Goal: Task Accomplishment & Management: Complete application form

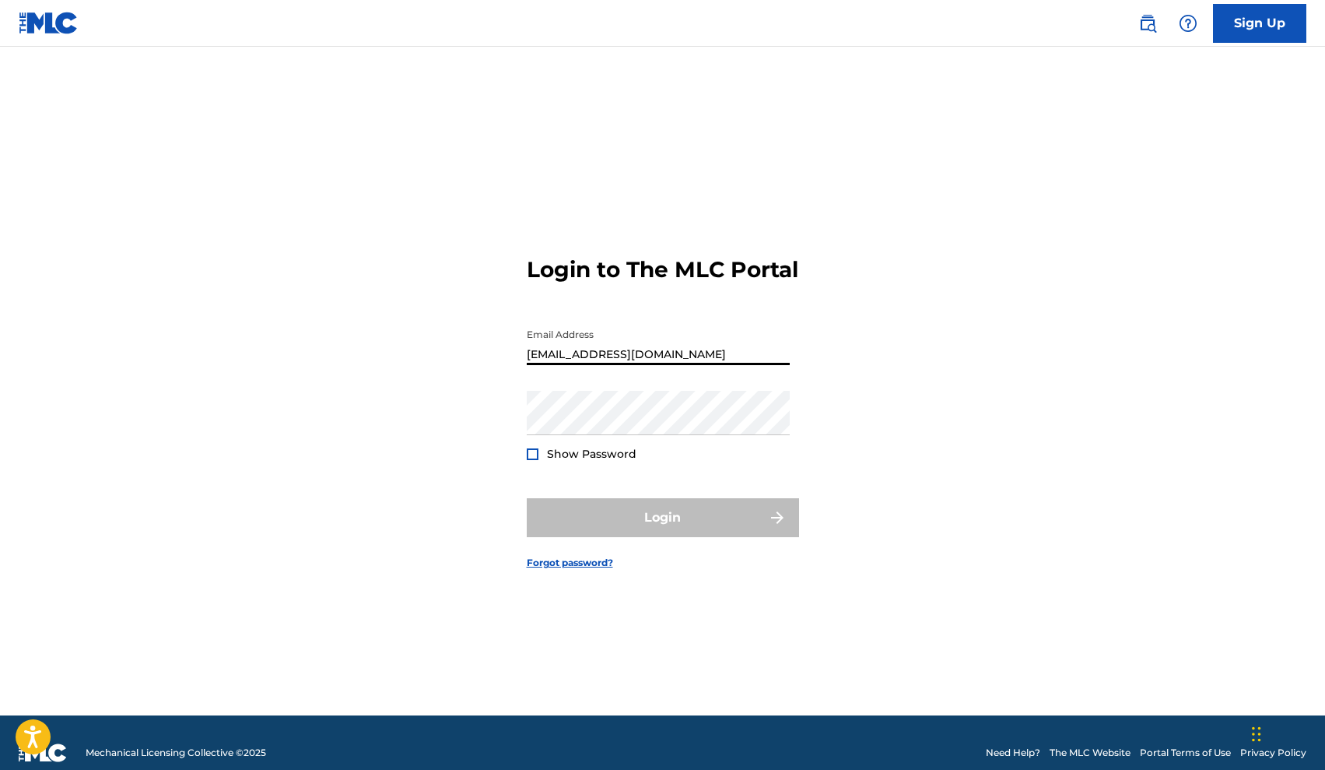
type input "jamenah01@gmail.com"
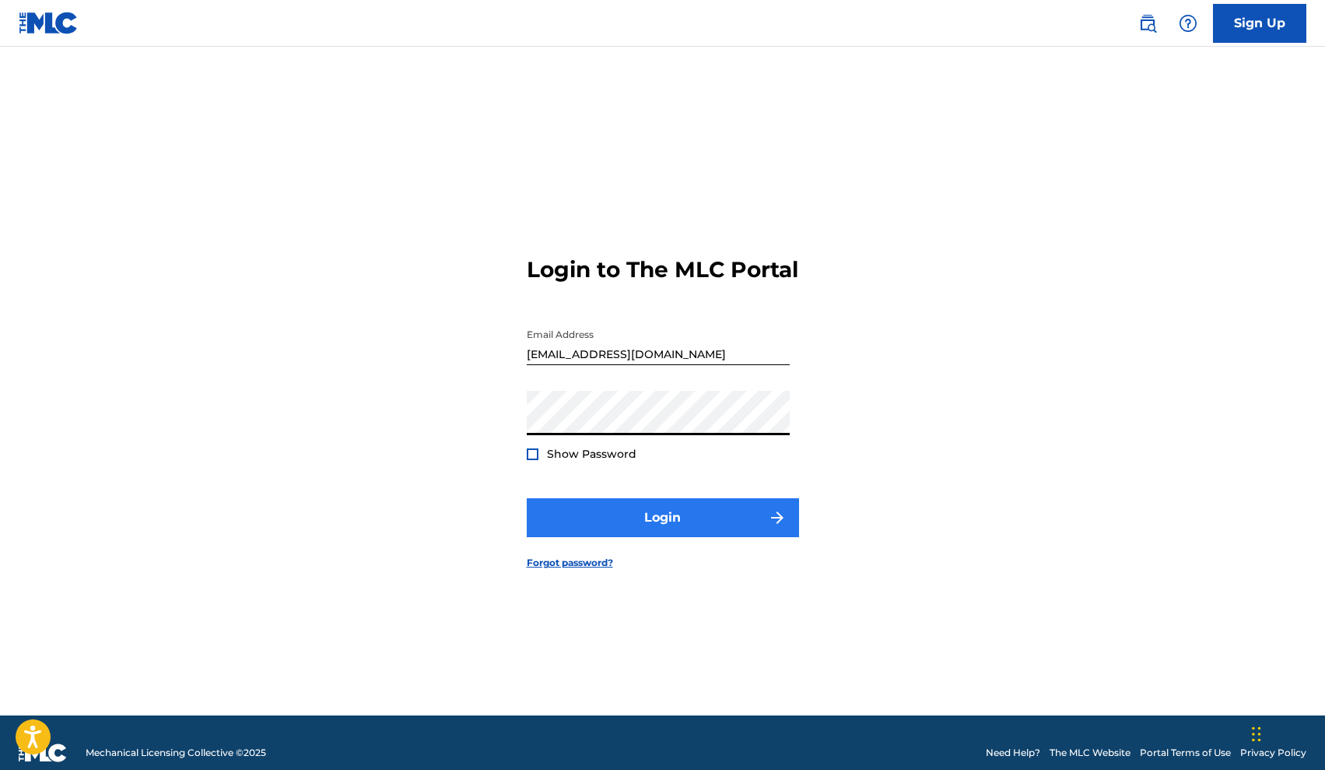
click at [619, 518] on button "Login" at bounding box center [663, 517] width 272 height 39
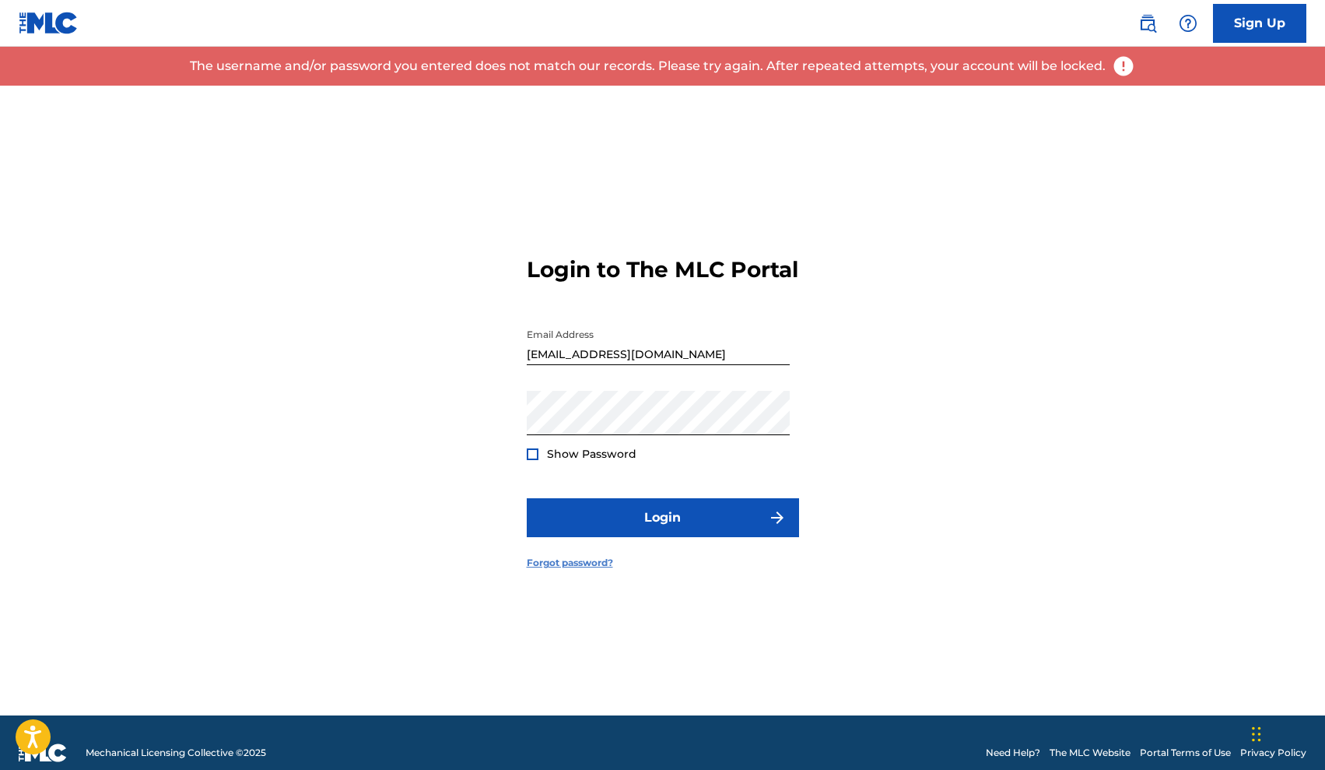
click at [573, 570] on link "Forgot password?" at bounding box center [570, 563] width 86 height 14
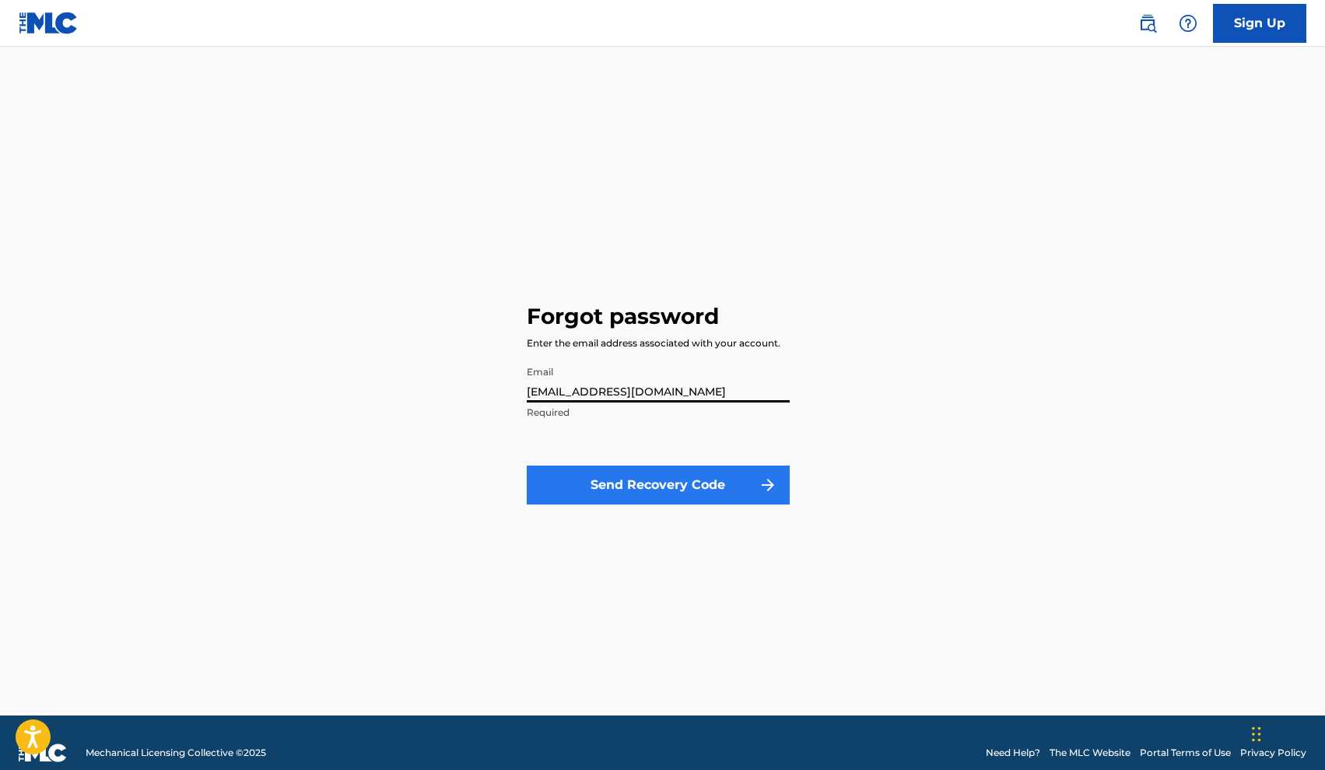
type input "jamenah01@gmail.com"
click at [645, 483] on button "Send Recovery Code" at bounding box center [658, 484] width 263 height 39
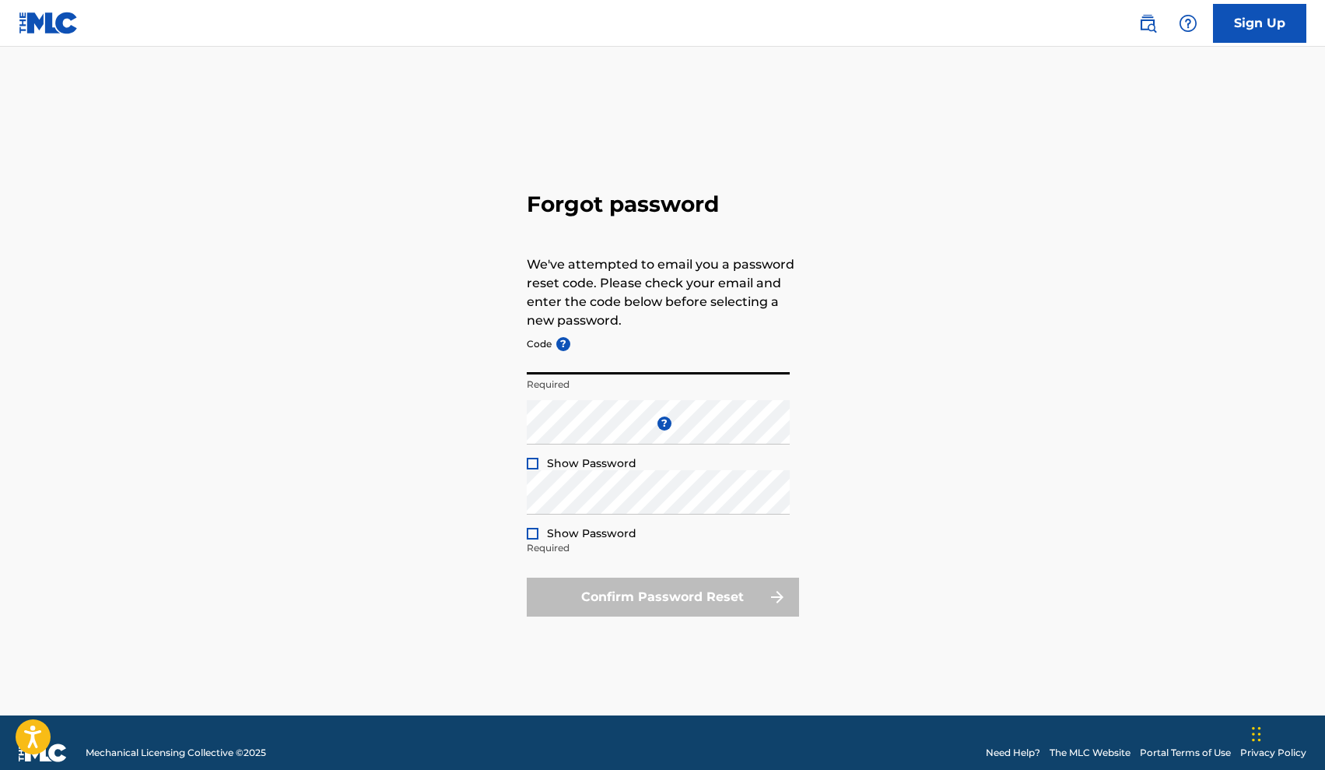
click at [670, 359] on input "Code ?" at bounding box center [658, 352] width 263 height 44
paste input "FP_172f9b6eefcb96e6b3f068b3f18c"
type input "FP_172f9b6eefcb96e6b3f068b3f18c"
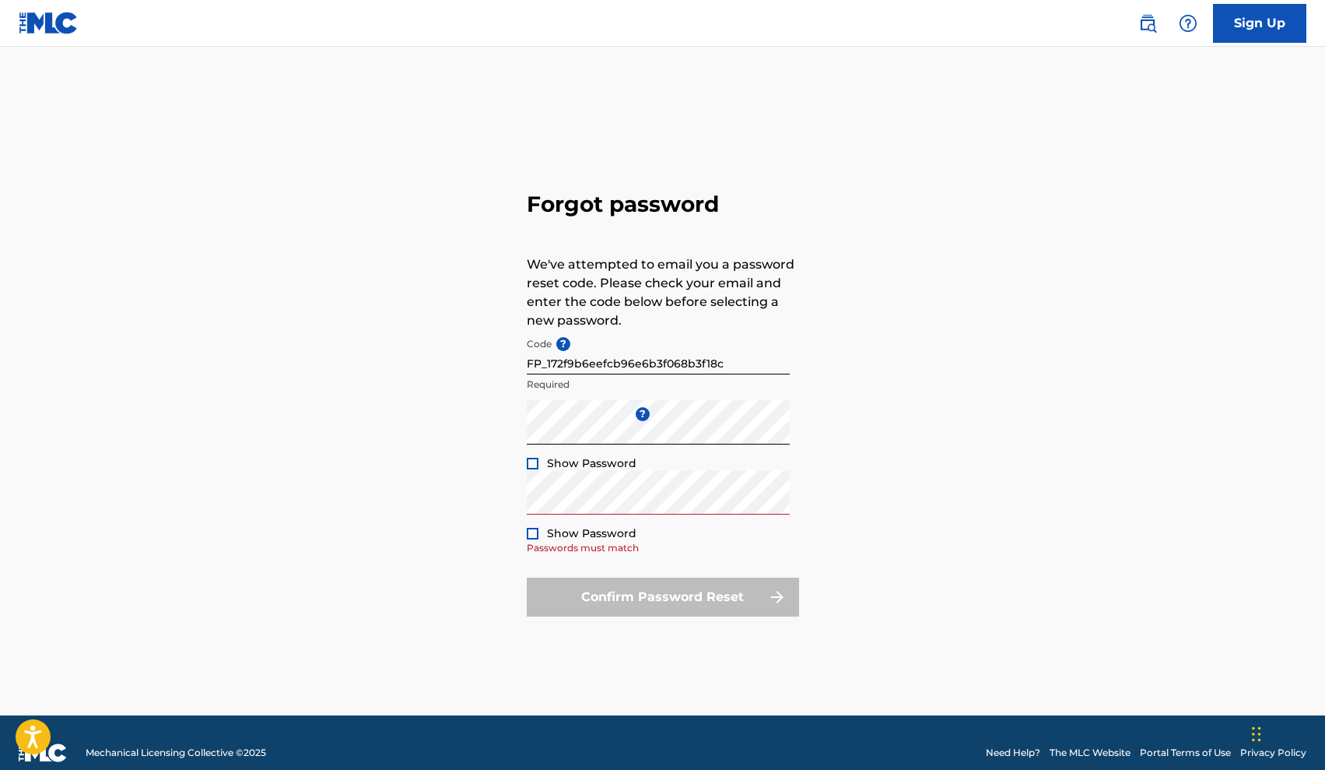
click at [581, 598] on div "Confirm Password Reset" at bounding box center [663, 596] width 272 height 39
click at [640, 560] on form "Code ? FP_172f9b6eefcb96e6b3f068b3f18c Required Enter a new password ? Show Pas…" at bounding box center [663, 473] width 272 height 286
click at [499, 509] on div "Forgot password We've attempted to email you a password reset code. Please chec…" at bounding box center [663, 401] width 1090 height 630
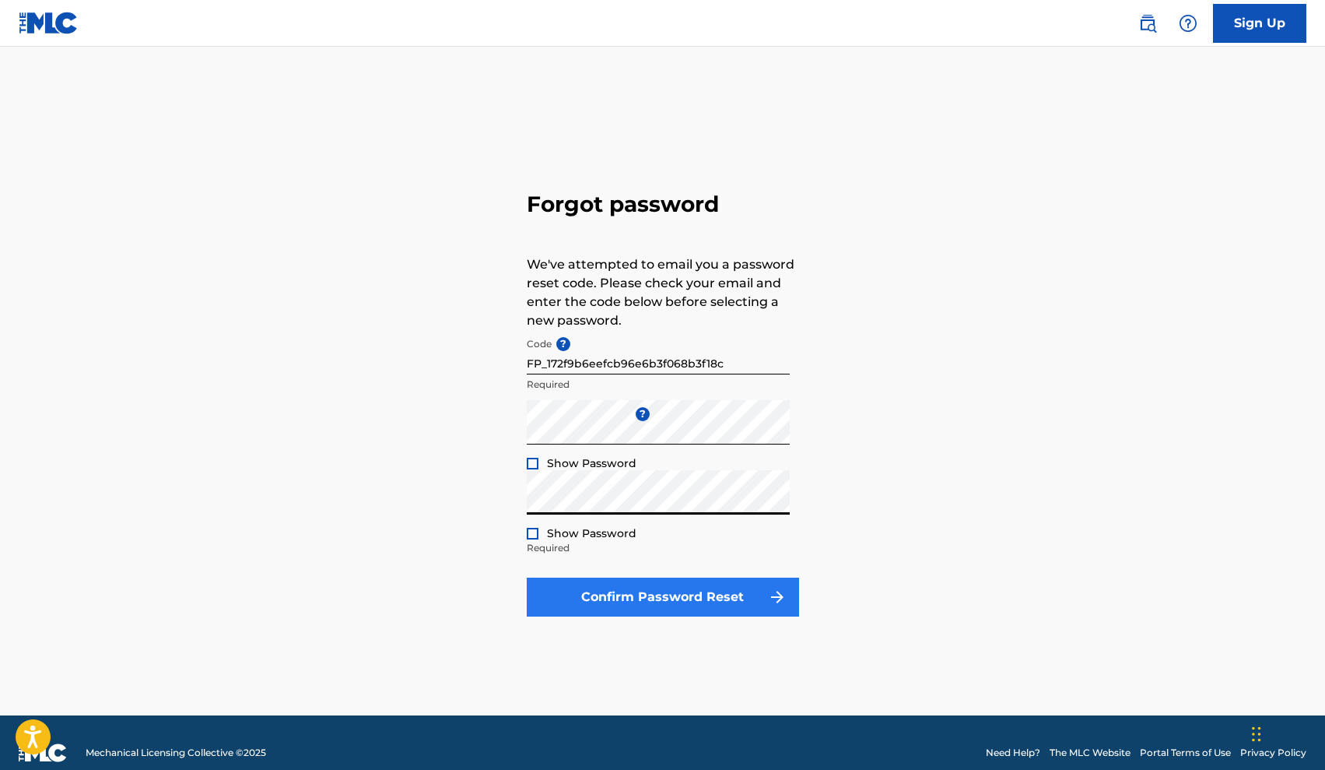
click at [668, 590] on button "Confirm Password Reset" at bounding box center [663, 596] width 272 height 39
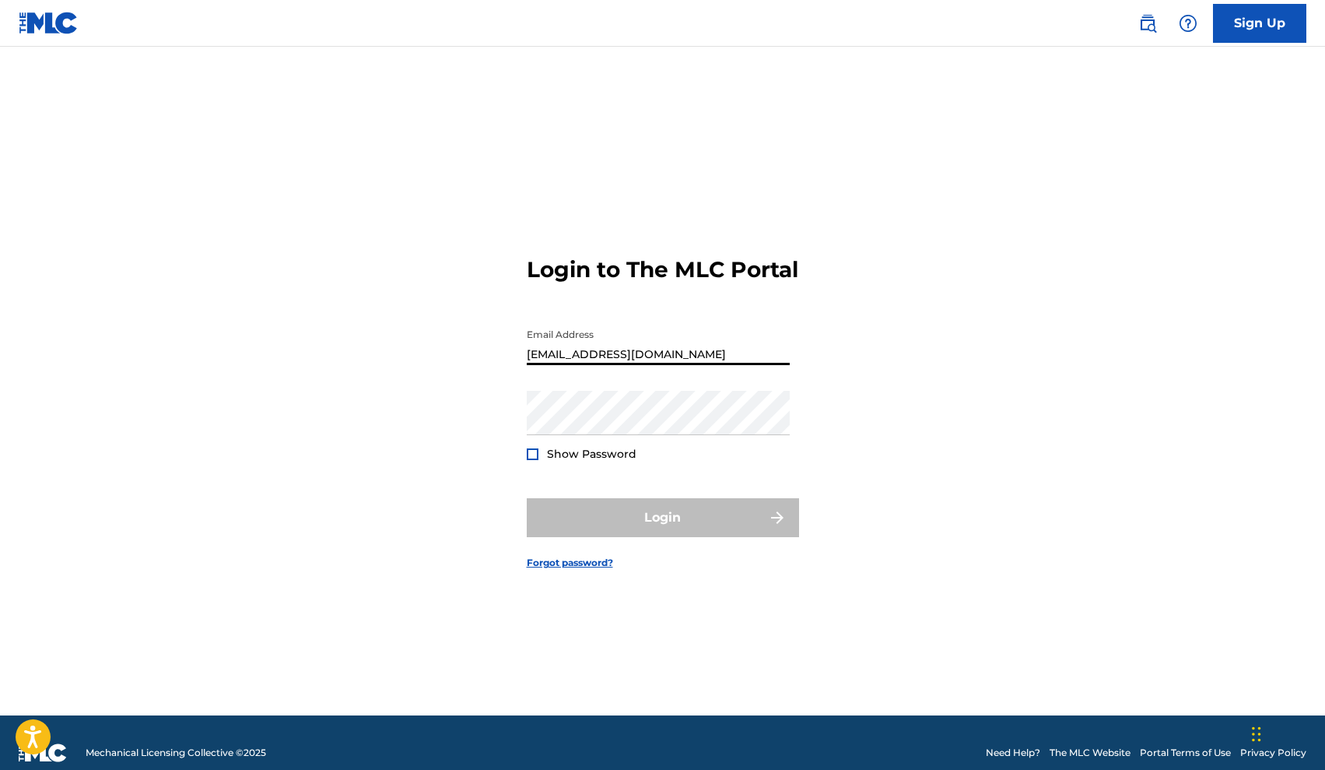
type input "jamenah01@gmail.com"
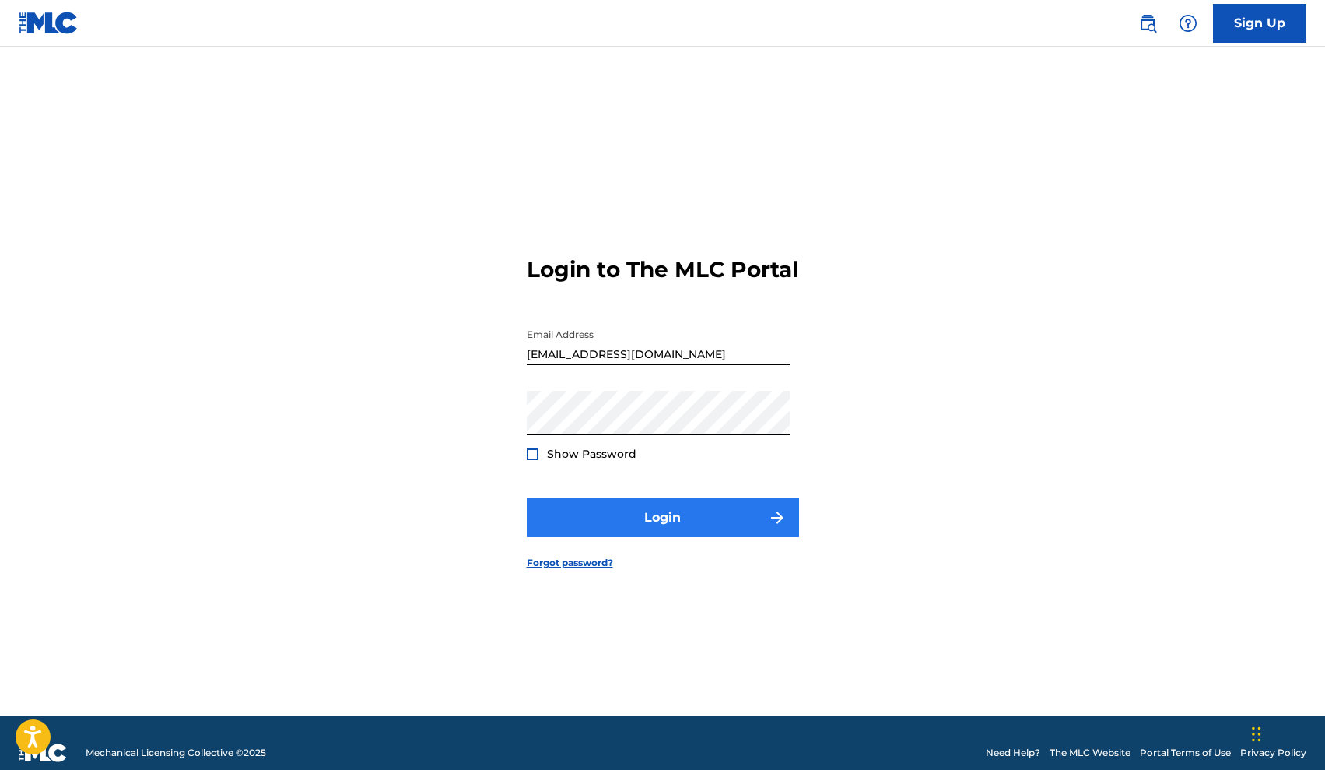
click at [588, 532] on button "Login" at bounding box center [663, 517] width 272 height 39
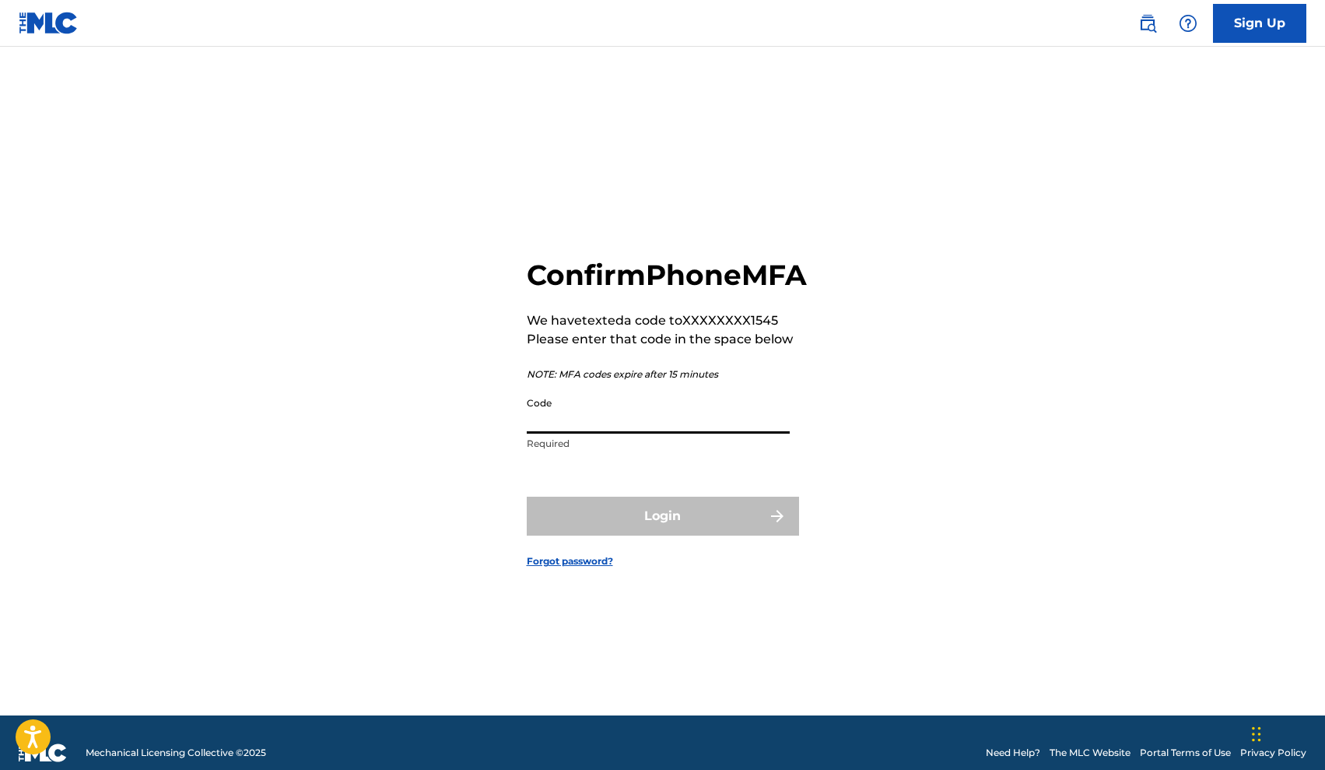
click at [640, 433] on input "Code" at bounding box center [658, 411] width 263 height 44
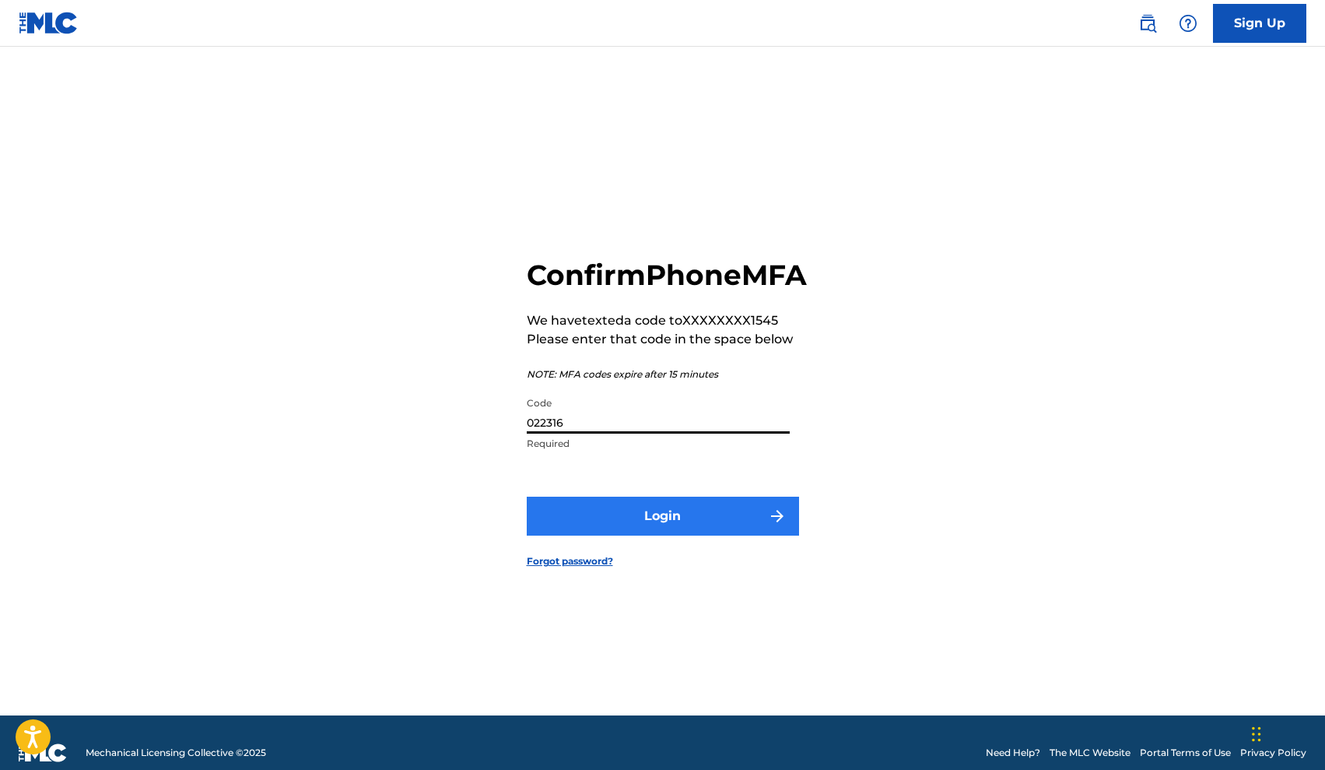
type input "022316"
click at [706, 517] on button "Login" at bounding box center [663, 516] width 272 height 39
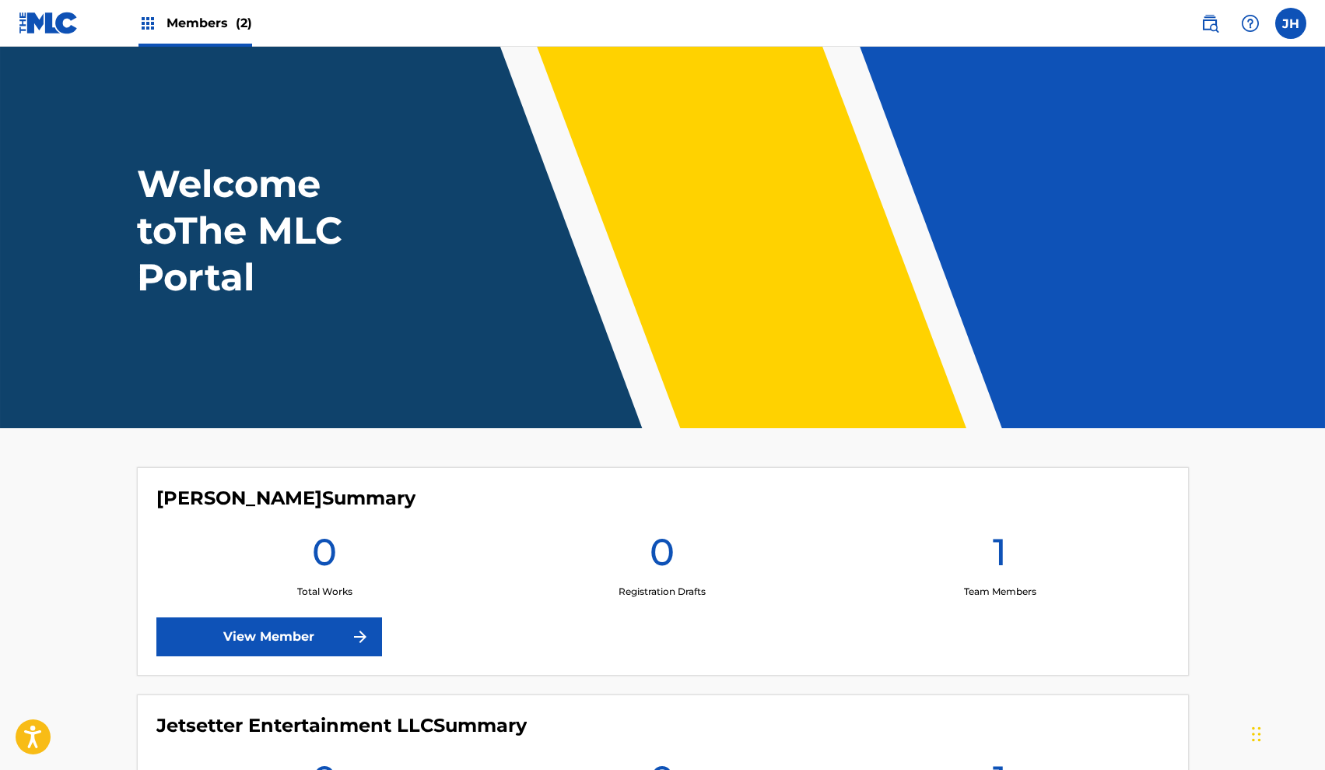
click at [84, 529] on main "Welcome to The MLC Portal Jamena Harvey Summary 0 Total Works 0 Registration Dr…" at bounding box center [662, 484] width 1325 height 875
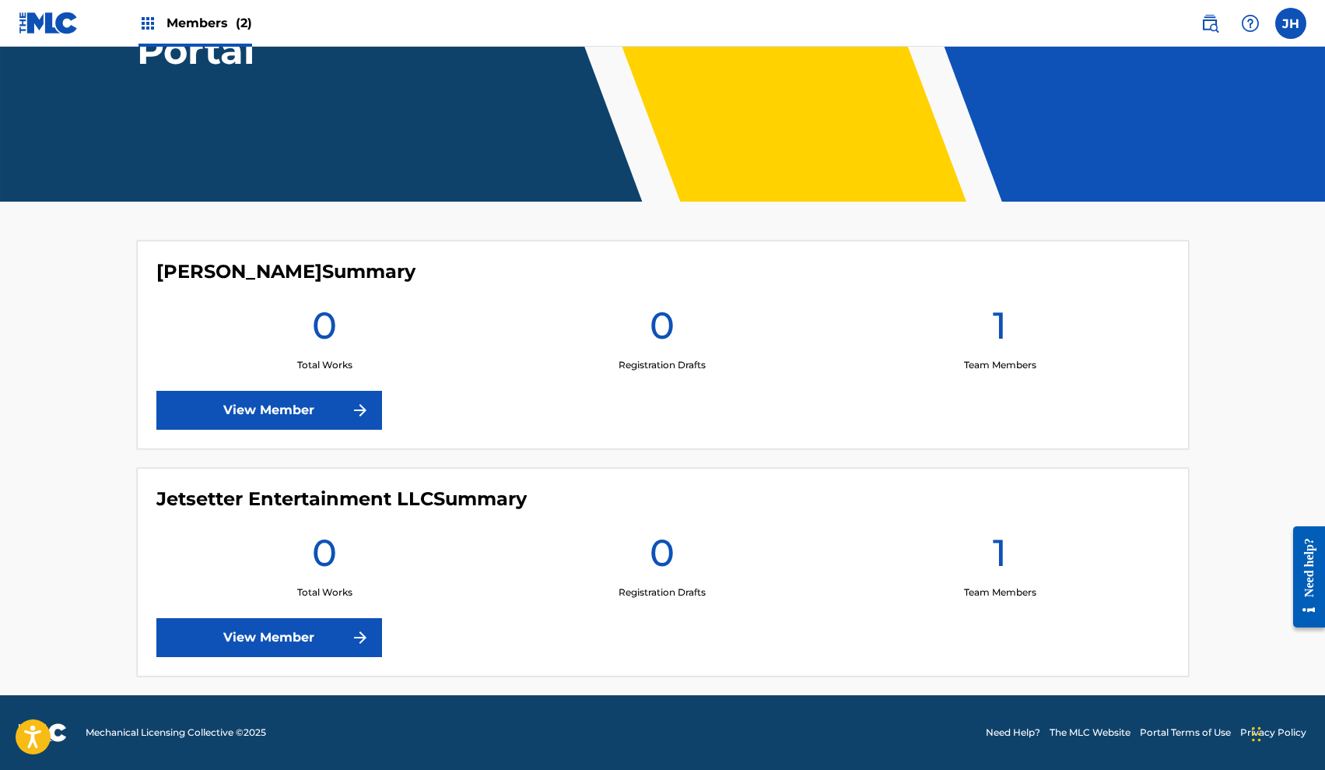
scroll to position [226, 0]
click at [283, 412] on link "View Member" at bounding box center [269, 410] width 226 height 39
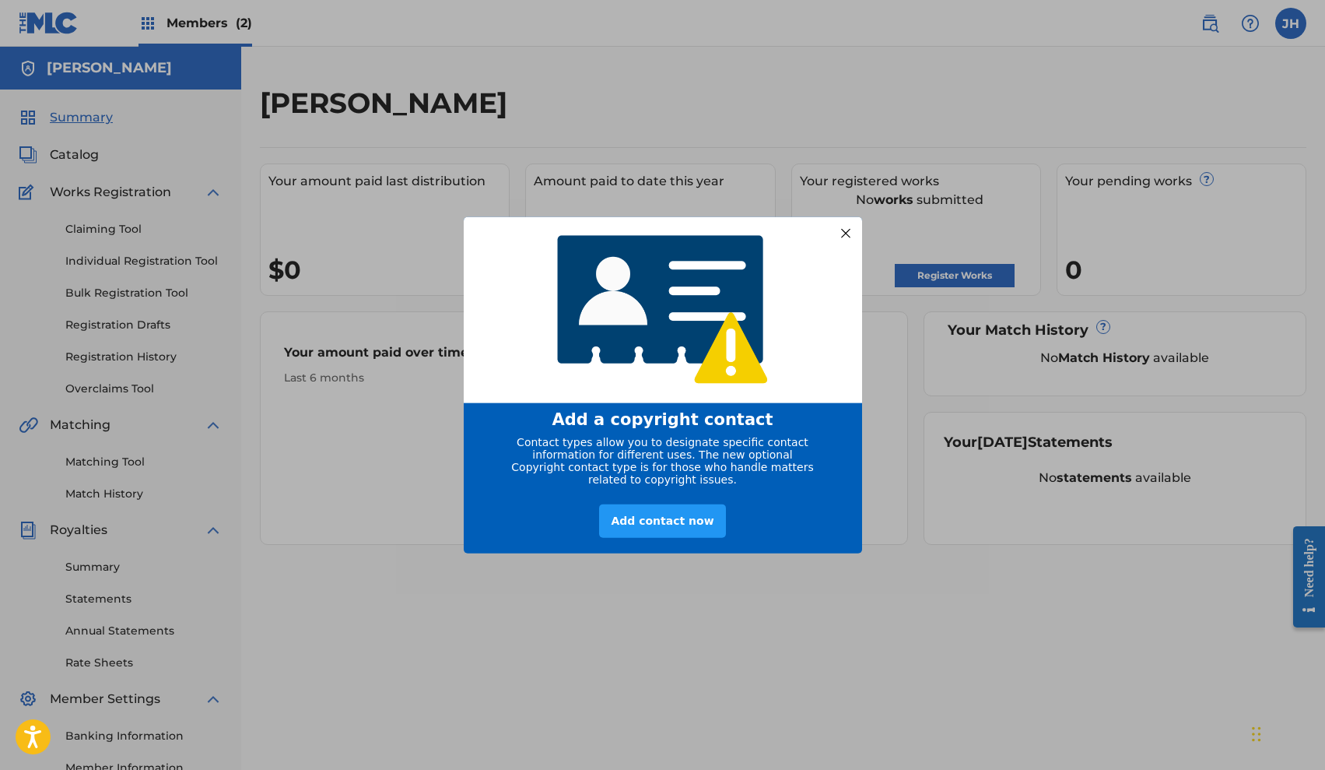
click at [842, 223] on div at bounding box center [845, 233] width 20 height 20
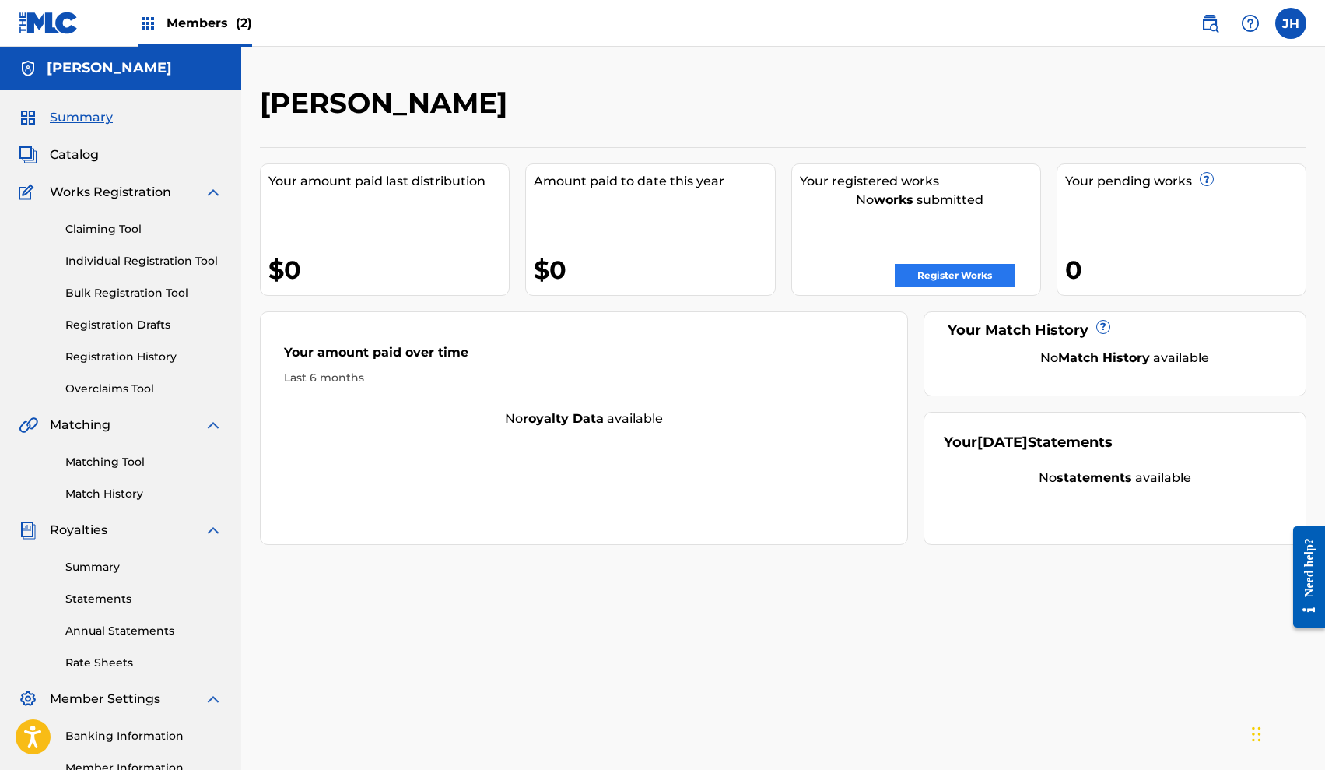
click at [955, 265] on link "Register Works" at bounding box center [955, 275] width 120 height 23
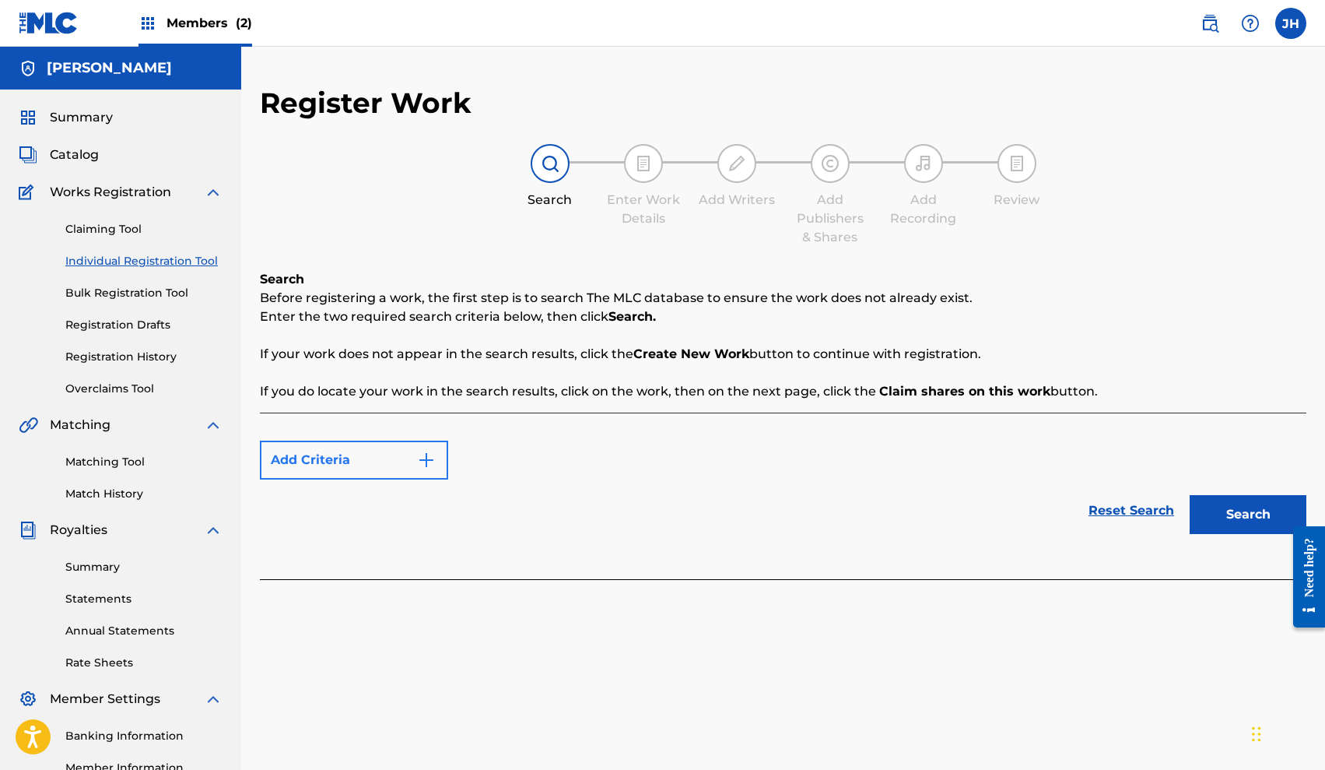
click at [430, 465] on img "Search Form" at bounding box center [426, 460] width 19 height 19
click at [1235, 505] on button "Search" at bounding box center [1248, 514] width 117 height 39
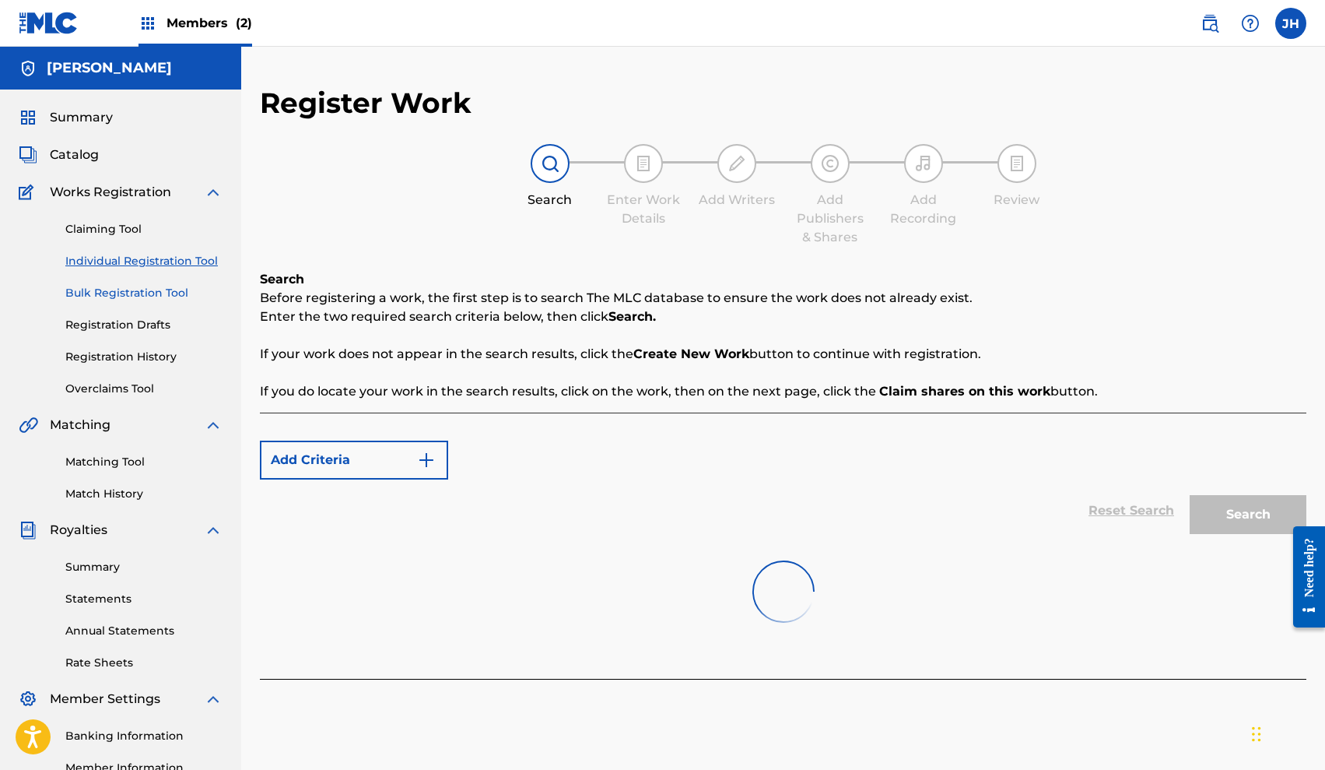
click at [168, 289] on link "Bulk Registration Tool" at bounding box center [143, 293] width 157 height 16
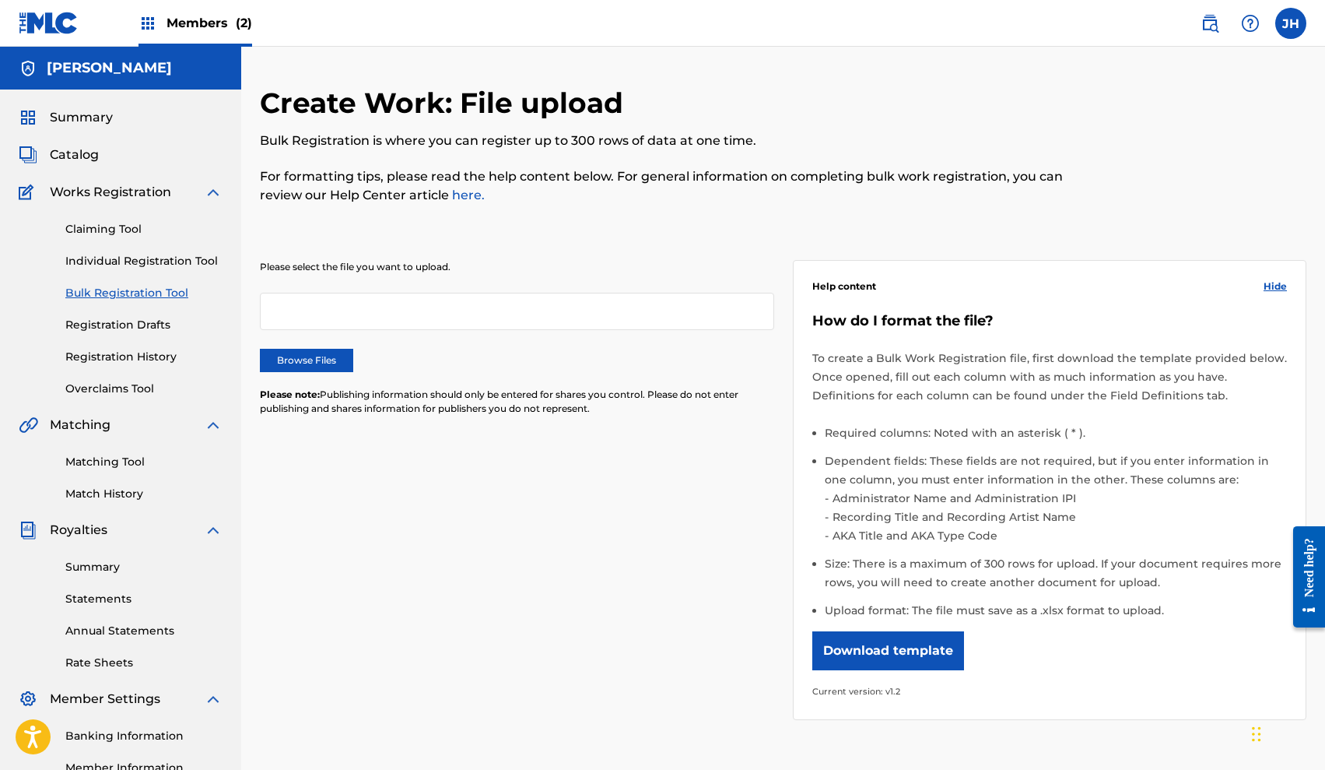
click at [117, 100] on div "Summary Catalog Works Registration Claiming Tool Individual Registration Tool B…" at bounding box center [120, 489] width 241 height 801
click at [116, 114] on div "Summary" at bounding box center [121, 117] width 204 height 19
click at [1284, 28] on label at bounding box center [1291, 23] width 31 height 31
click at [1291, 23] on input "JH Jamena Harvey jamenah01@gmail.com Profile Log out" at bounding box center [1291, 23] width 0 height 0
click at [1211, 21] on img at bounding box center [1210, 23] width 19 height 19
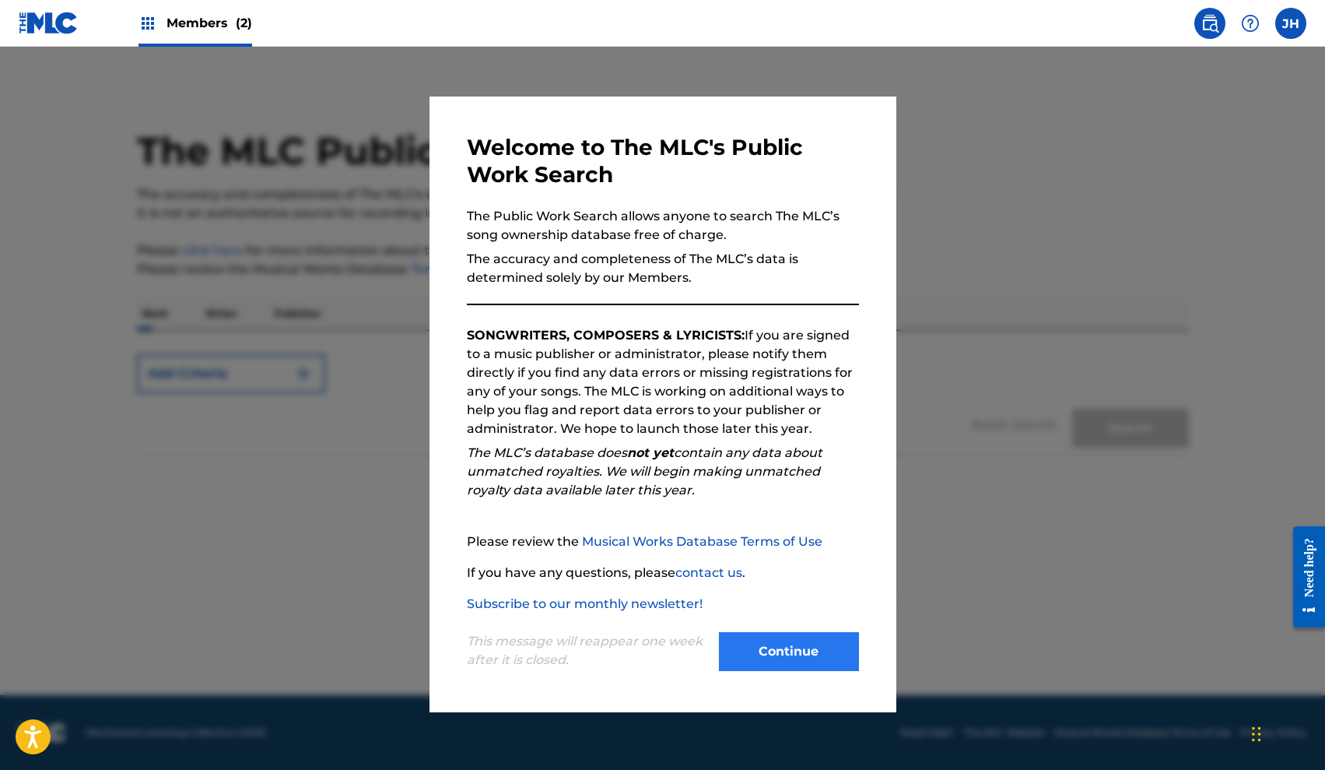
click at [806, 650] on button "Continue" at bounding box center [789, 651] width 140 height 39
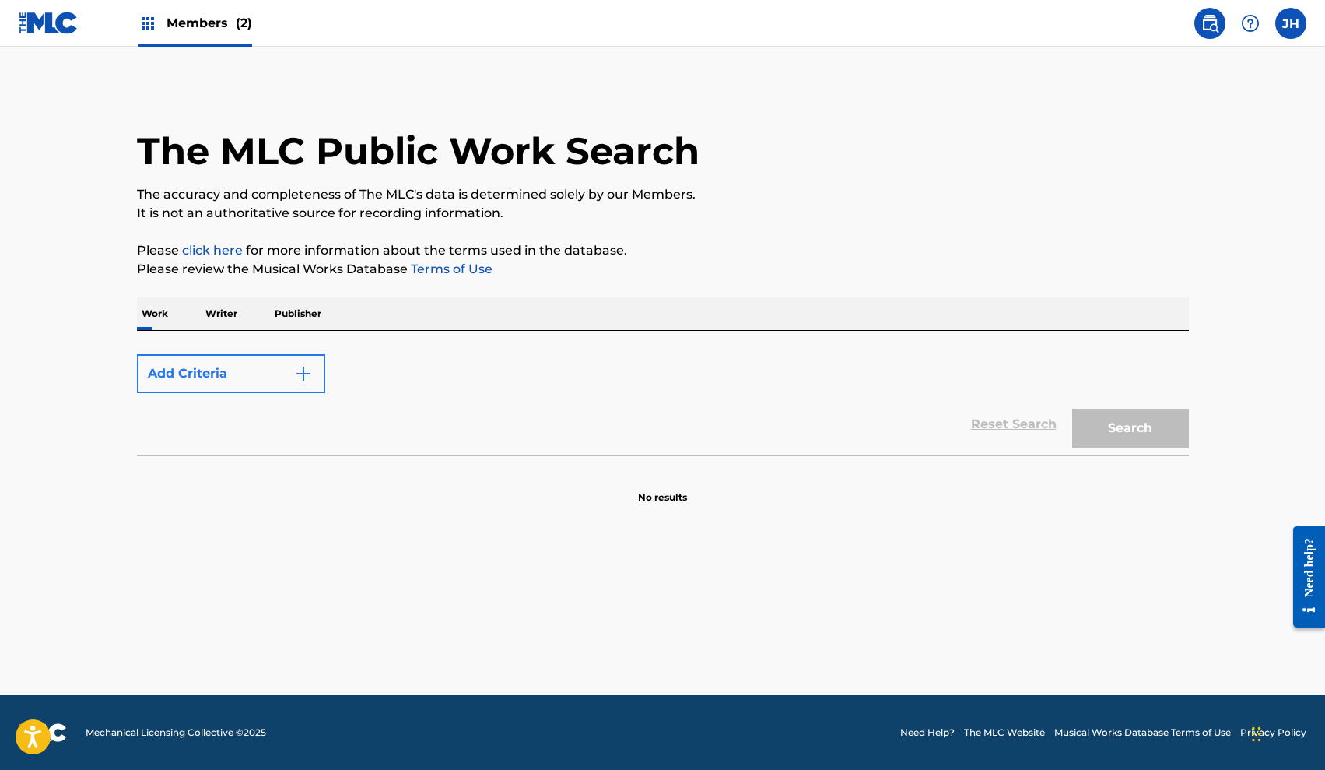
click at [320, 372] on button "Add Criteria" at bounding box center [231, 373] width 188 height 39
click at [314, 374] on button "Add Criteria" at bounding box center [231, 373] width 188 height 39
click at [1115, 427] on div "Search" at bounding box center [1127, 424] width 125 height 62
click at [43, 19] on img at bounding box center [49, 23] width 60 height 23
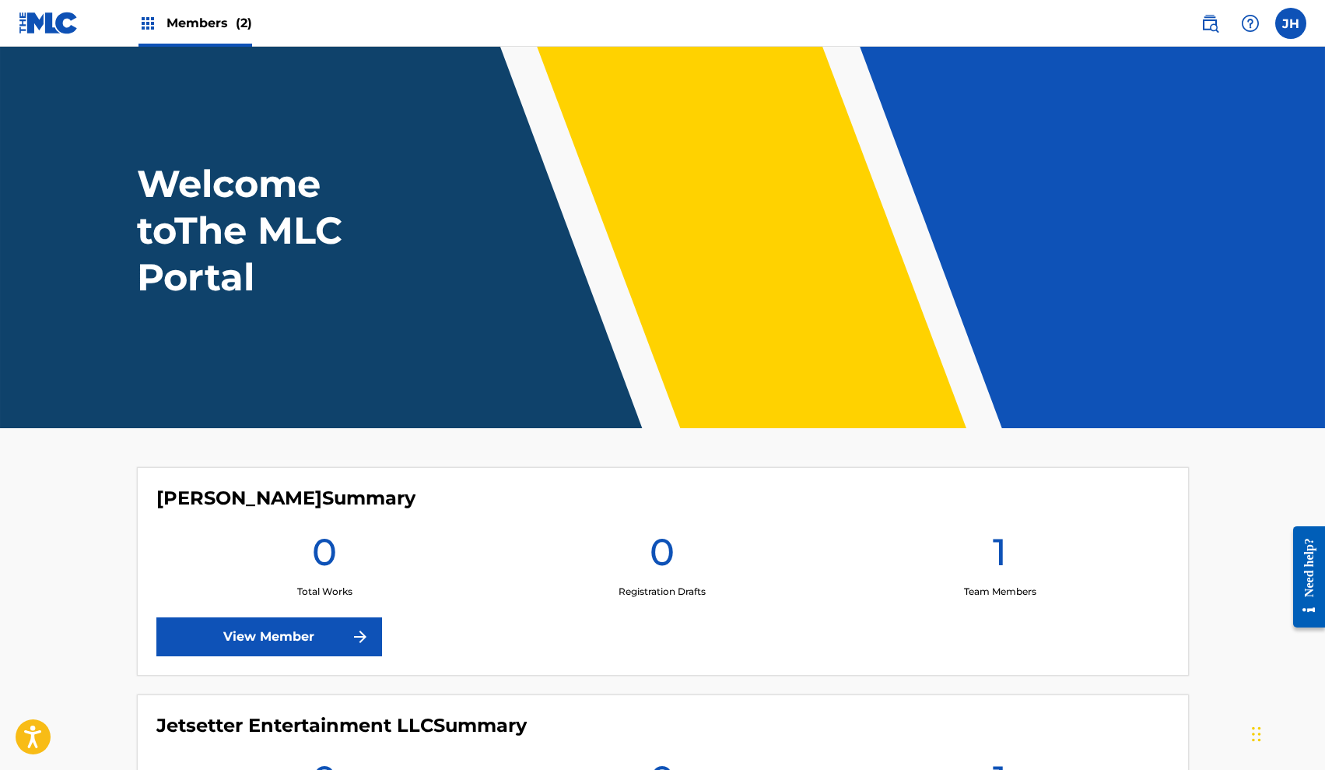
click at [91, 540] on main "Welcome to The MLC Portal Jamena Harvey Summary 0 Total Works 0 Registration Dr…" at bounding box center [662, 484] width 1325 height 875
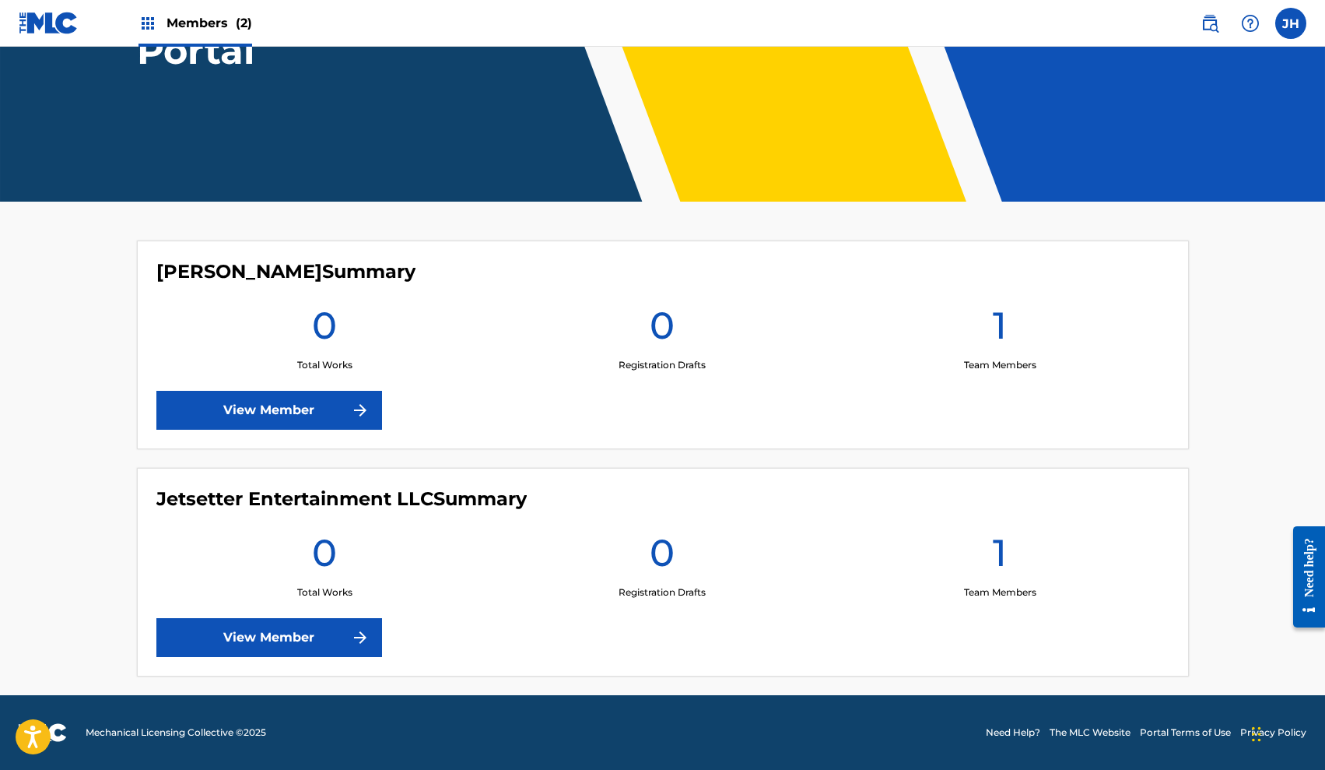
scroll to position [226, 0]
click at [347, 412] on link "View Member" at bounding box center [269, 410] width 226 height 39
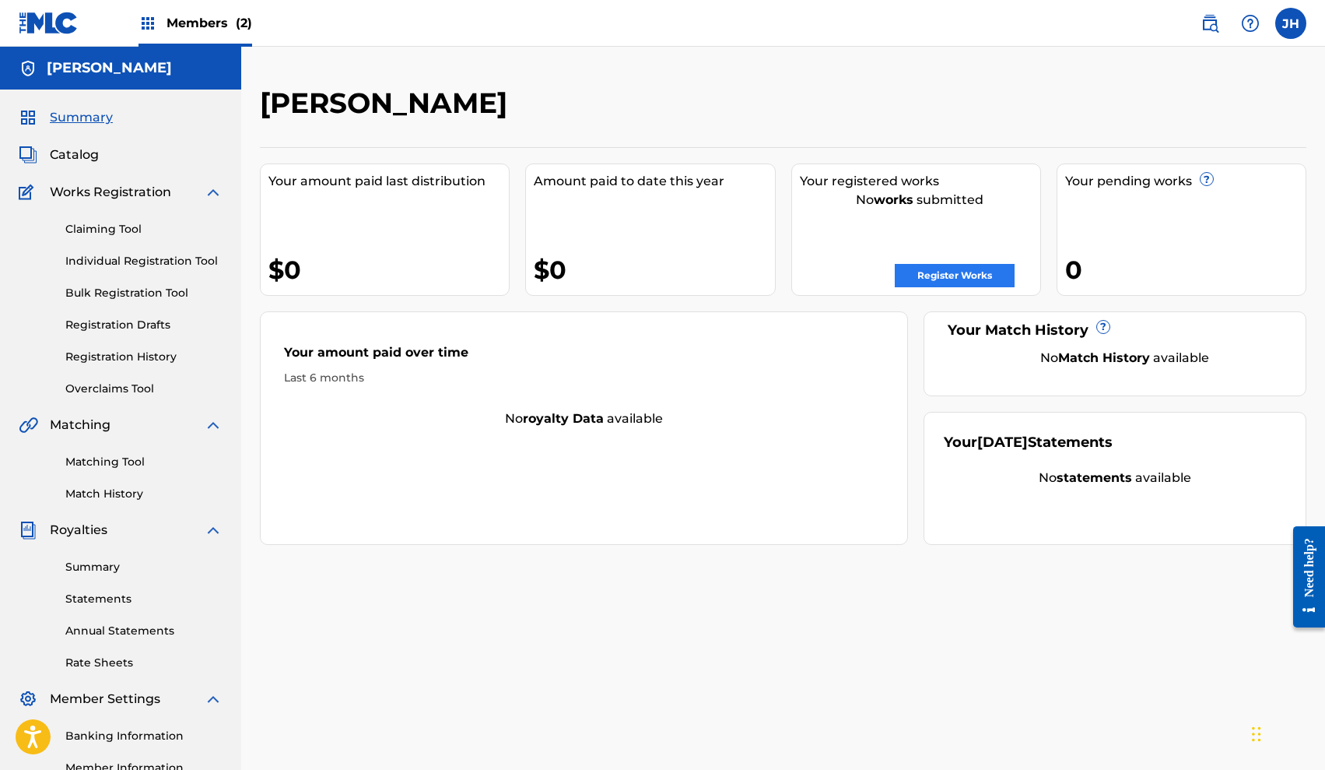
click at [928, 279] on link "Register Works" at bounding box center [955, 275] width 120 height 23
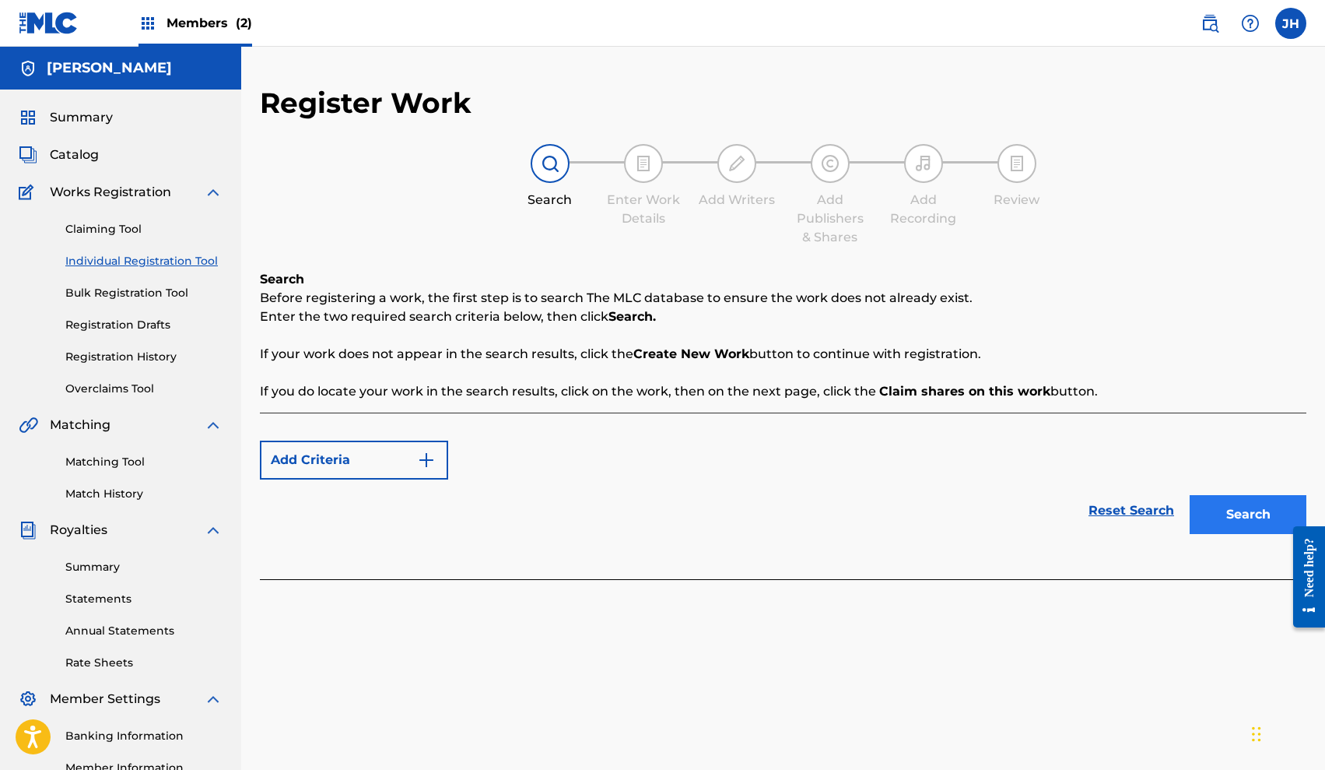
click at [1251, 516] on button "Search" at bounding box center [1248, 514] width 117 height 39
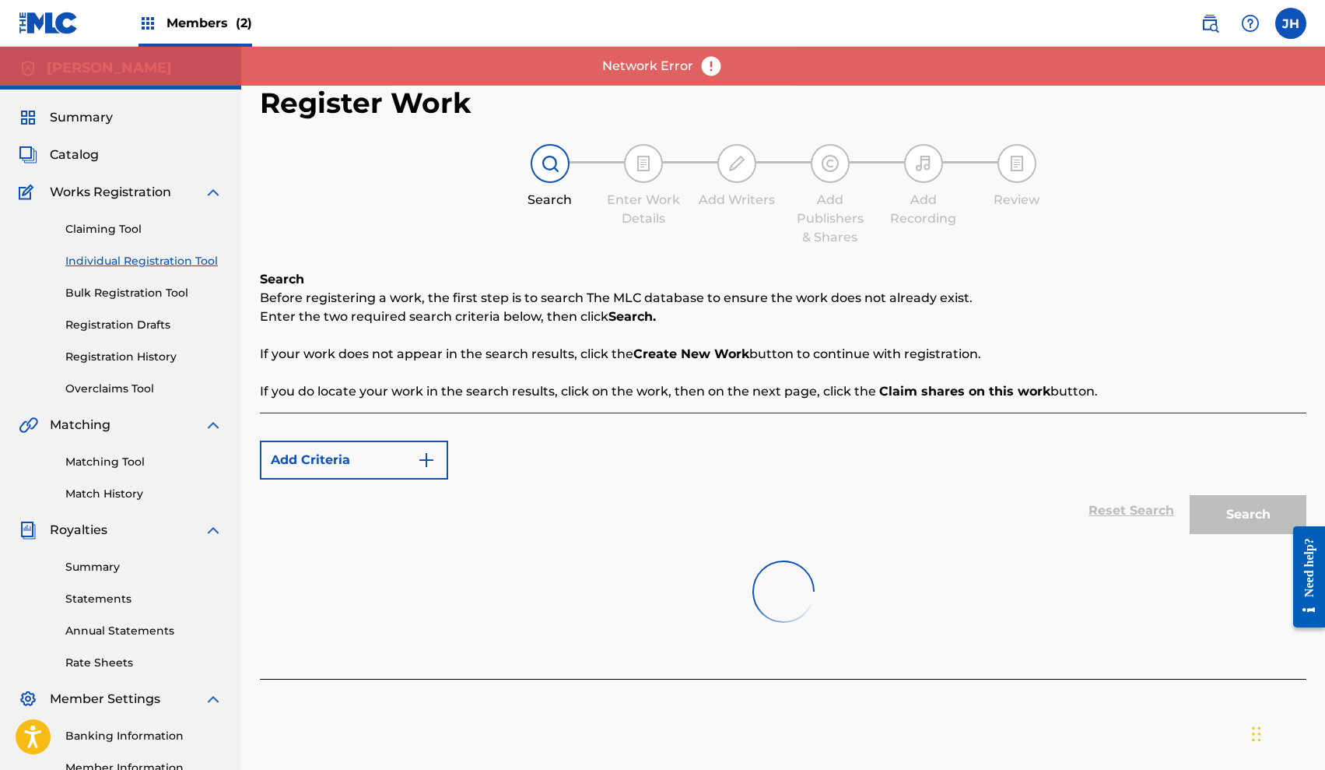
click at [653, 459] on div "Add Criteria" at bounding box center [783, 459] width 1047 height 39
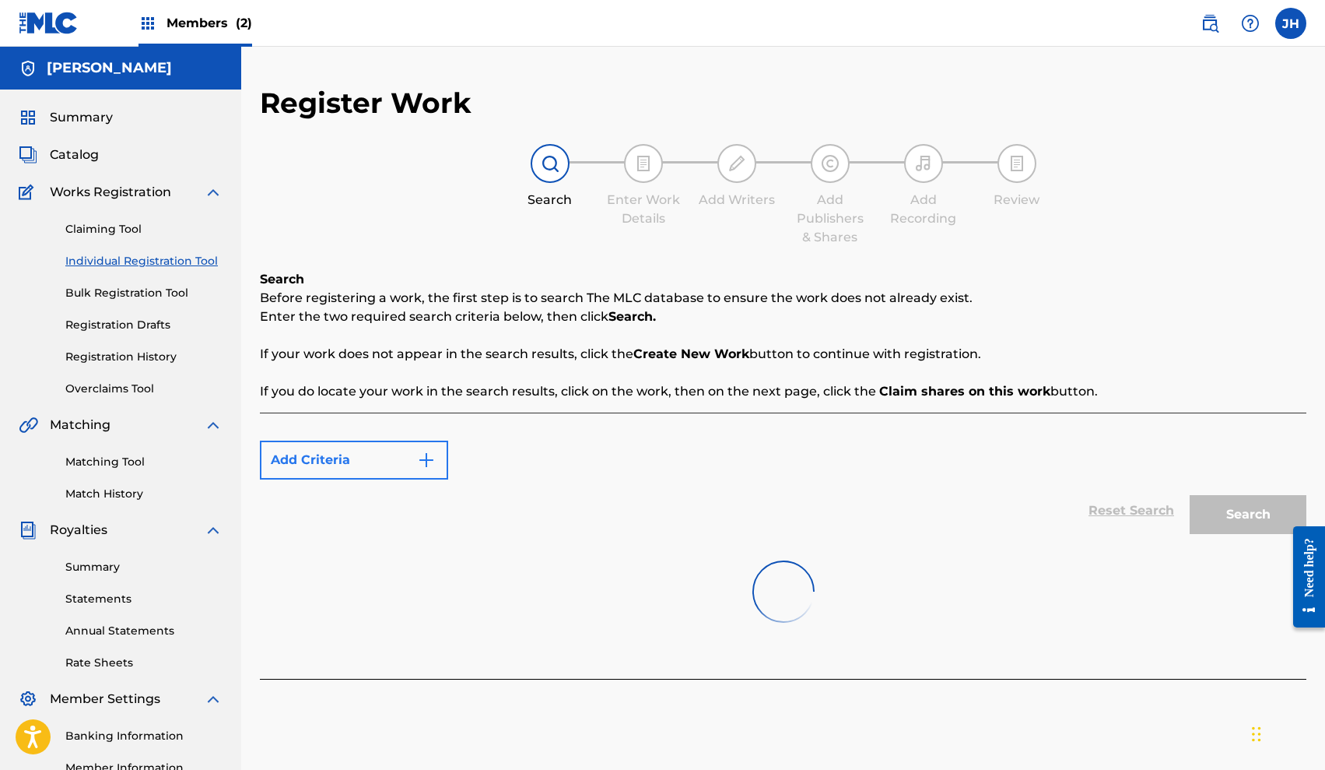
click at [423, 465] on img "Search Form" at bounding box center [426, 460] width 19 height 19
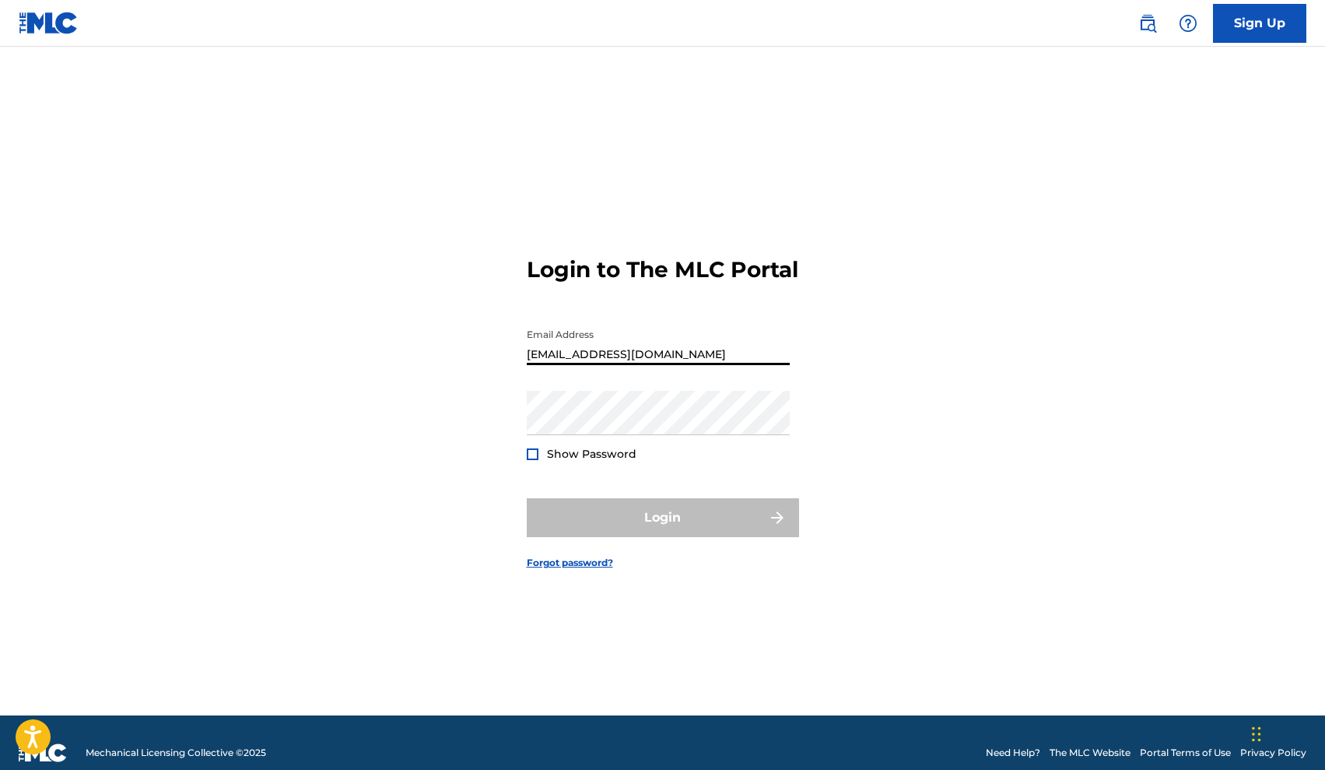
type input "[EMAIL_ADDRESS][DOMAIN_NAME]"
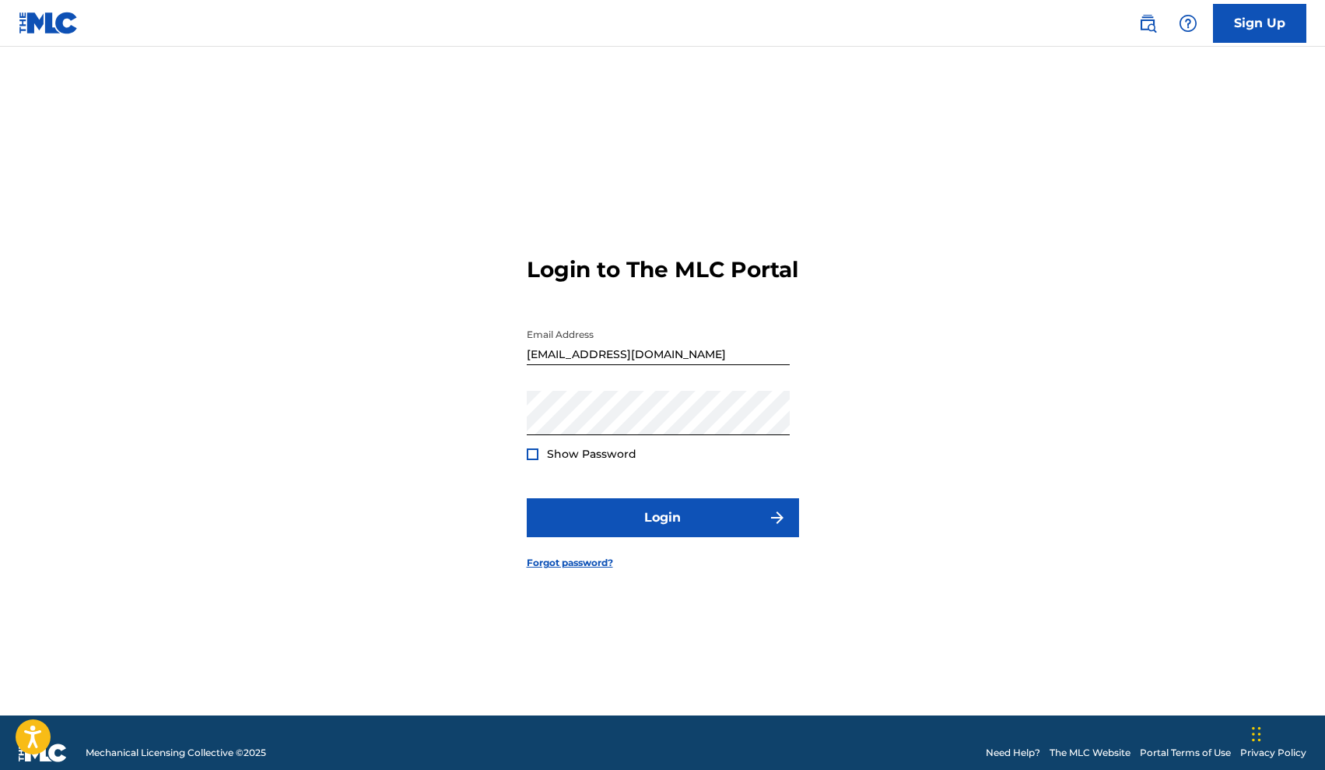
click at [615, 511] on form "Login to The MLC Portal Email Address jamenah01@gmail.com Password Show Passwor…" at bounding box center [663, 401] width 272 height 630
click at [616, 532] on button "Login" at bounding box center [663, 517] width 272 height 39
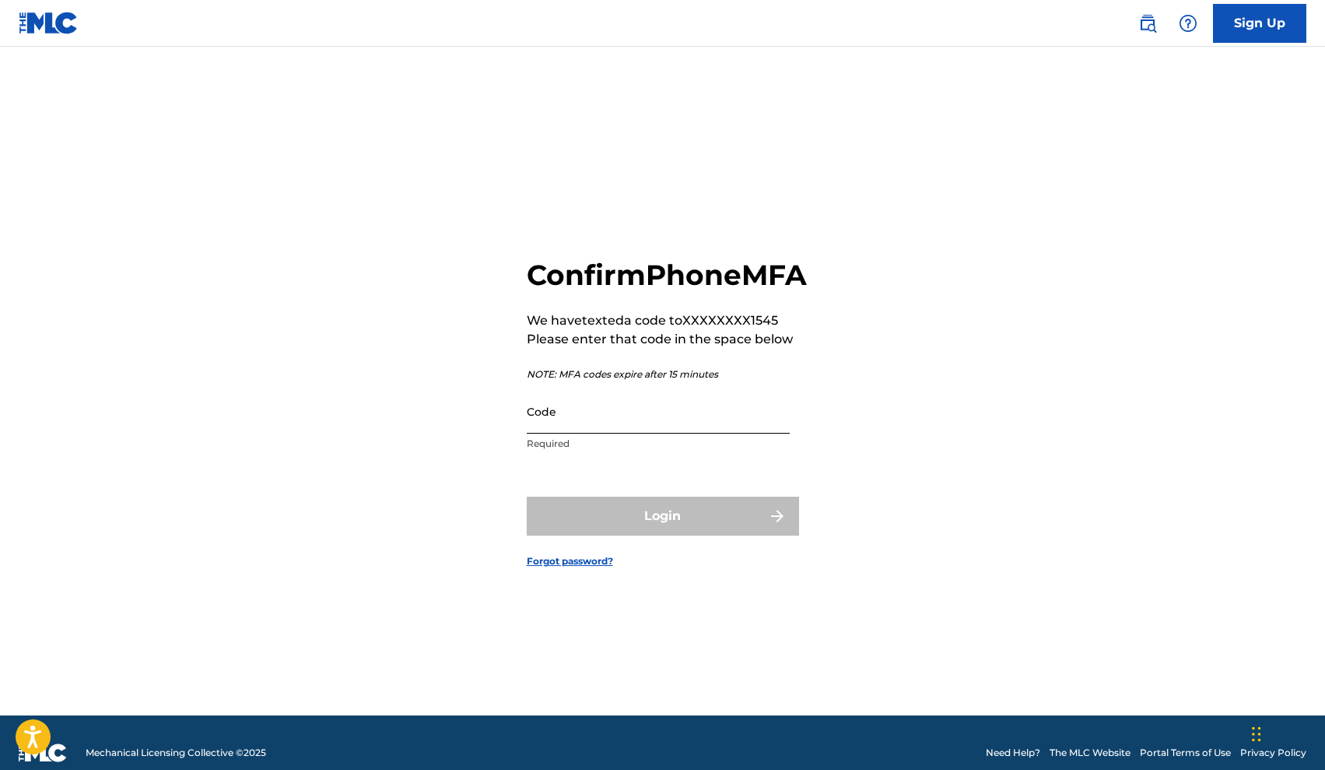
click at [652, 433] on input "Code" at bounding box center [658, 411] width 263 height 44
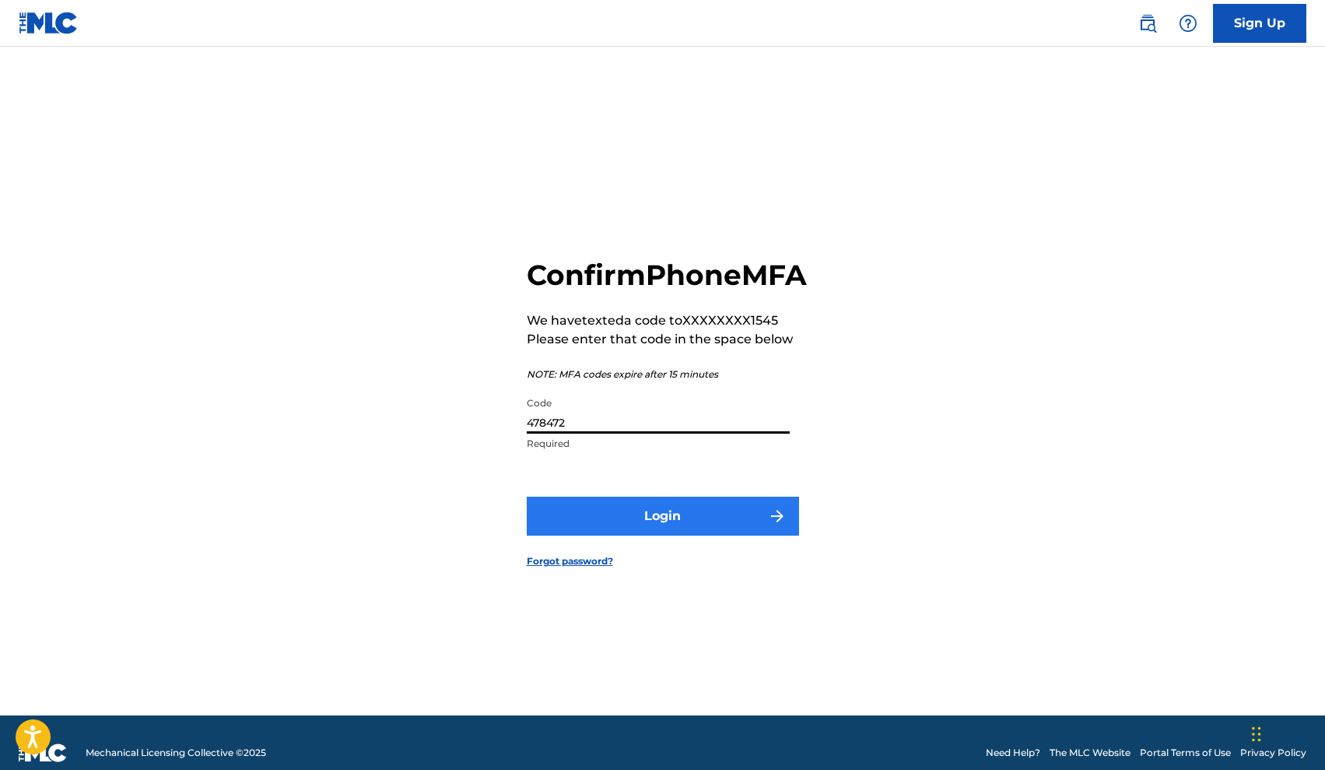
type input "478472"
click at [693, 521] on button "Login" at bounding box center [663, 516] width 272 height 39
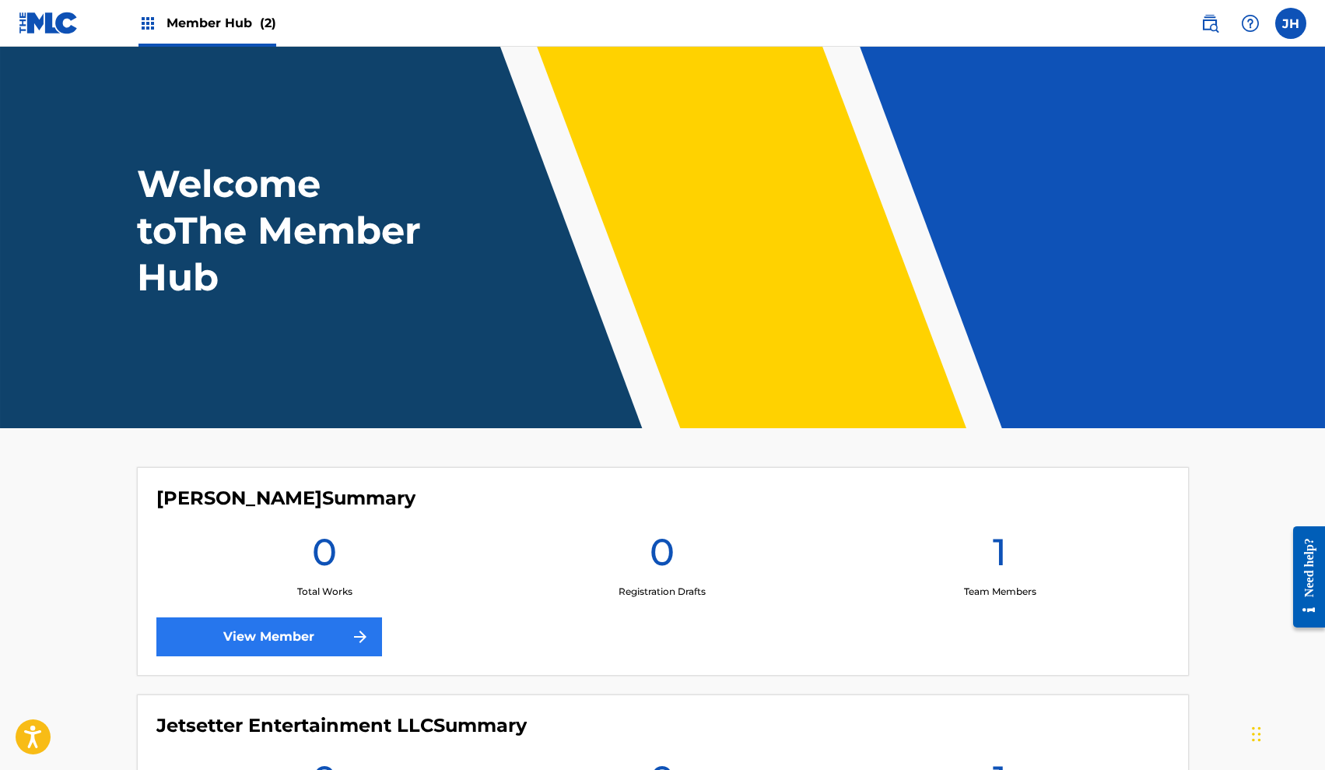
click at [340, 633] on link "View Member" at bounding box center [269, 636] width 226 height 39
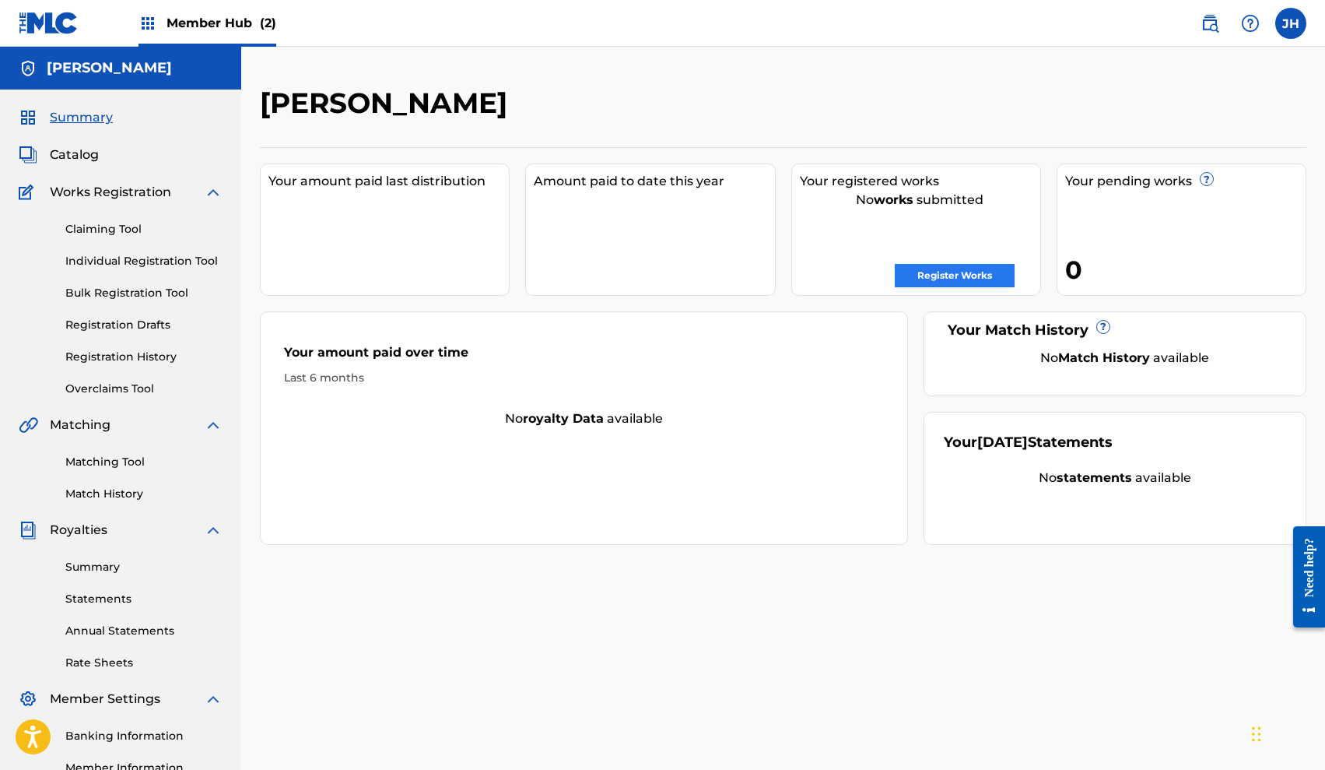
click at [973, 270] on link "Register Works" at bounding box center [955, 275] width 120 height 23
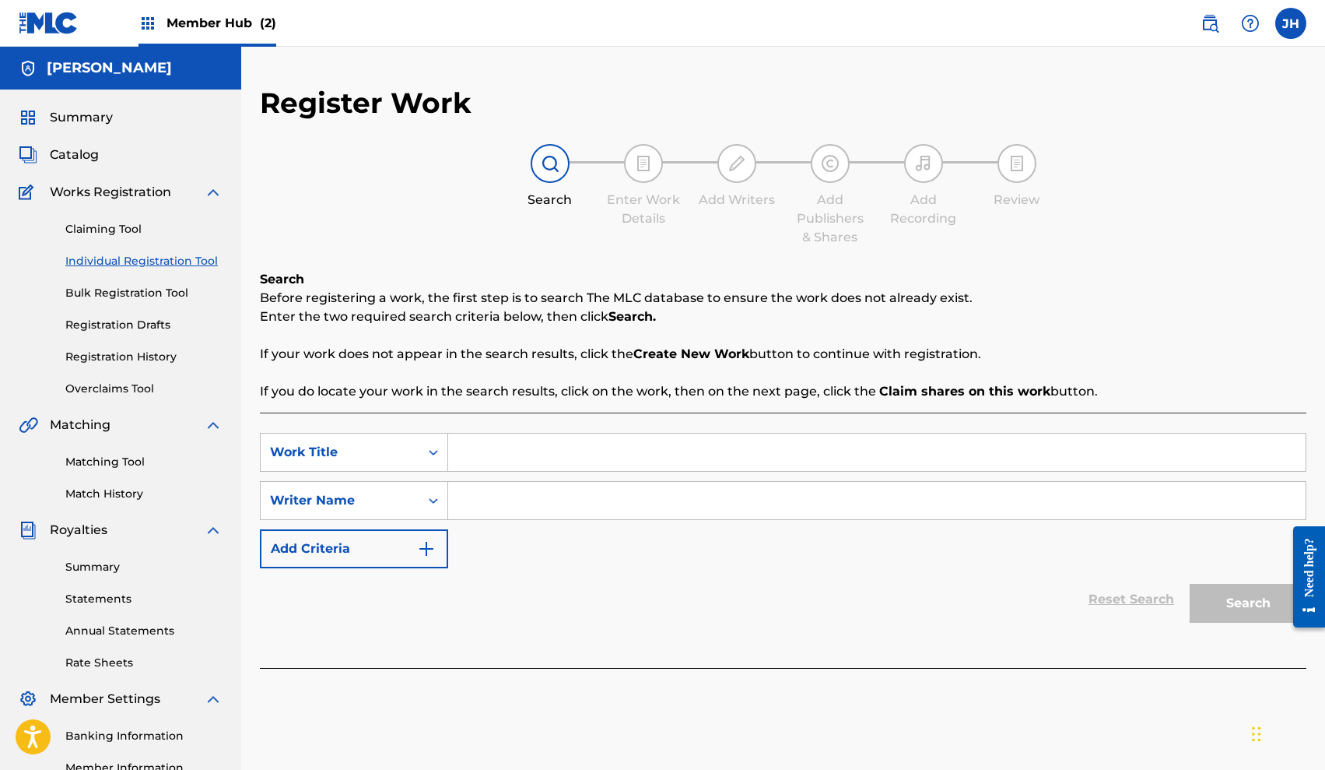
click at [546, 450] on input "Search Form" at bounding box center [877, 451] width 858 height 37
type input "Get Right"
click at [506, 506] on input "Search Form" at bounding box center [877, 500] width 858 height 37
click at [1247, 595] on button "Search" at bounding box center [1248, 603] width 117 height 39
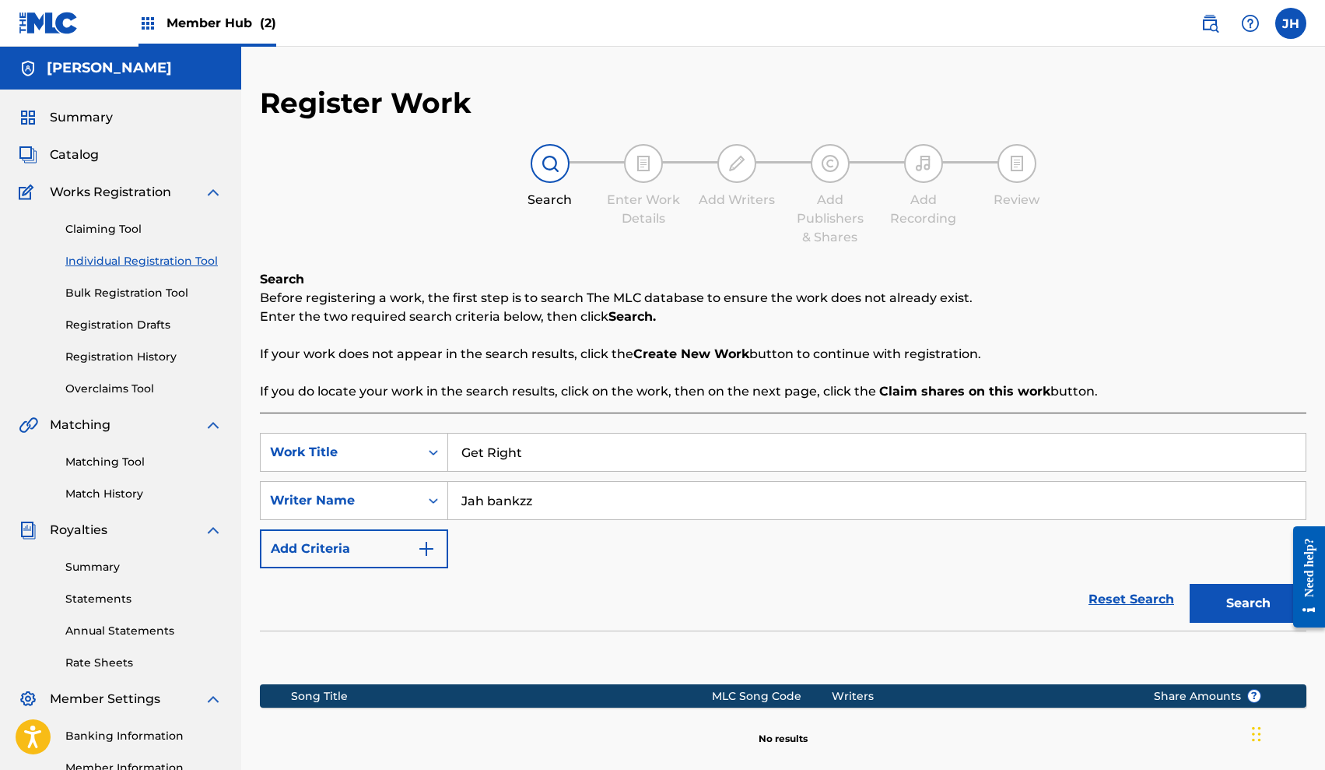
click at [497, 500] on input "Jah bankzz" at bounding box center [877, 500] width 858 height 37
type input "Jah Bankzz"
click at [1238, 595] on button "Search" at bounding box center [1248, 603] width 117 height 39
click at [807, 588] on div "Reset Search Search" at bounding box center [783, 599] width 1047 height 62
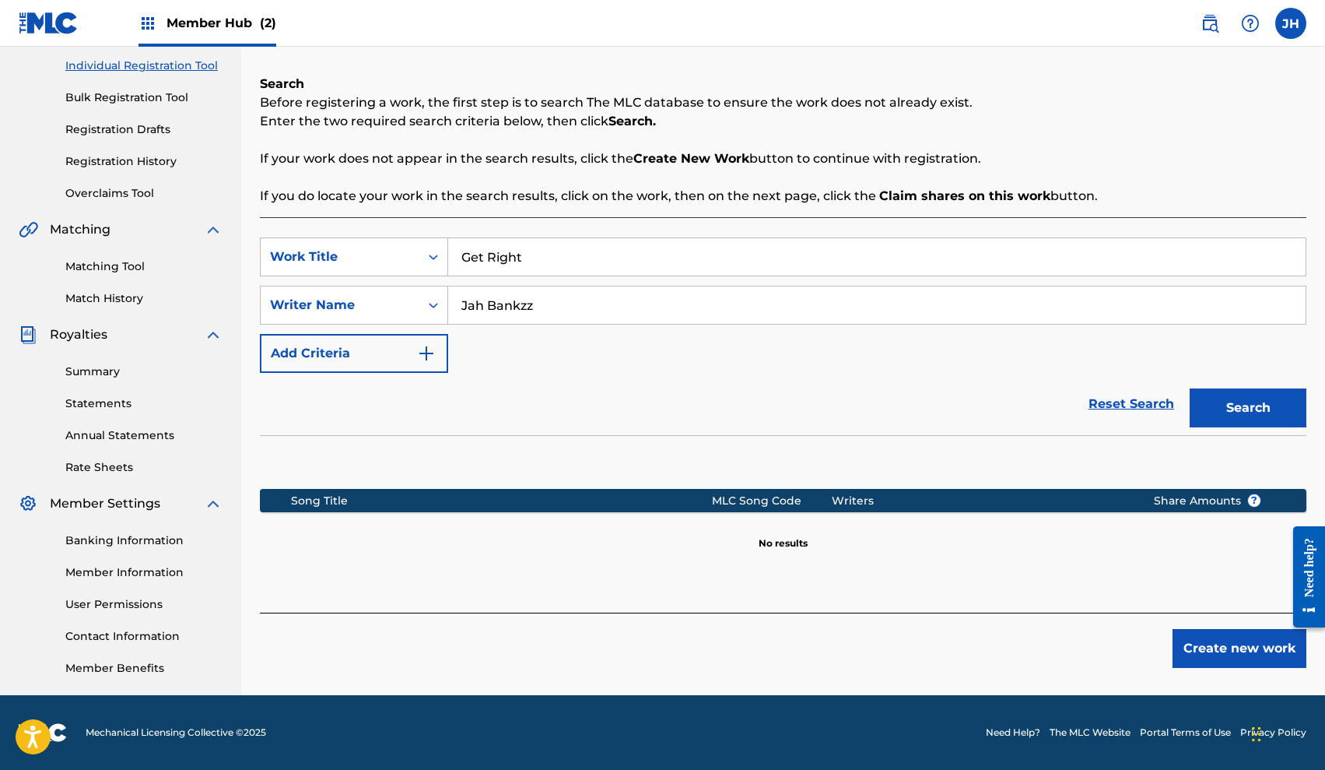
scroll to position [195, 0]
click at [1237, 657] on button "Create new work" at bounding box center [1240, 648] width 134 height 39
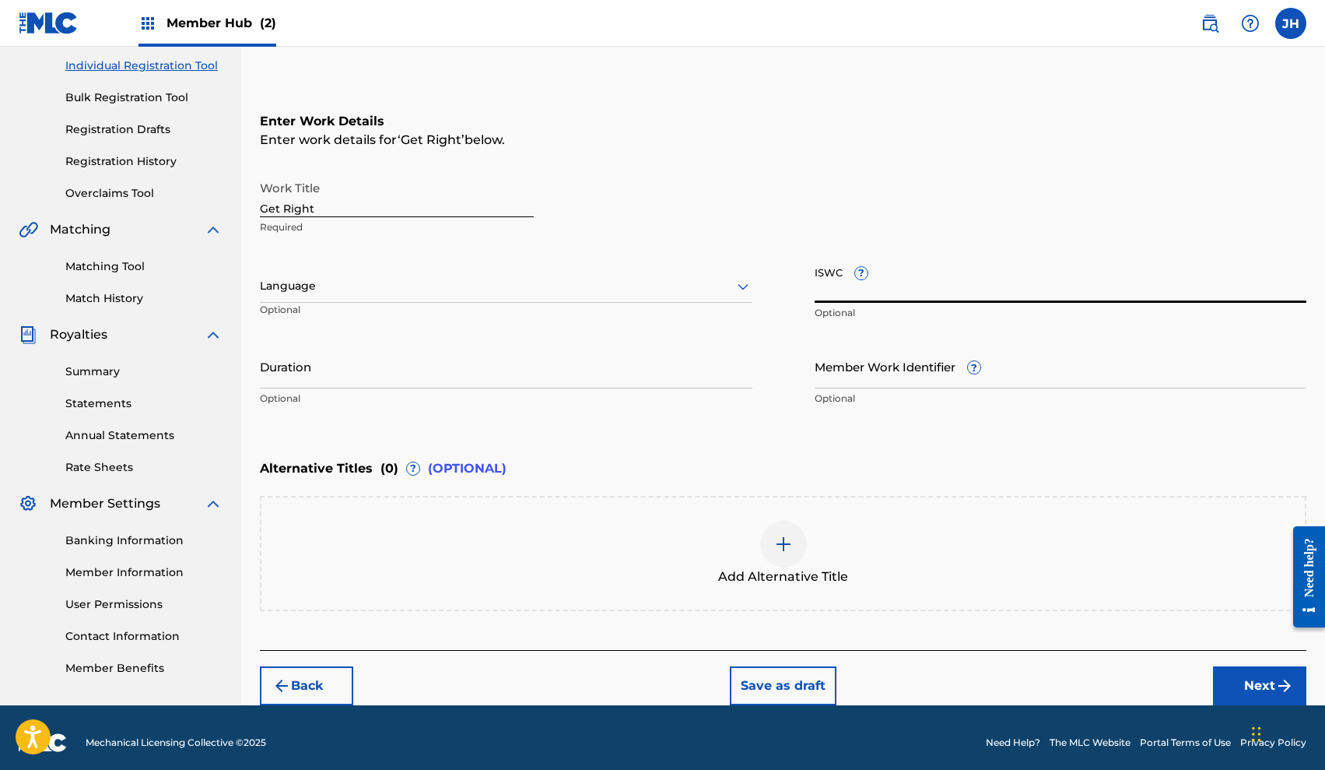
click at [897, 293] on input "ISWC ?" at bounding box center [1061, 280] width 493 height 44
type input "T-333.636.342-5"
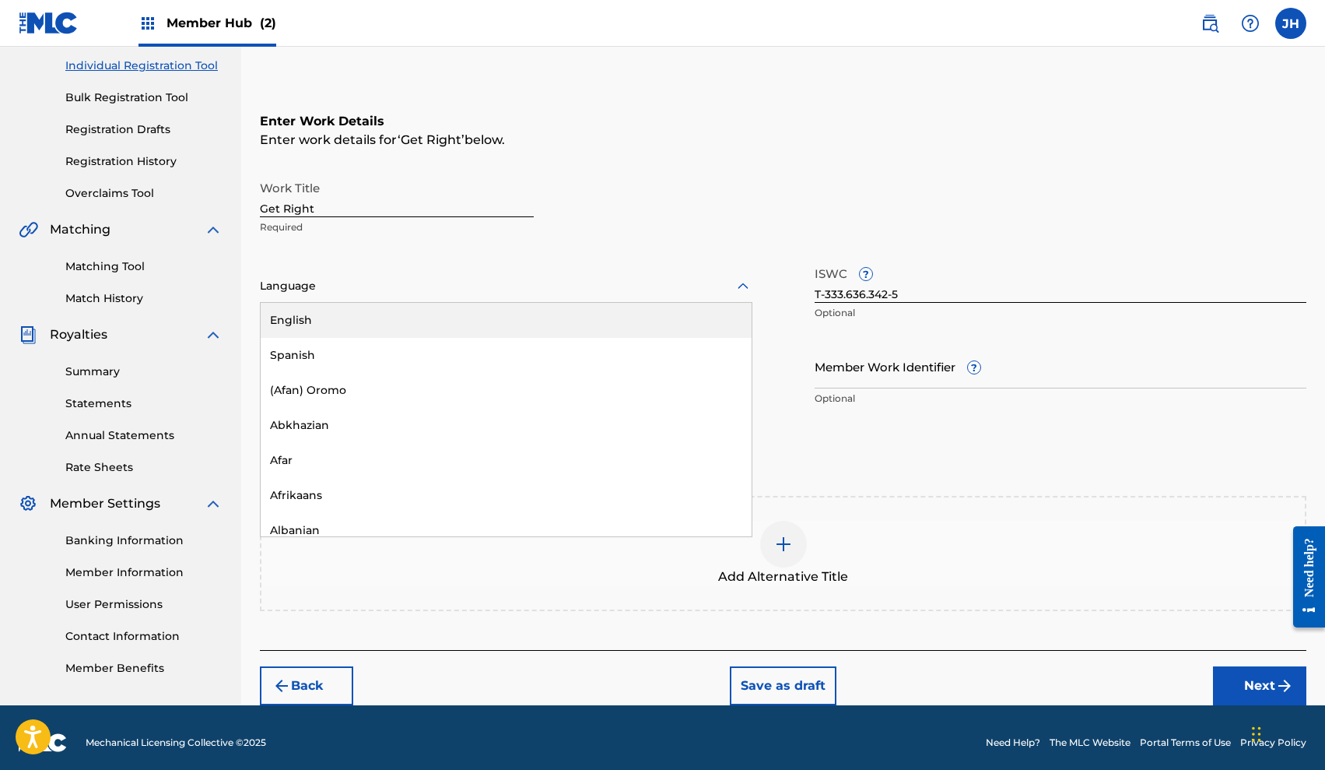
click at [474, 282] on div at bounding box center [506, 285] width 493 height 19
click at [424, 321] on div "English" at bounding box center [506, 320] width 491 height 35
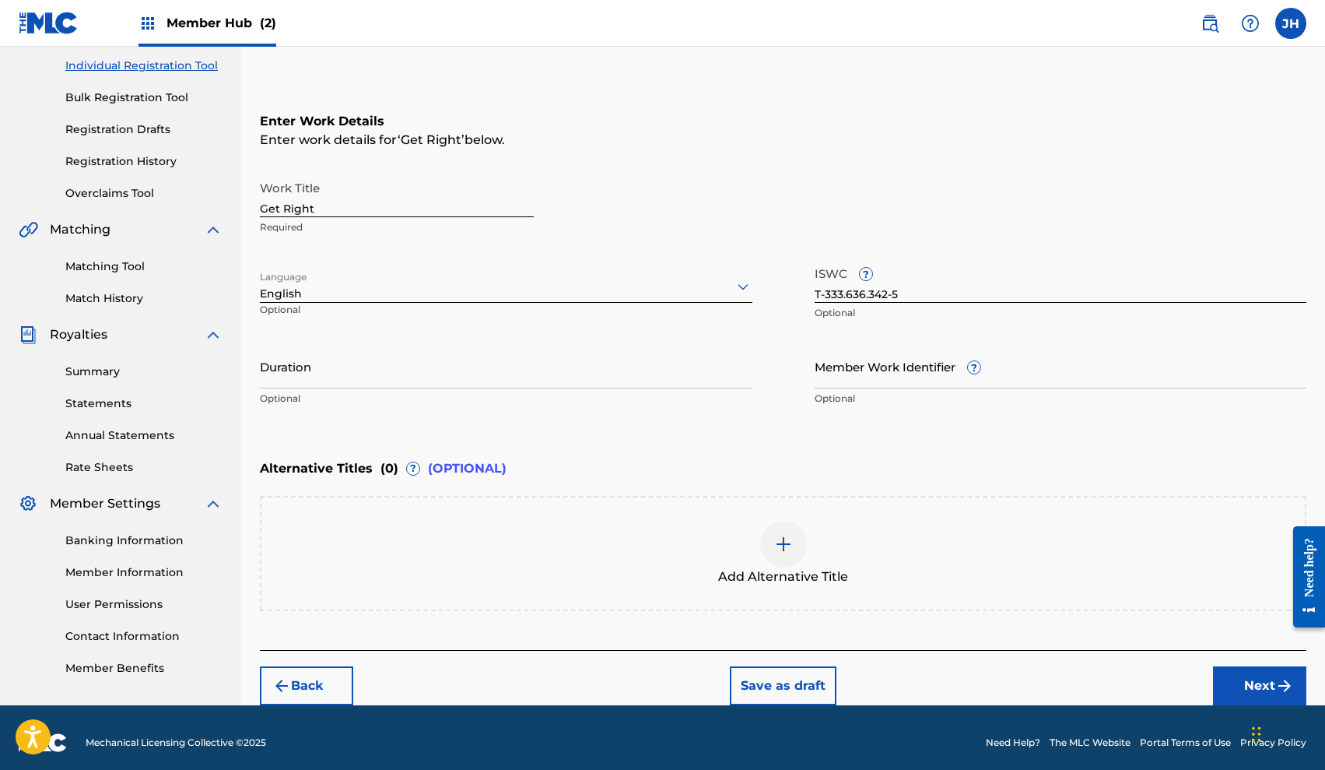
click at [437, 388] on div "Duration Optional" at bounding box center [506, 379] width 493 height 70
click at [423, 371] on input "Duration" at bounding box center [506, 366] width 493 height 44
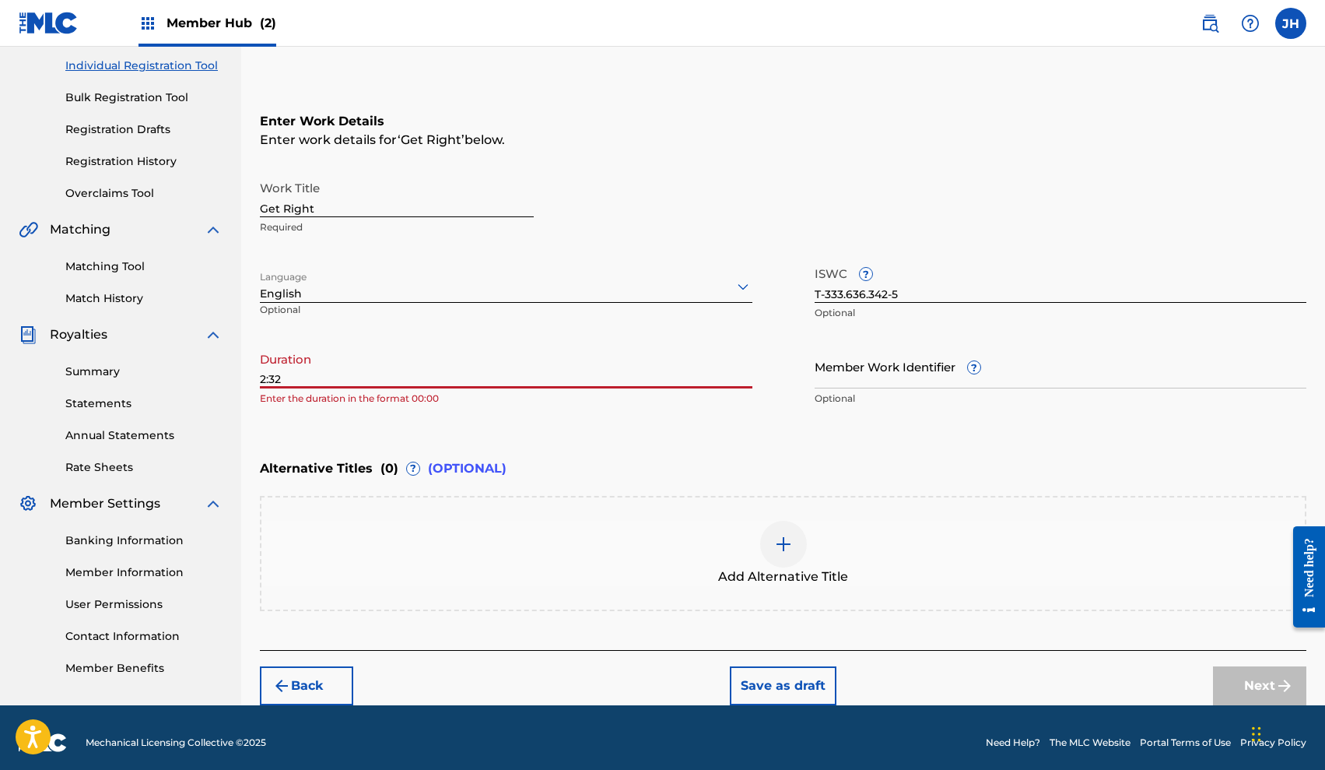
click at [264, 379] on input "2:32" at bounding box center [506, 366] width 493 height 44
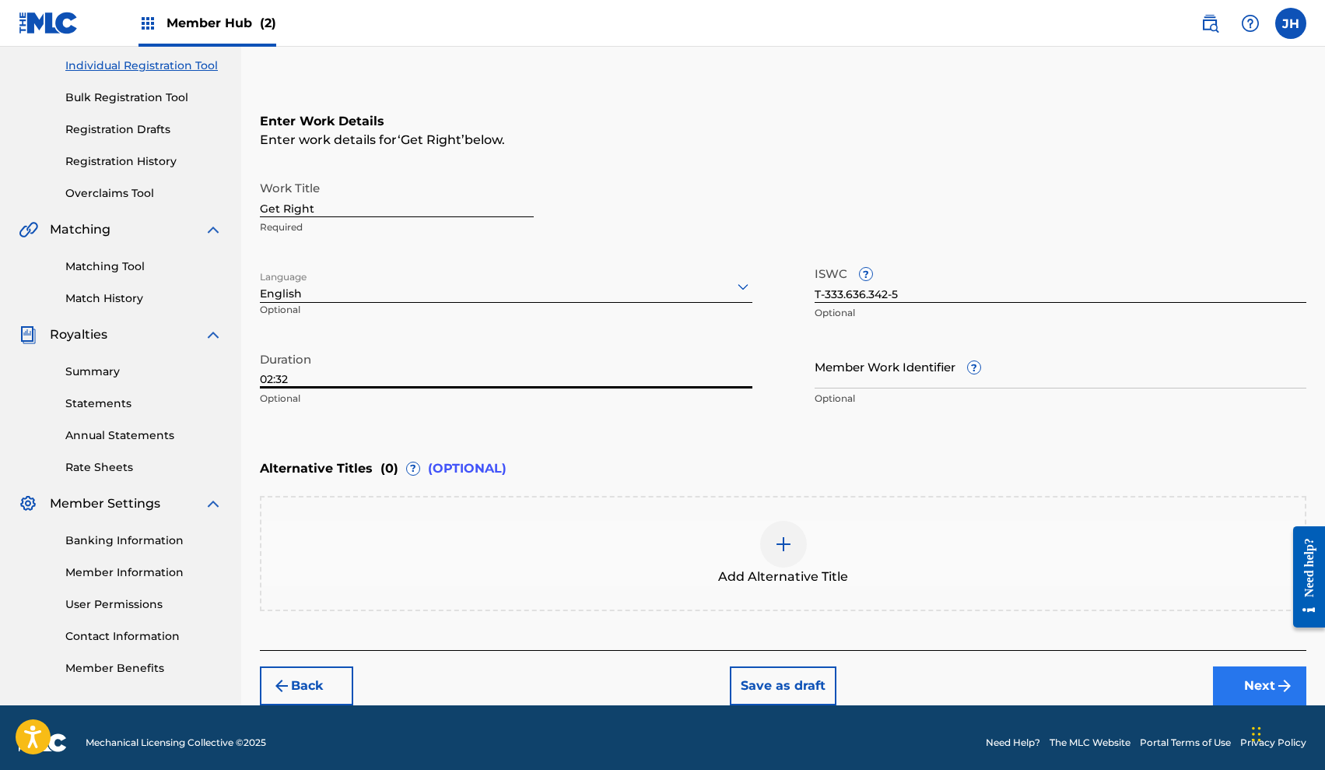
type input "02:32"
click at [1247, 683] on button "Next" at bounding box center [1259, 685] width 93 height 39
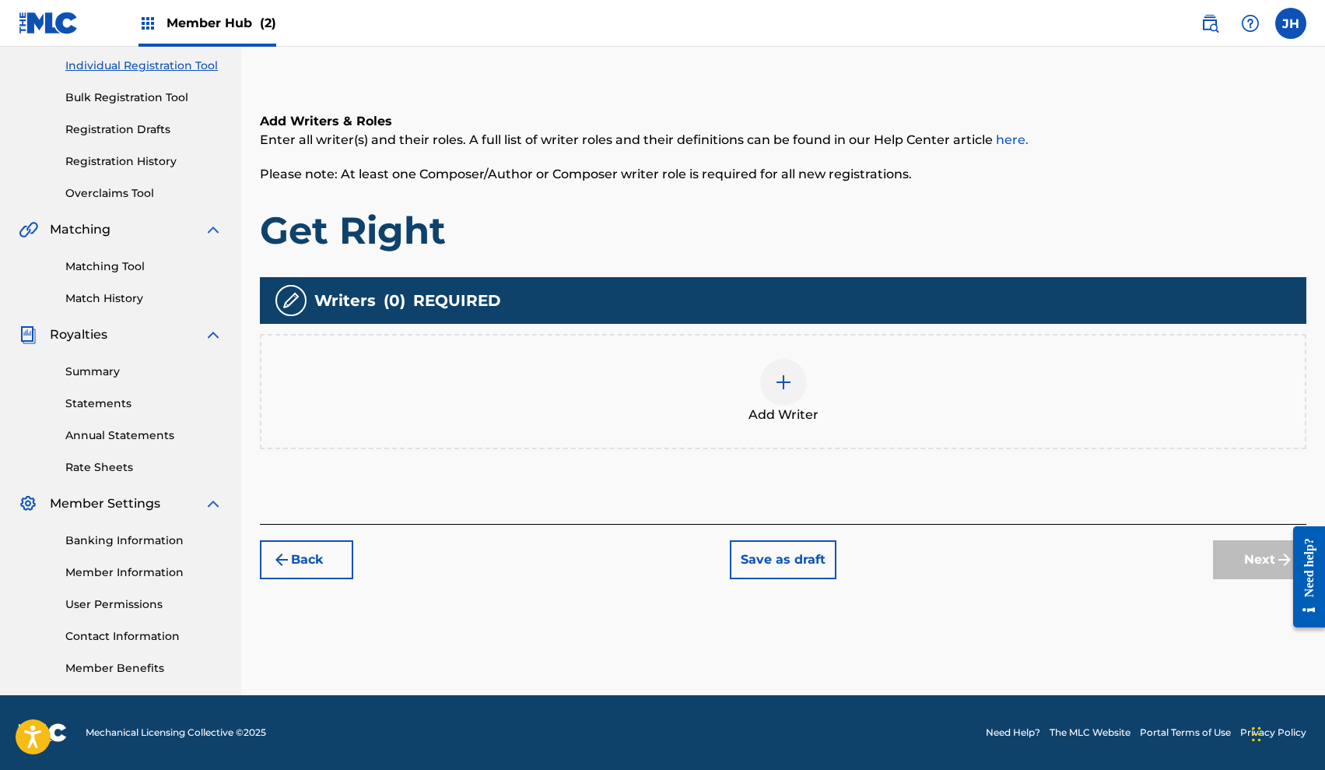
scroll to position [70, 0]
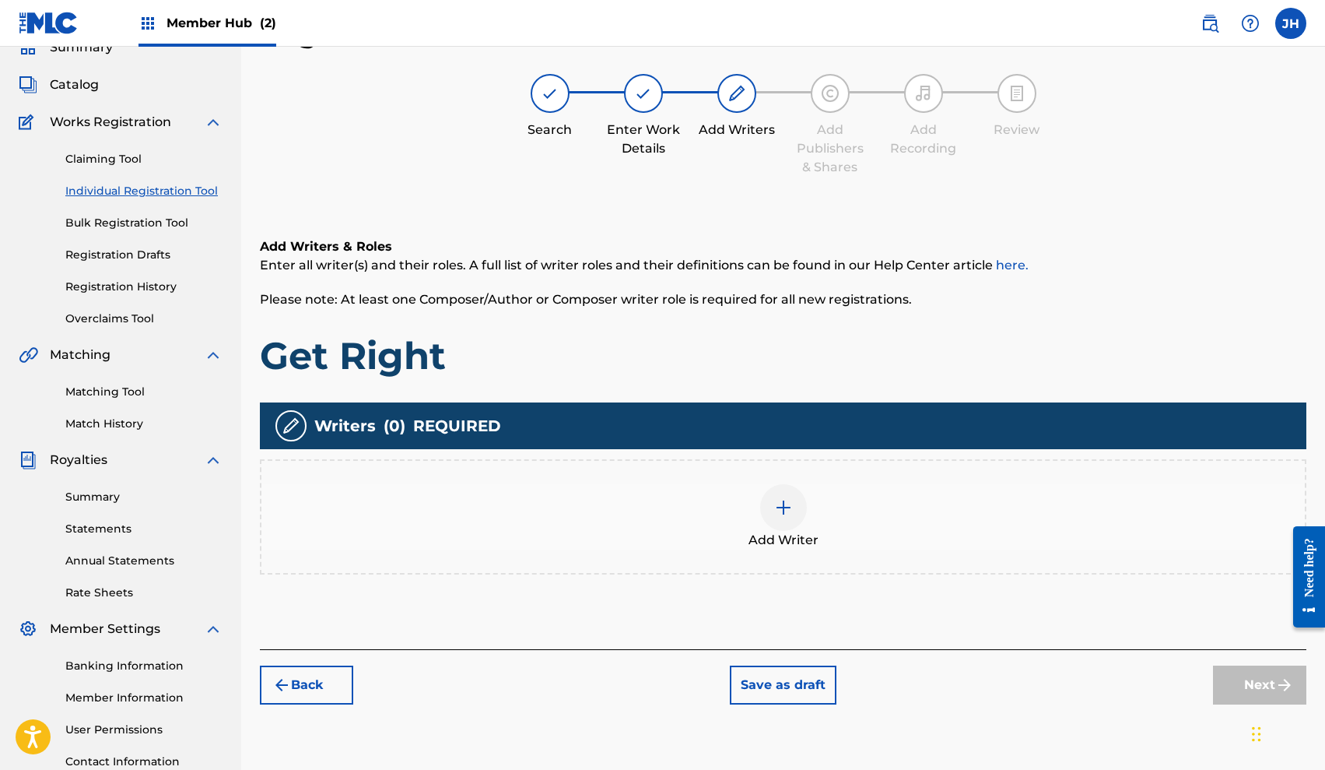
click at [777, 500] on img at bounding box center [783, 507] width 19 height 19
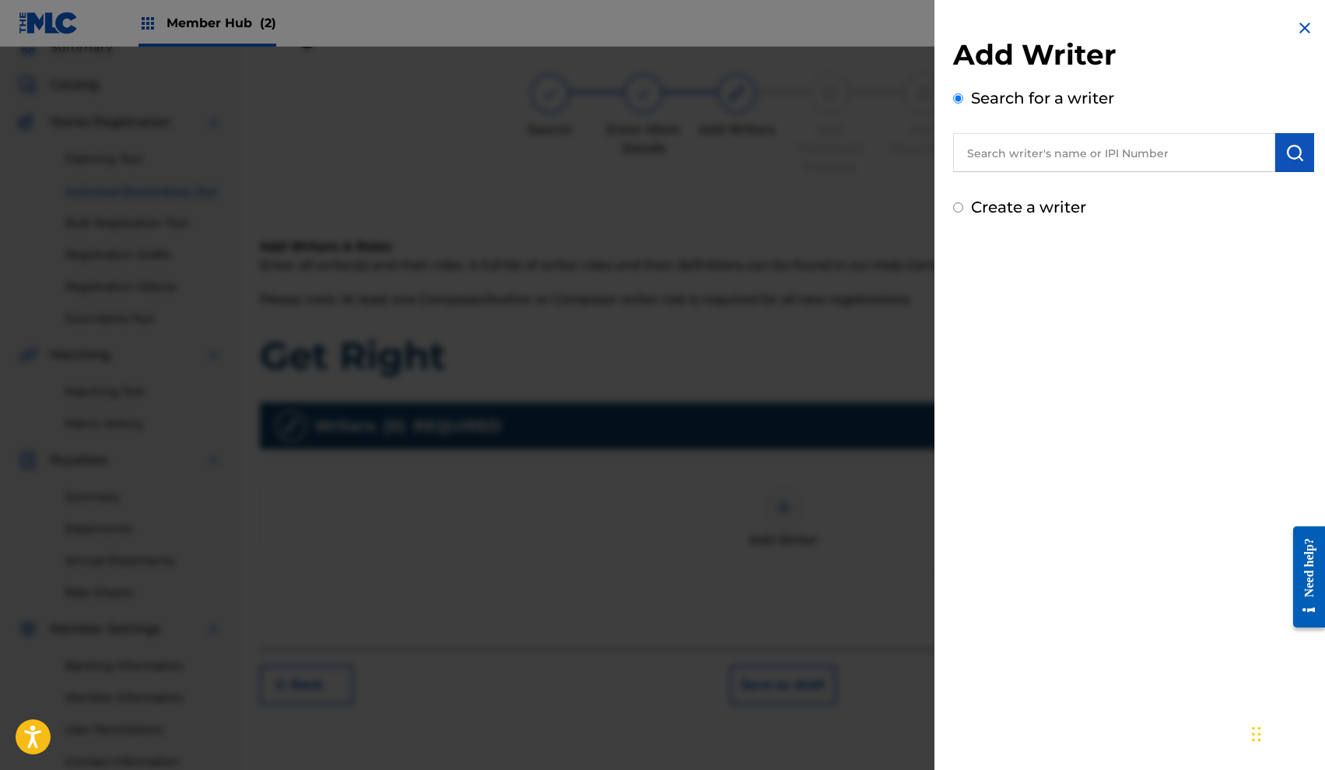
click at [1066, 159] on input "text" at bounding box center [1114, 152] width 322 height 39
type input "Jah Bankzz"
click at [1070, 206] on label "Create a writer" at bounding box center [1028, 207] width 115 height 19
radio input "true"
click at [963, 206] on input "Create a writer" at bounding box center [958, 207] width 10 height 10
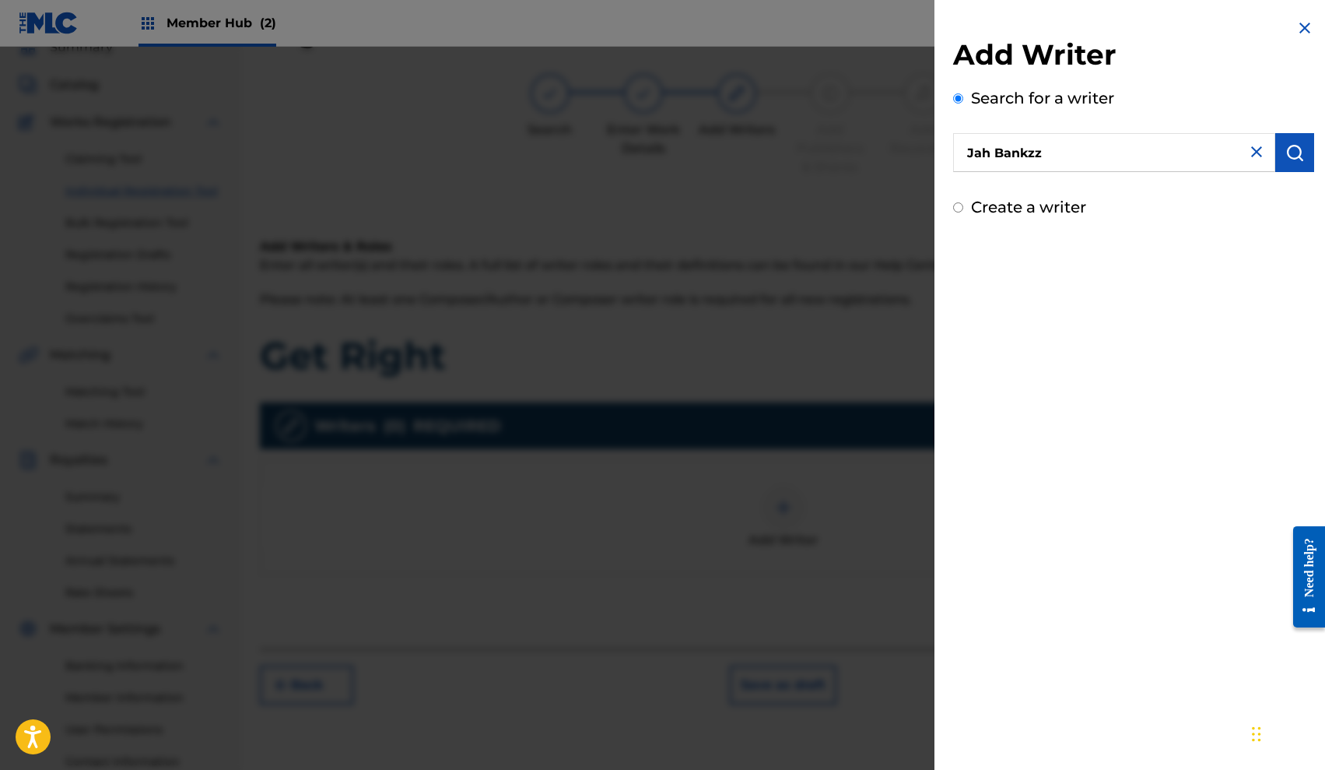
radio input "false"
radio input "true"
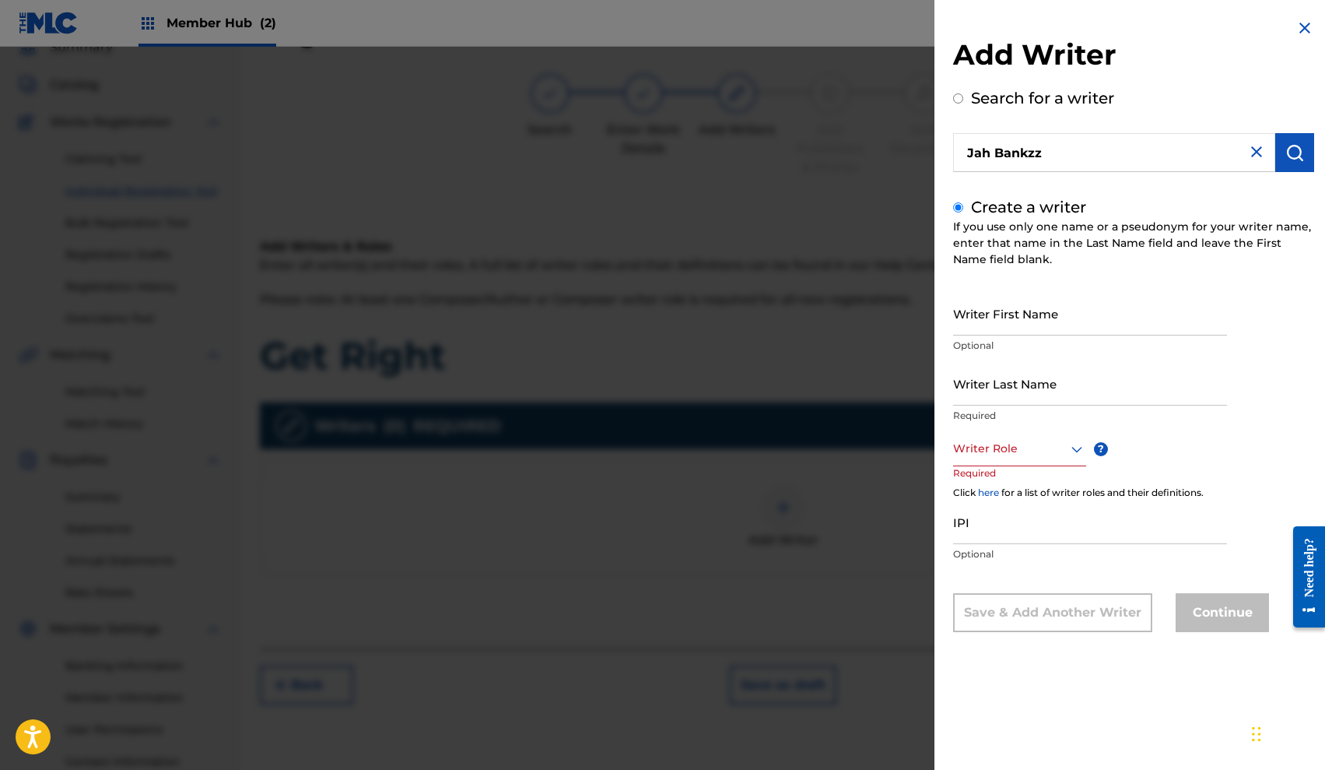
click at [1064, 157] on input "Jah Bankzz" at bounding box center [1114, 152] width 322 height 39
radio input "true"
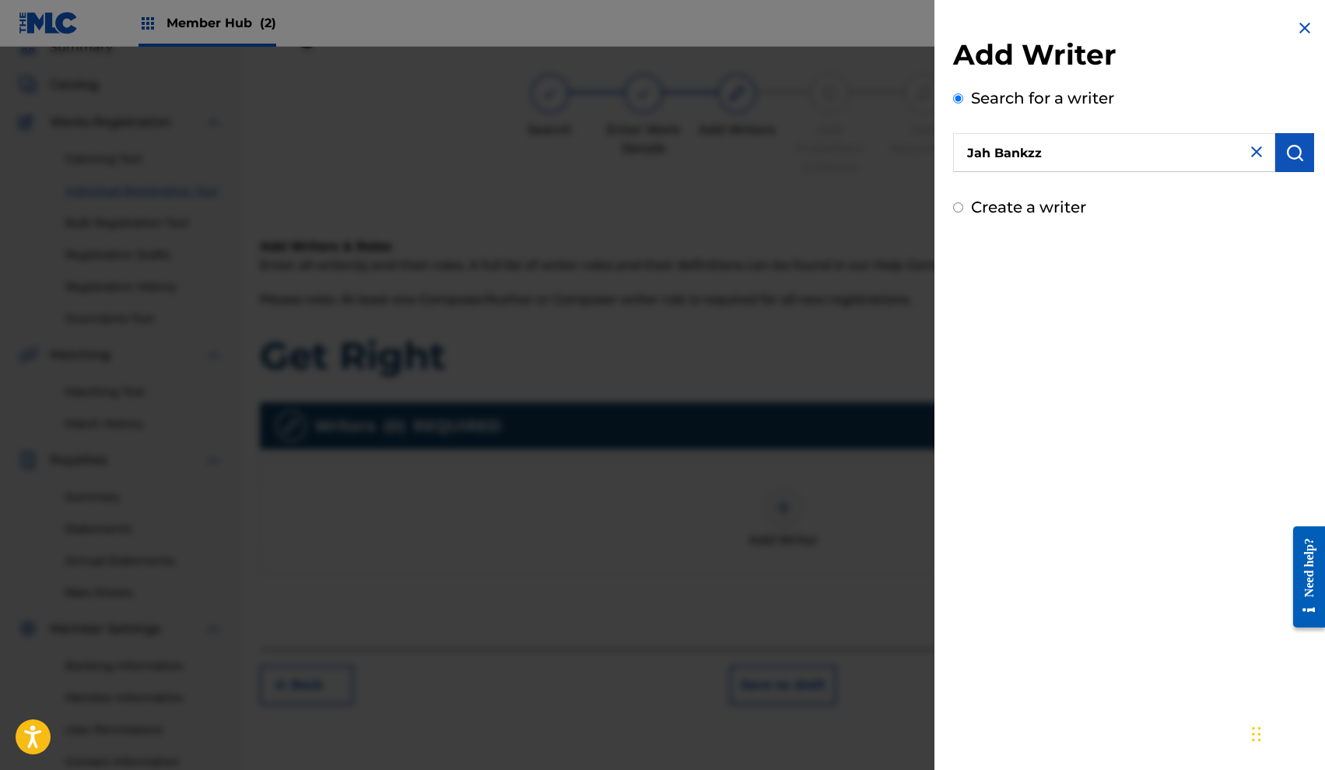
drag, startPoint x: 1064, startPoint y: 157, endPoint x: 1254, endPoint y: 155, distance: 190.7
click at [1254, 155] on img at bounding box center [1256, 151] width 19 height 19
click at [1102, 146] on input "text" at bounding box center [1114, 152] width 322 height 39
type input "01004193802"
click at [1286, 149] on img "submit" at bounding box center [1295, 152] width 19 height 19
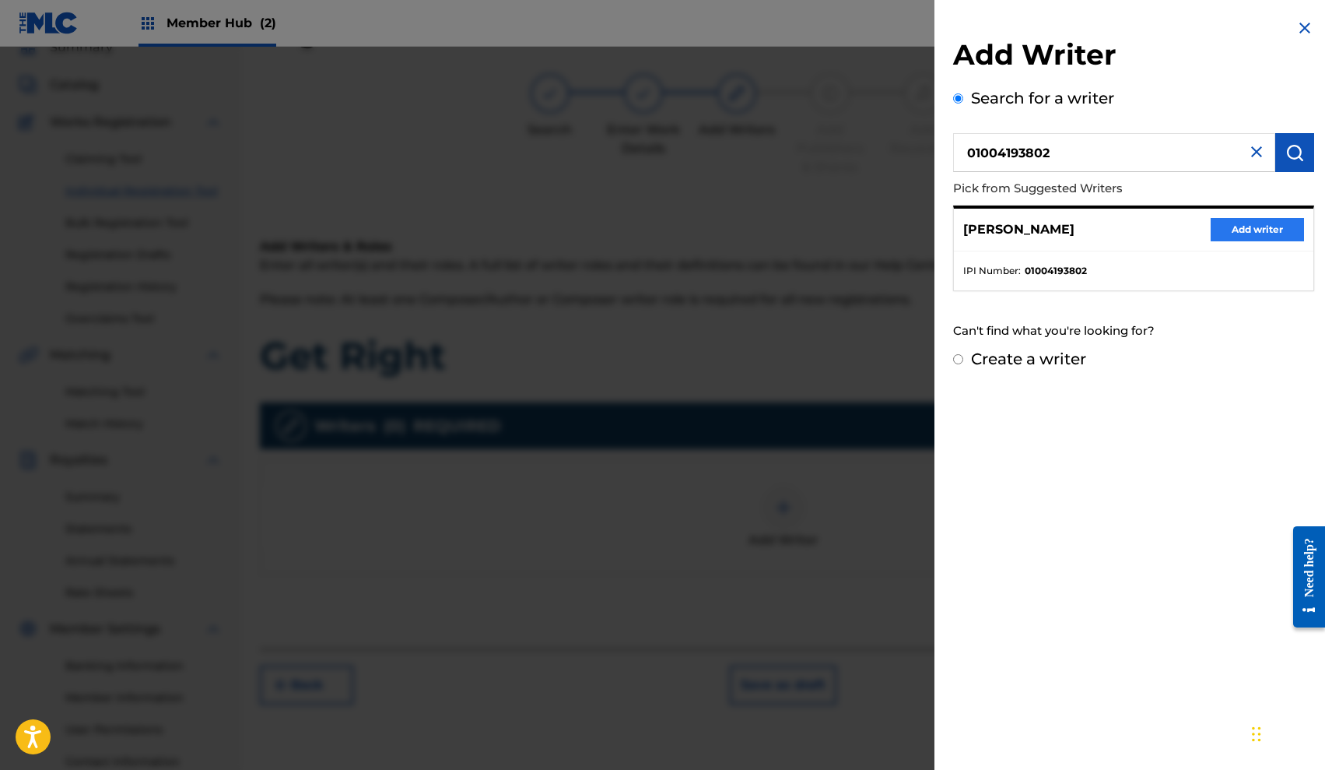
click at [1263, 230] on button "Add writer" at bounding box center [1257, 229] width 93 height 23
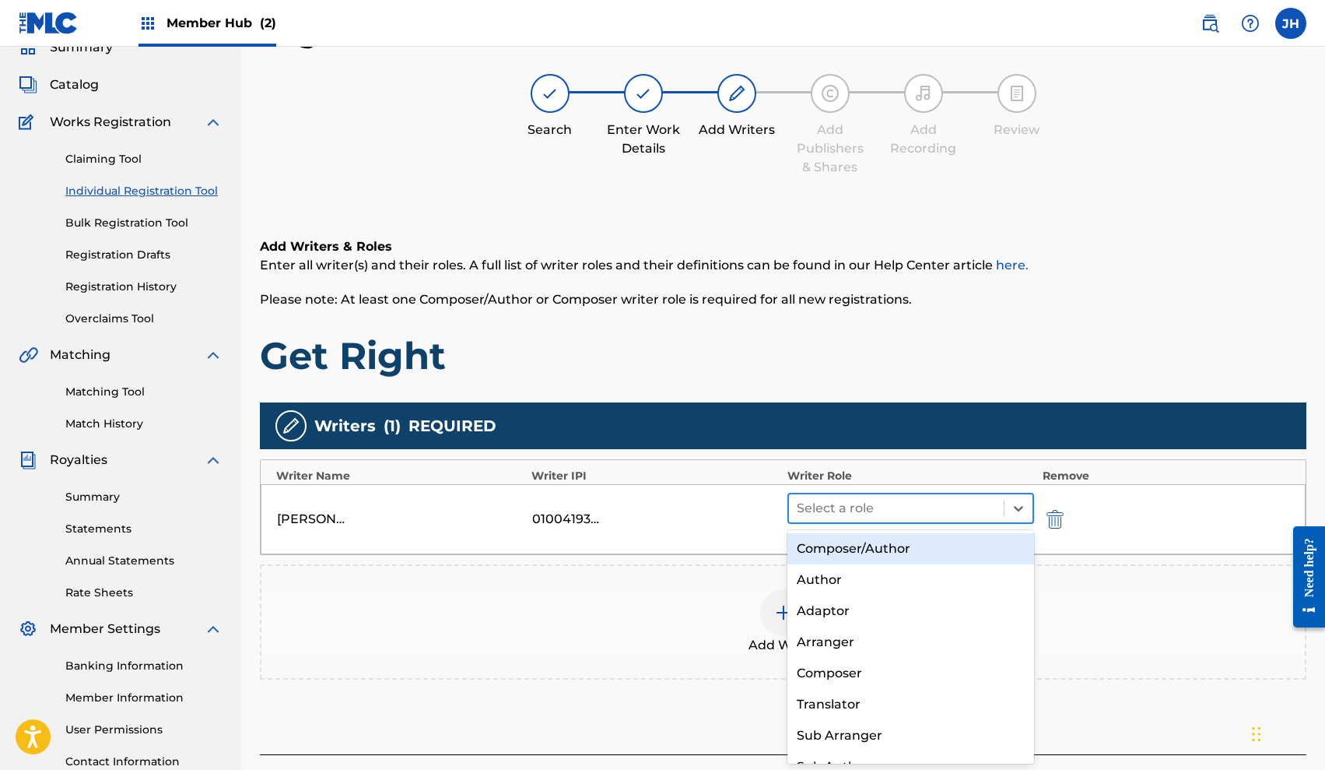
click at [859, 507] on div at bounding box center [897, 508] width 200 height 22
click at [1093, 582] on div "Add Writer" at bounding box center [783, 621] width 1047 height 115
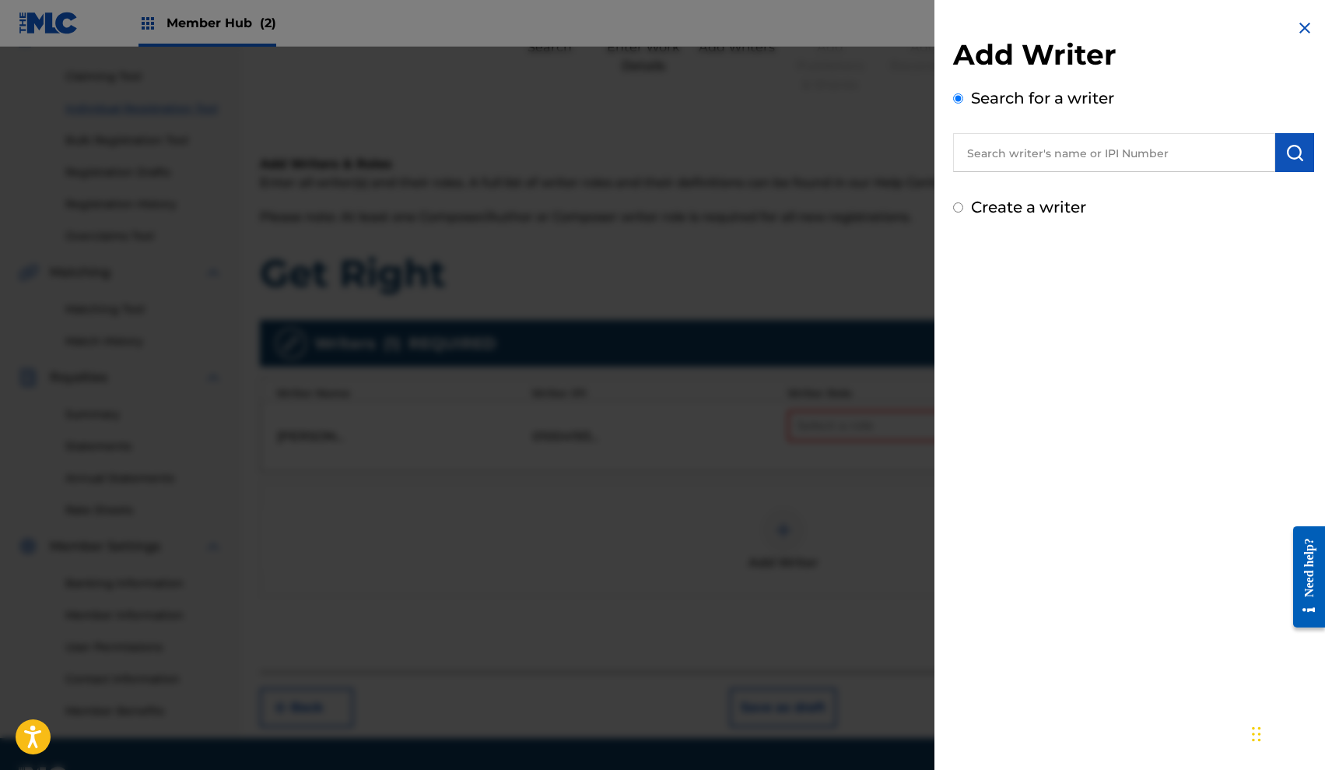
scroll to position [177, 0]
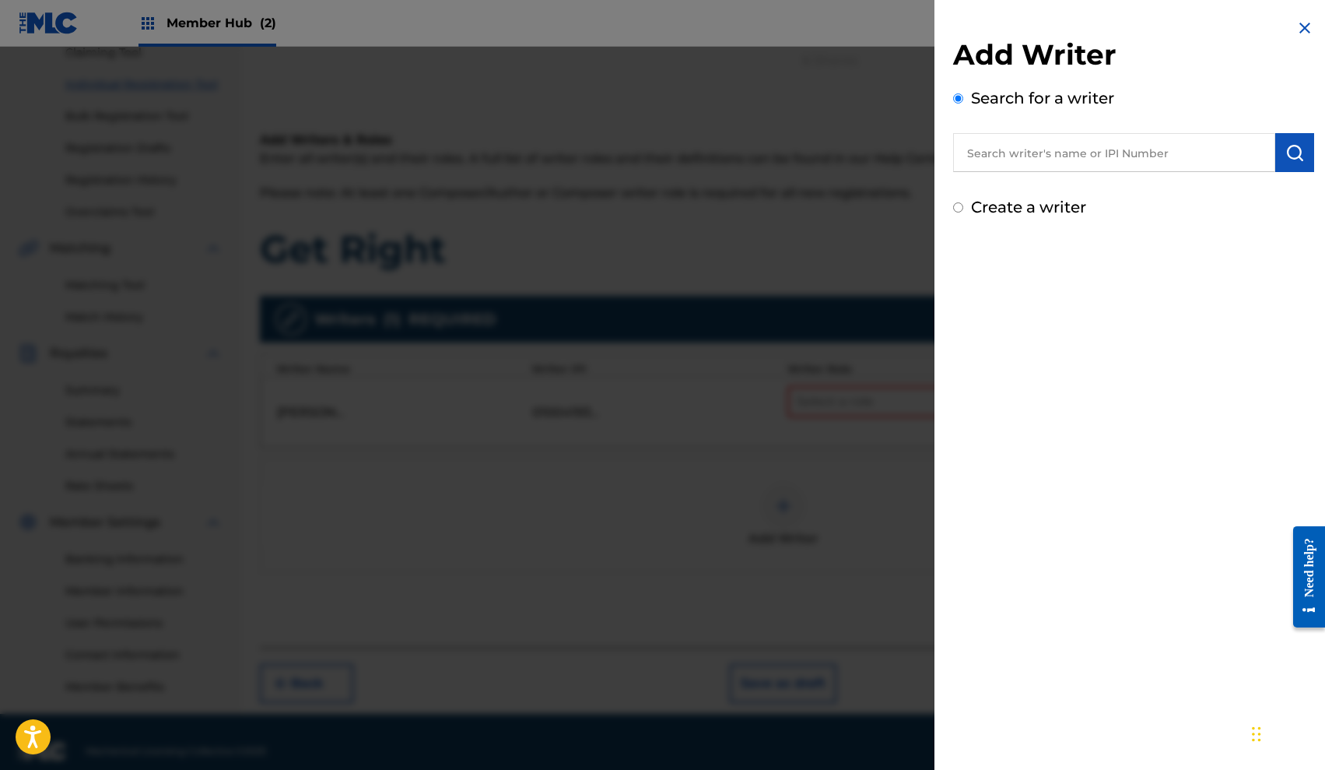
click at [1302, 27] on img at bounding box center [1305, 28] width 19 height 19
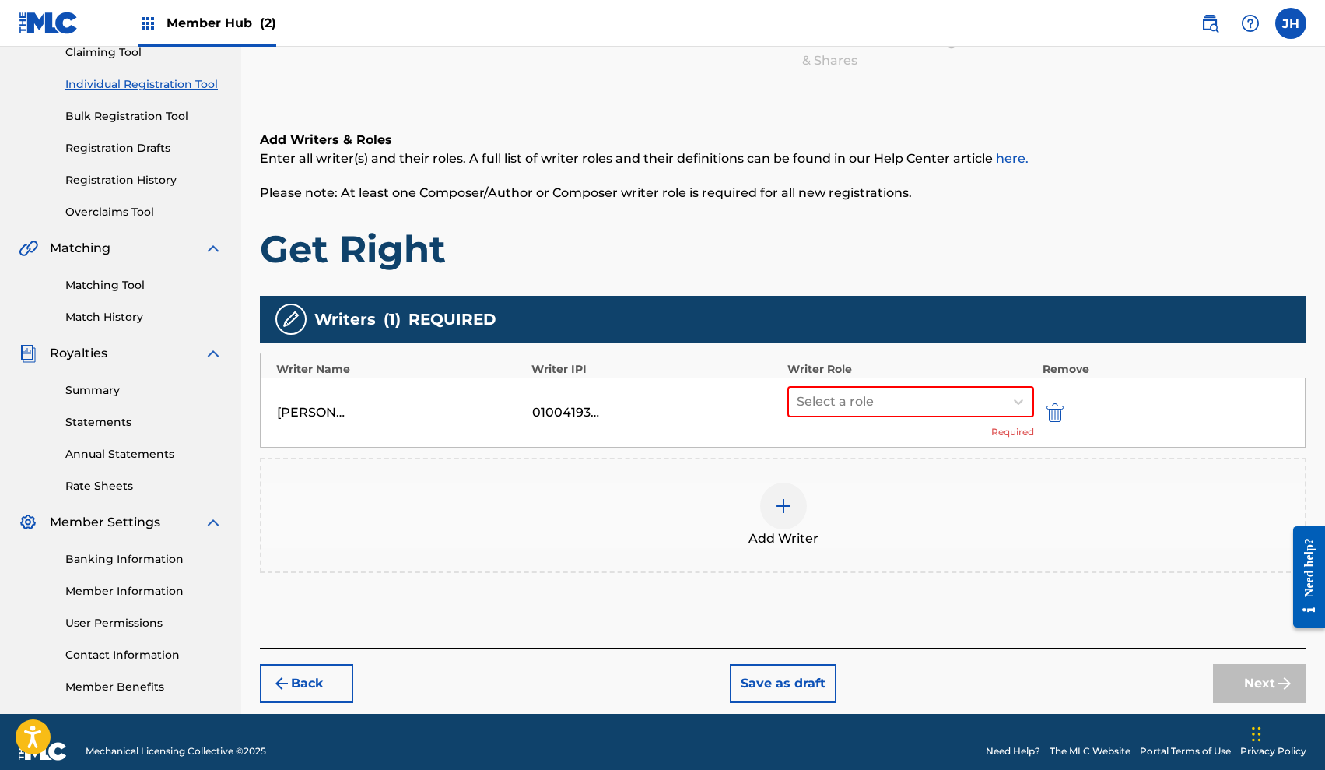
click at [1081, 622] on div "Add Writers & Roles Enter all writer(s) and their roles. A full list of writer …" at bounding box center [783, 370] width 1047 height 554
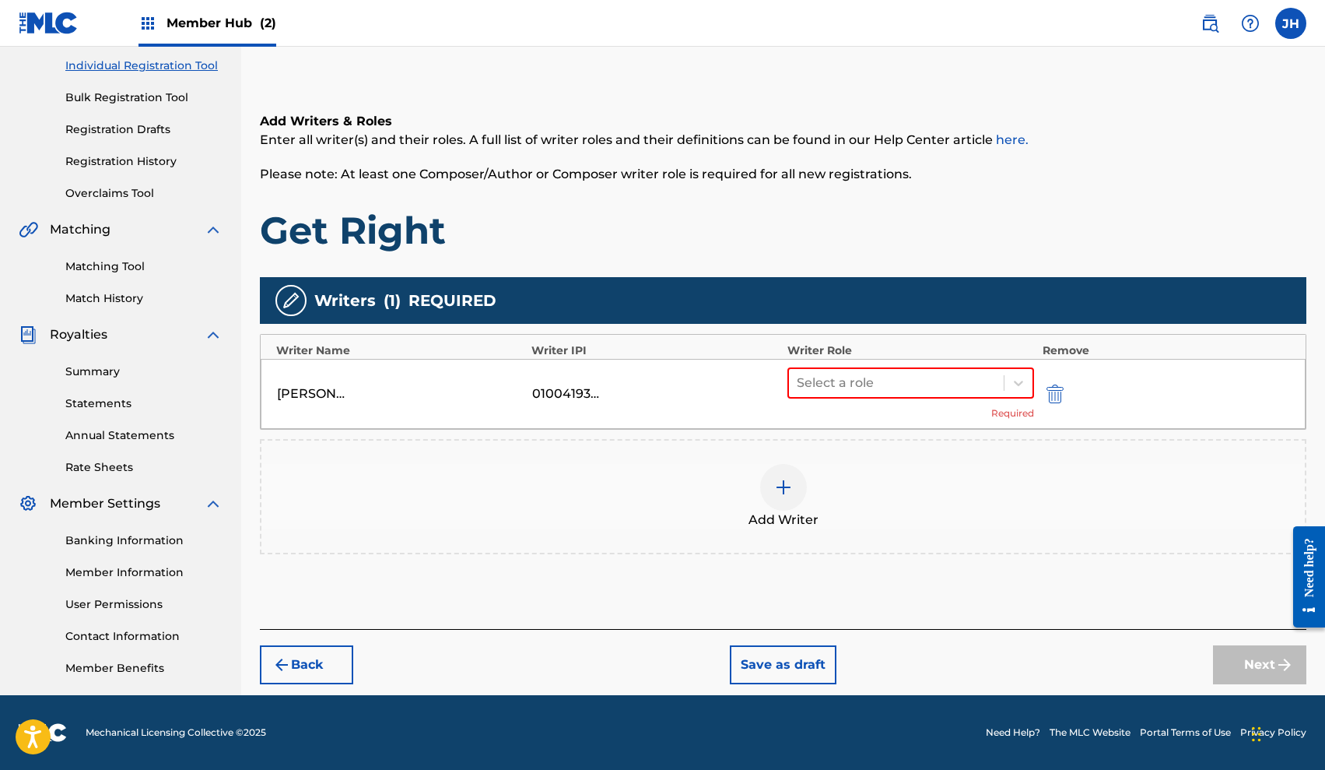
scroll to position [202, 0]
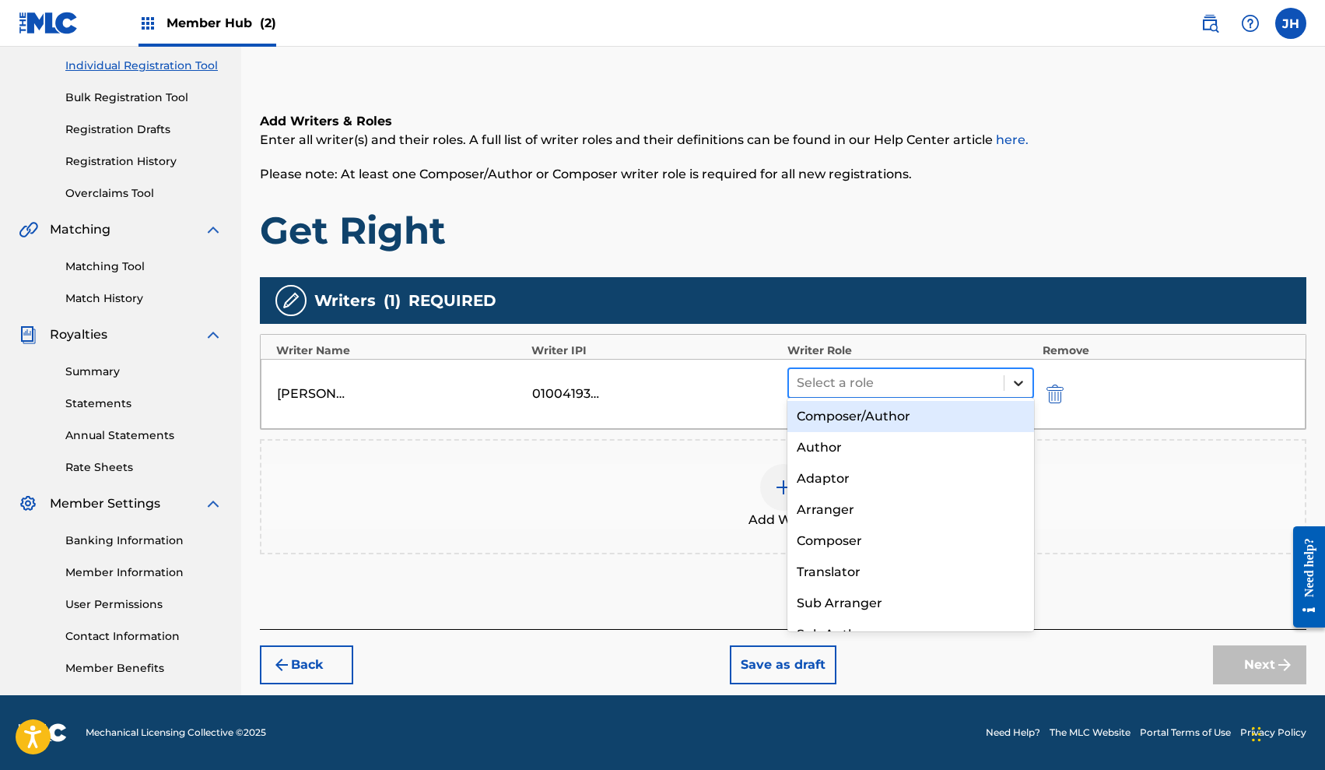
click at [1016, 376] on icon at bounding box center [1019, 383] width 16 height 16
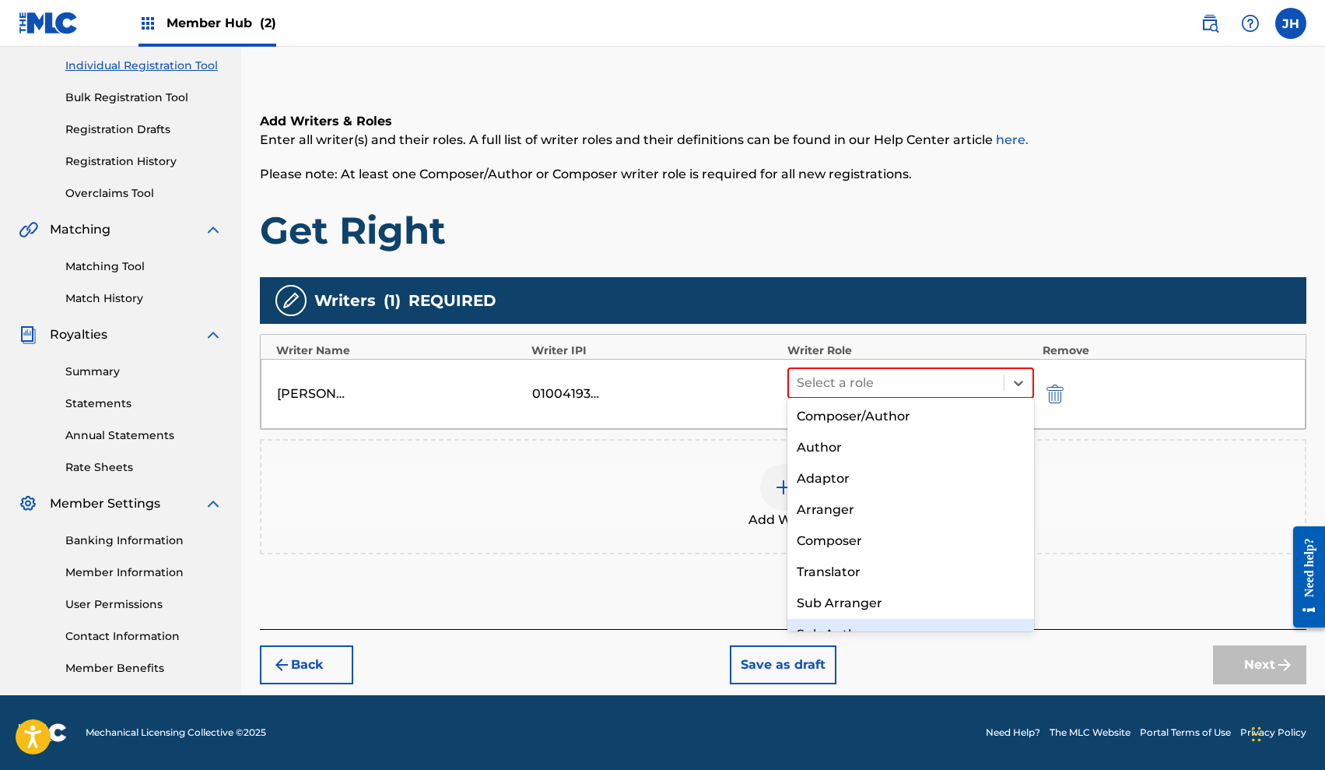
drag, startPoint x: 950, startPoint y: 621, endPoint x: 947, endPoint y: 643, distance: 22.0
click at [947, 643] on div "Register Work Search Enter Work Details Add Writers Add Publishers & Shares Add…" at bounding box center [783, 287] width 1047 height 794
click at [931, 416] on div "Composer/Author" at bounding box center [911, 416] width 247 height 31
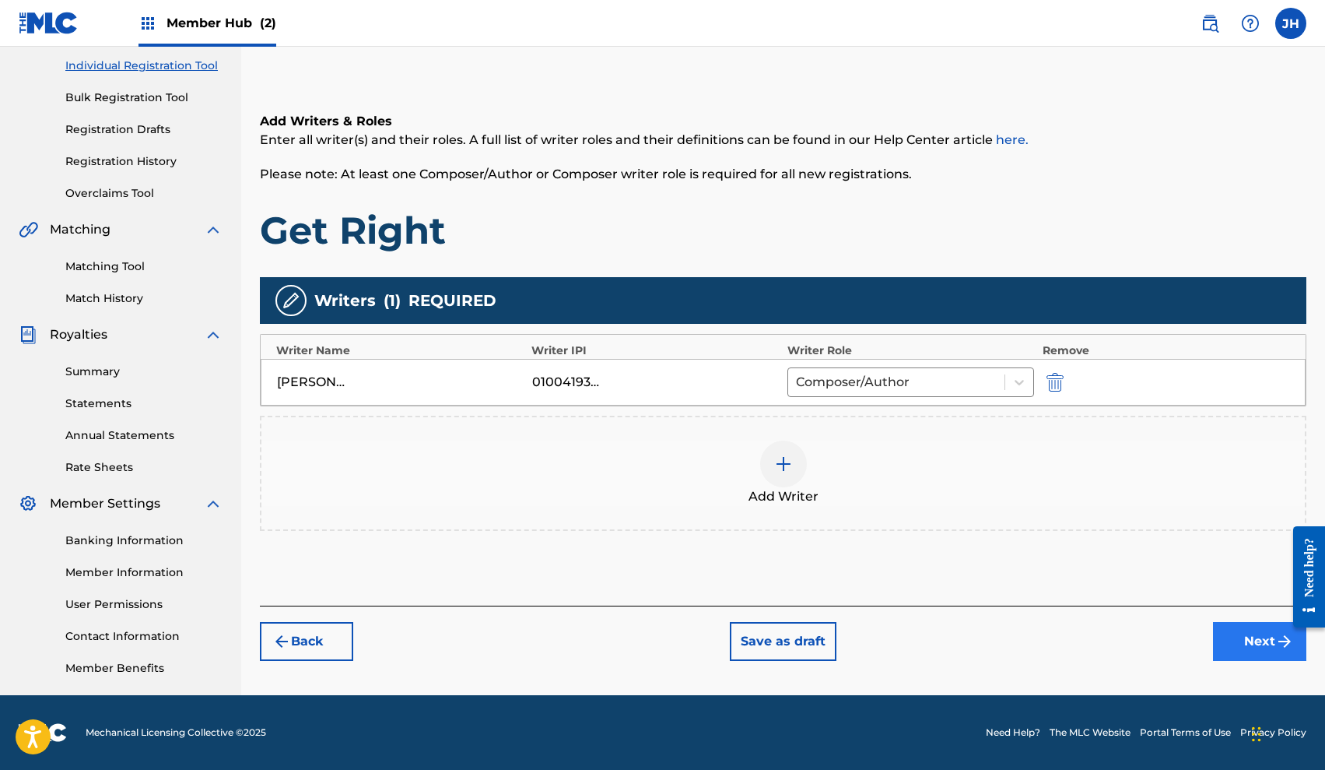
click at [1244, 630] on button "Next" at bounding box center [1259, 641] width 93 height 39
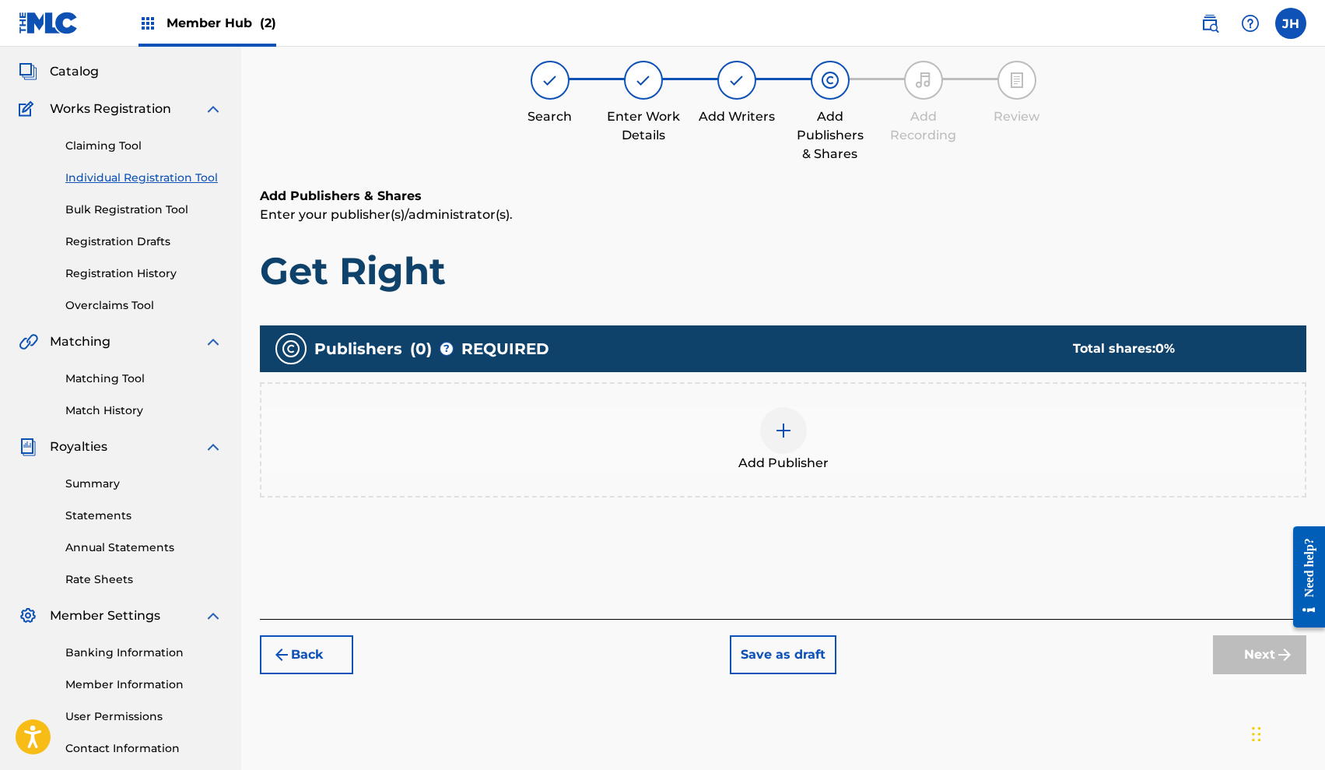
scroll to position [70, 0]
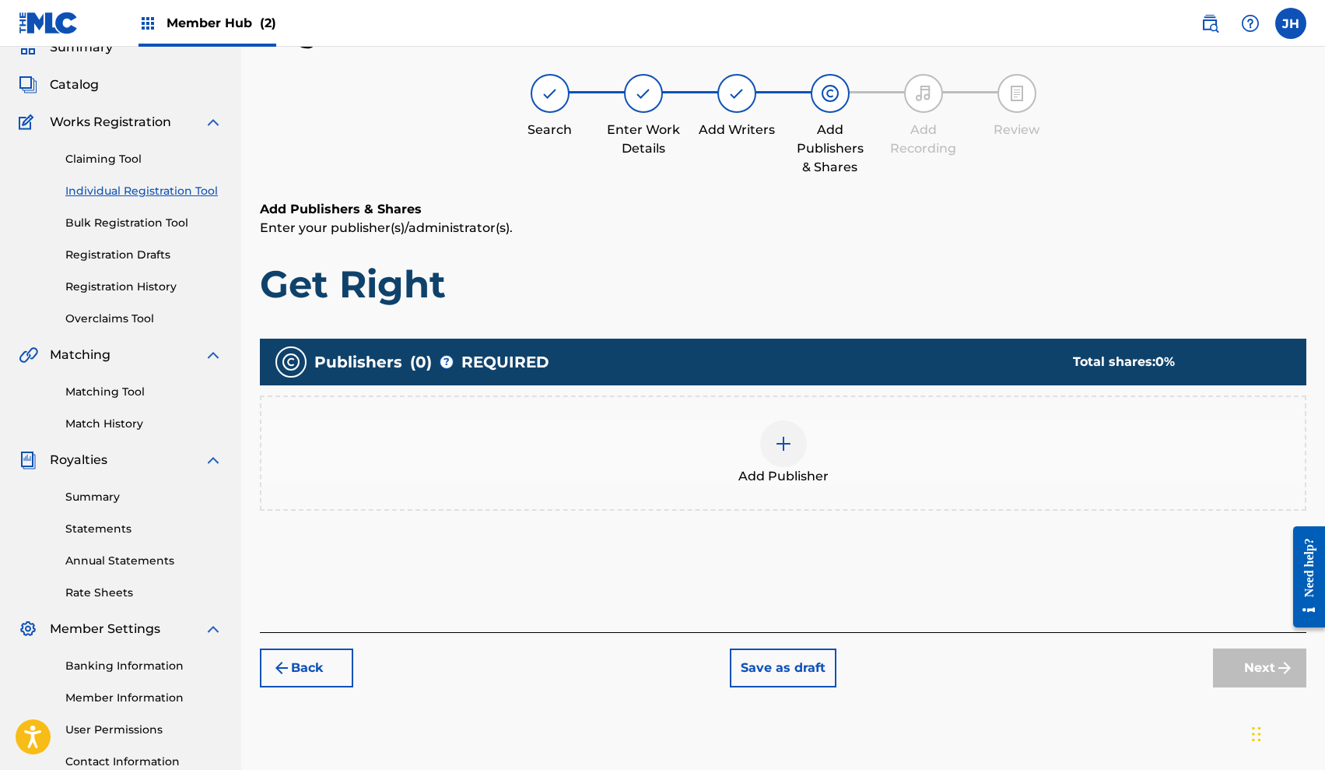
click at [781, 432] on div at bounding box center [783, 443] width 47 height 47
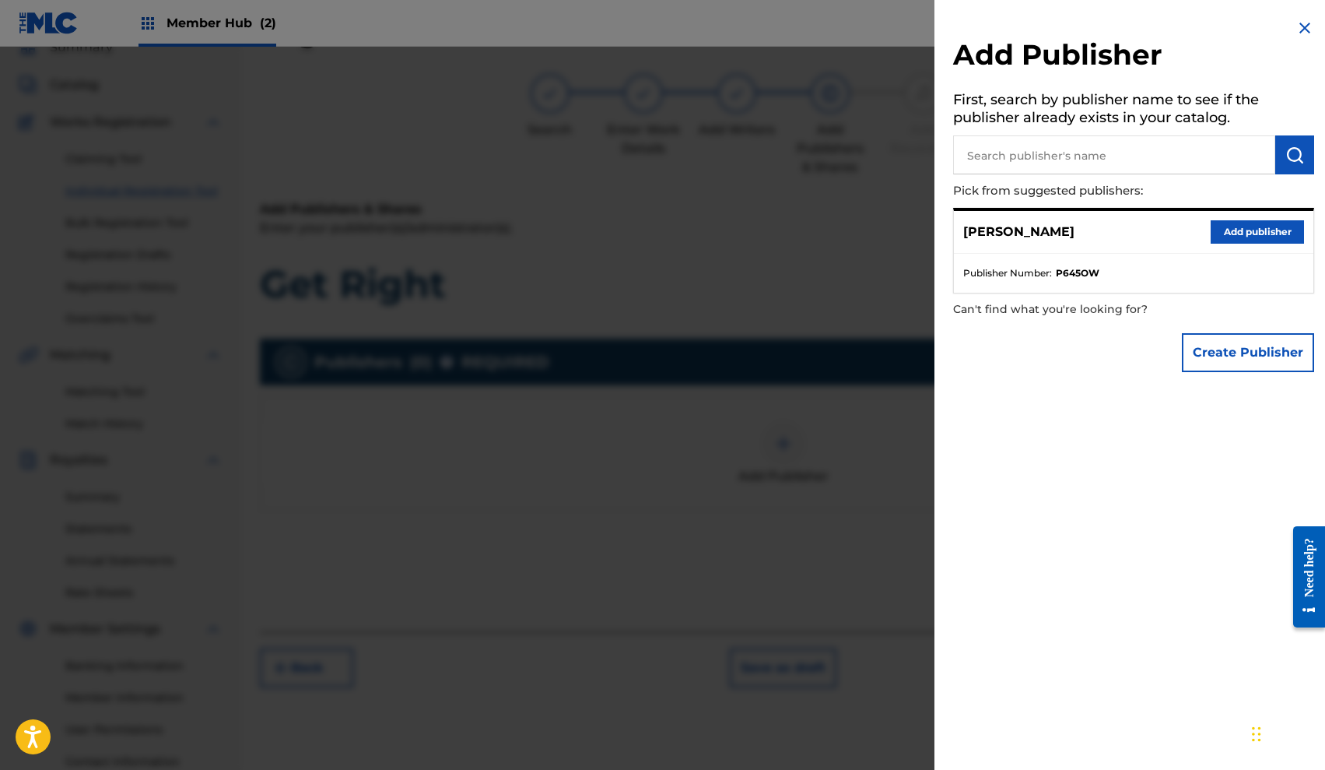
click at [1060, 230] on p "Jamena Harvey" at bounding box center [1018, 232] width 111 height 19
click at [1228, 232] on button "Add publisher" at bounding box center [1257, 231] width 93 height 23
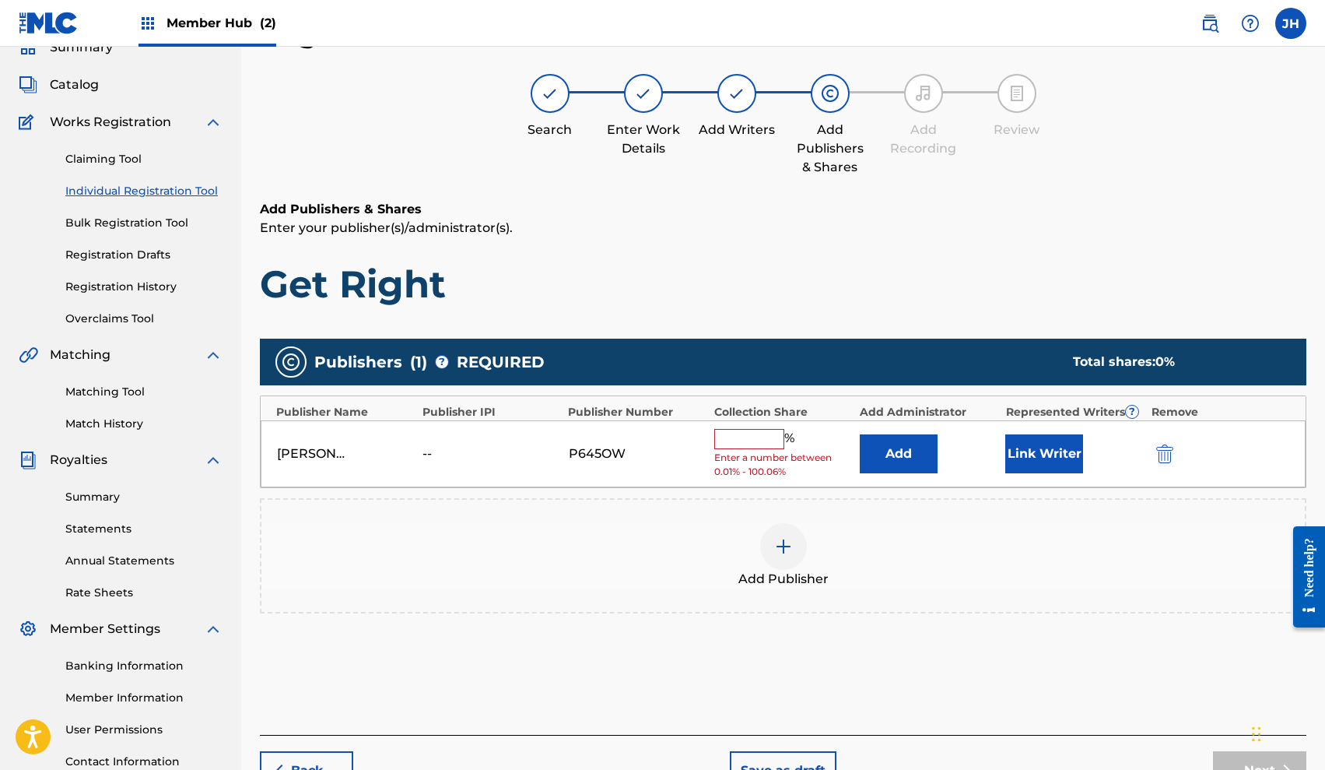
click at [747, 437] on input "text" at bounding box center [749, 439] width 70 height 20
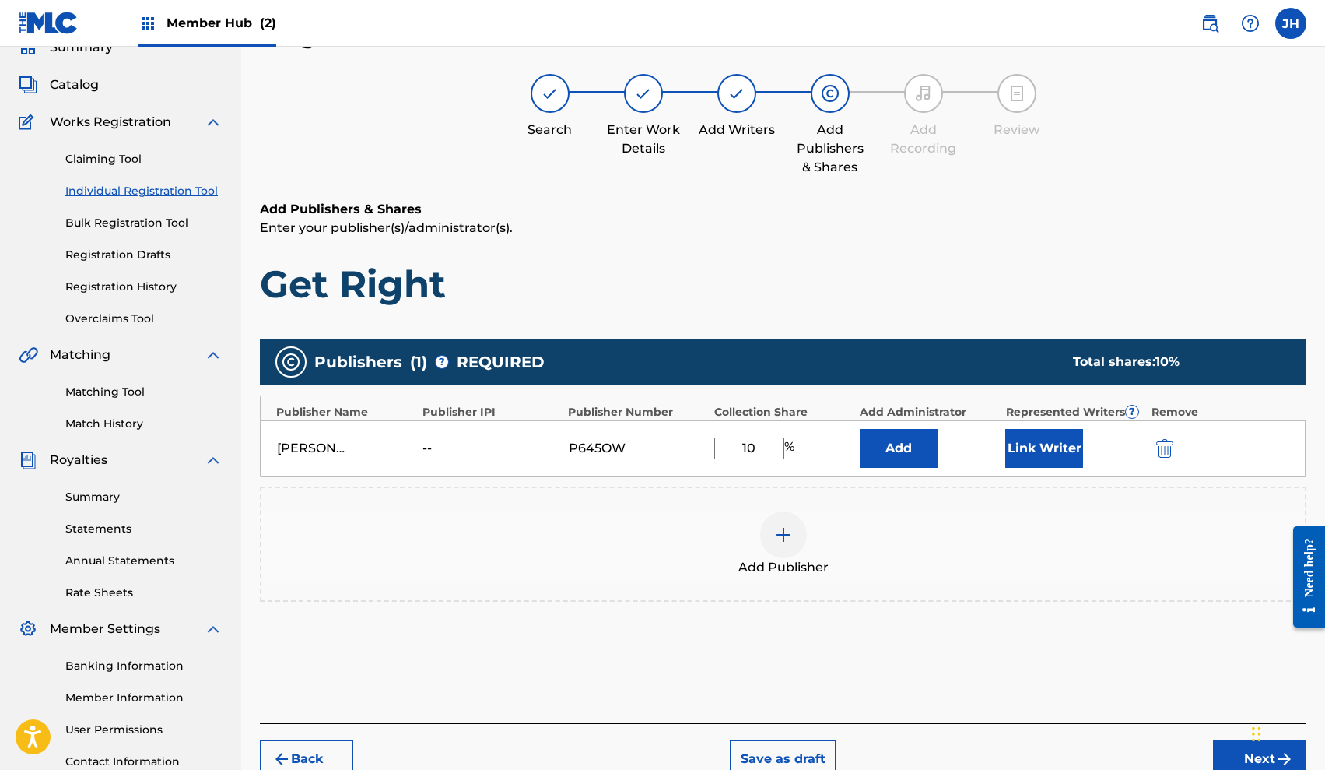
type input "1"
type input "50"
click at [1026, 452] on button "Link Writer" at bounding box center [1044, 448] width 78 height 39
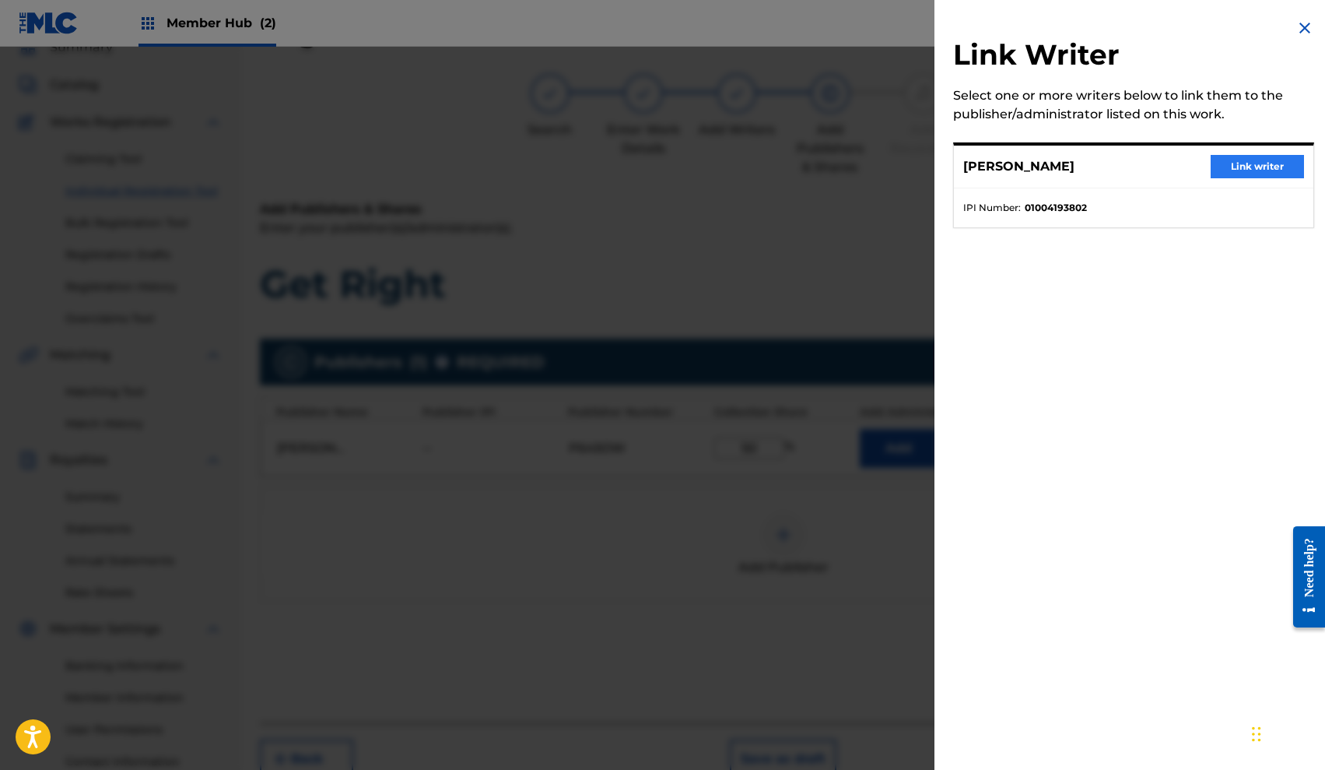
click at [1229, 172] on button "Link writer" at bounding box center [1257, 166] width 93 height 23
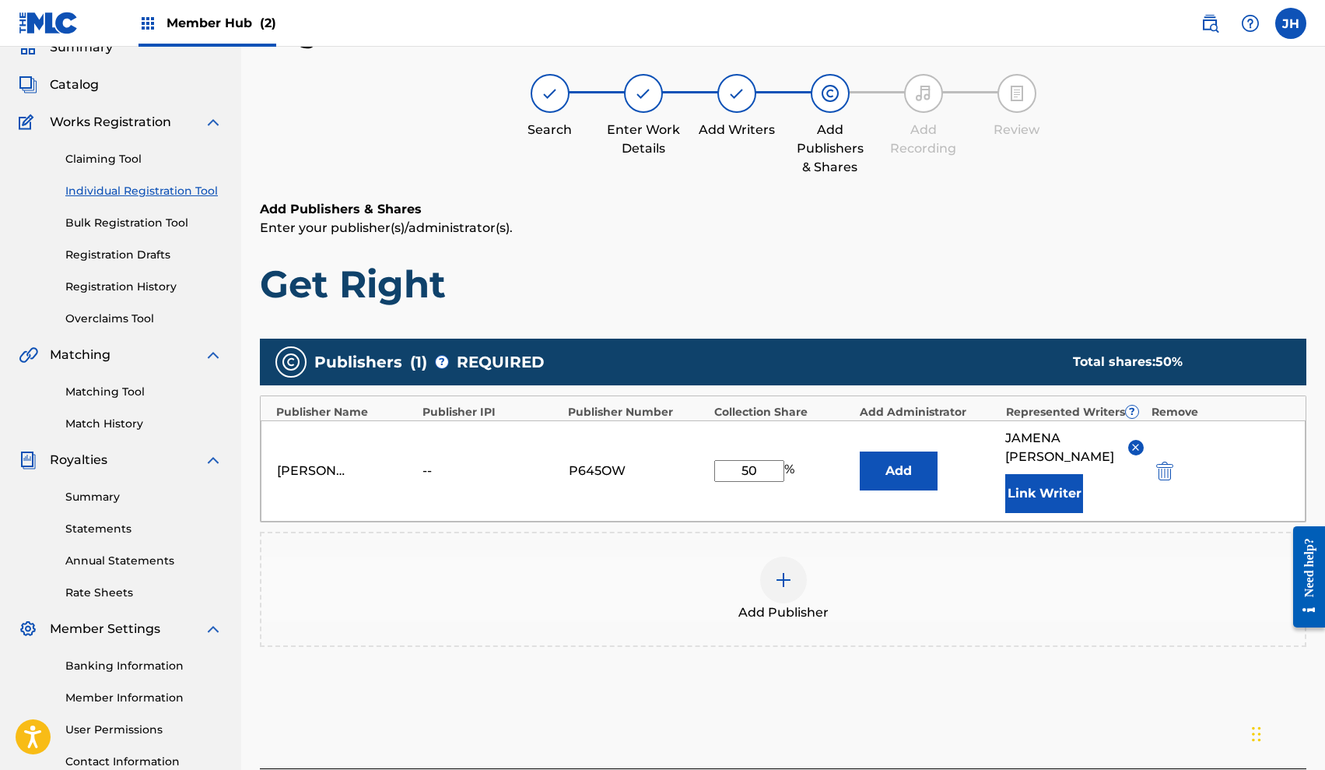
click at [785, 577] on img at bounding box center [783, 579] width 19 height 19
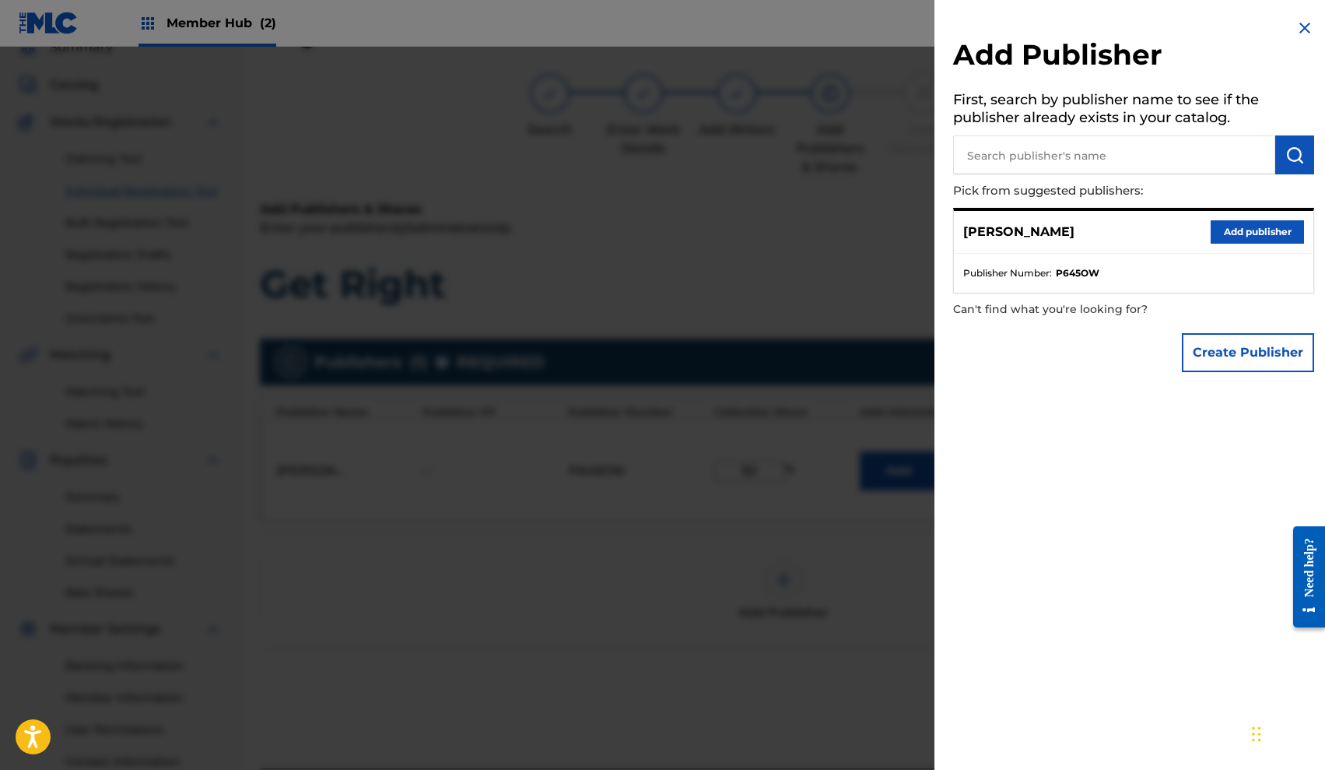
click at [1081, 149] on input "text" at bounding box center [1114, 154] width 322 height 39
type input "Neri boi"
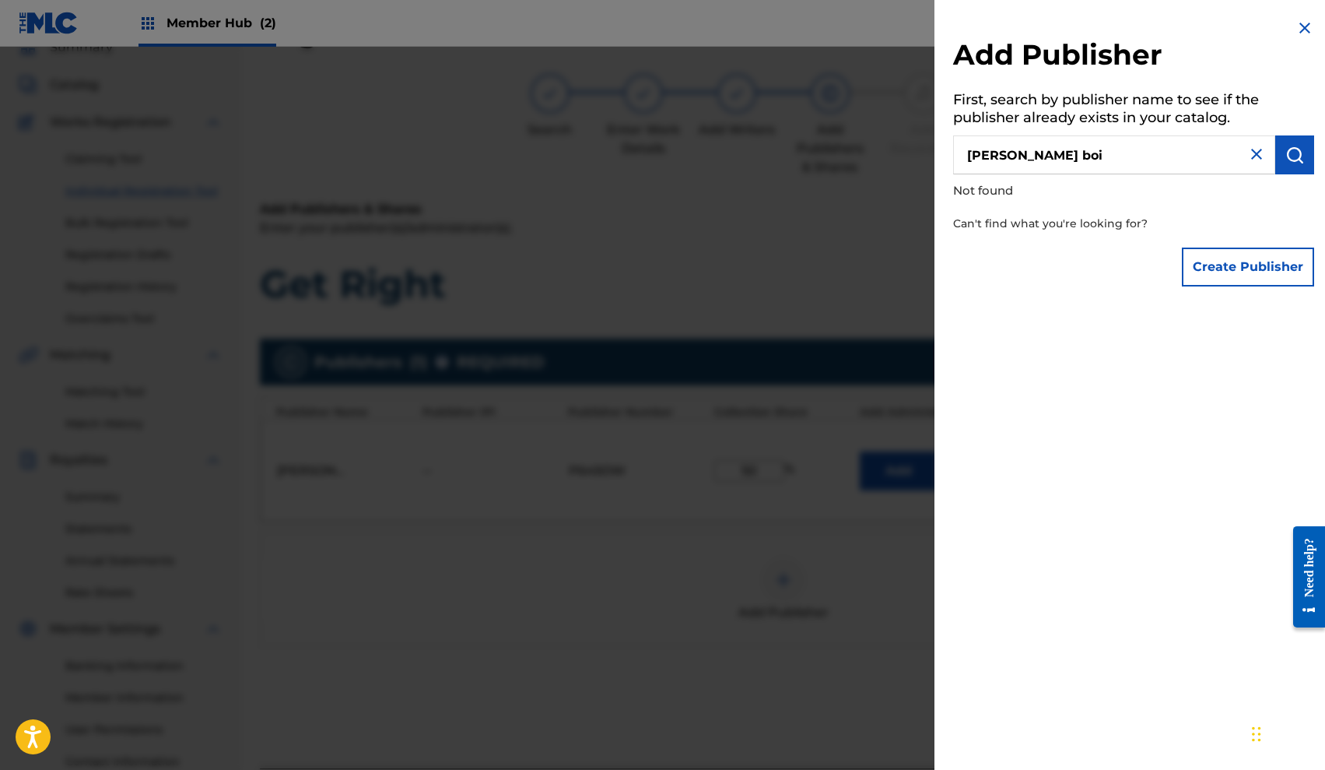
click at [1257, 153] on img at bounding box center [1256, 154] width 19 height 19
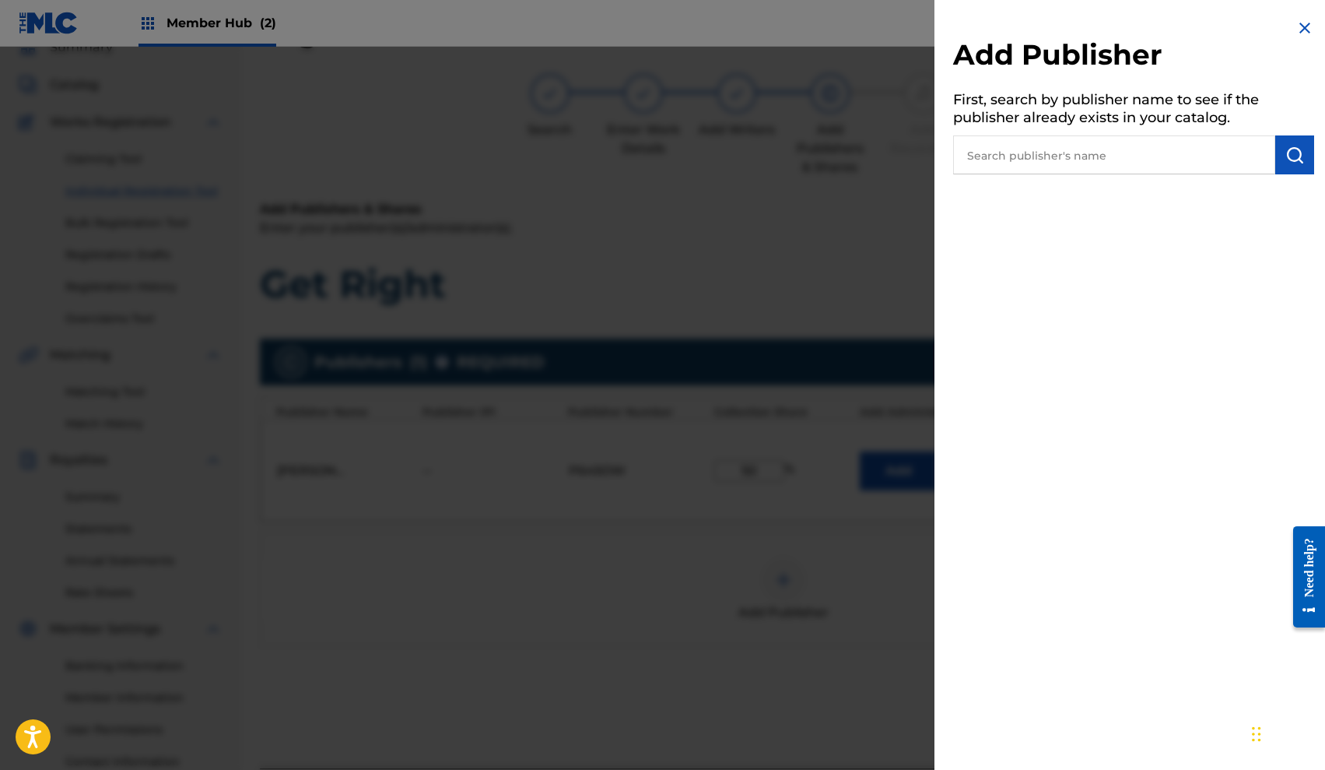
click at [1083, 156] on input "text" at bounding box center [1114, 154] width 322 height 39
click at [1288, 160] on img "submit" at bounding box center [1295, 155] width 19 height 19
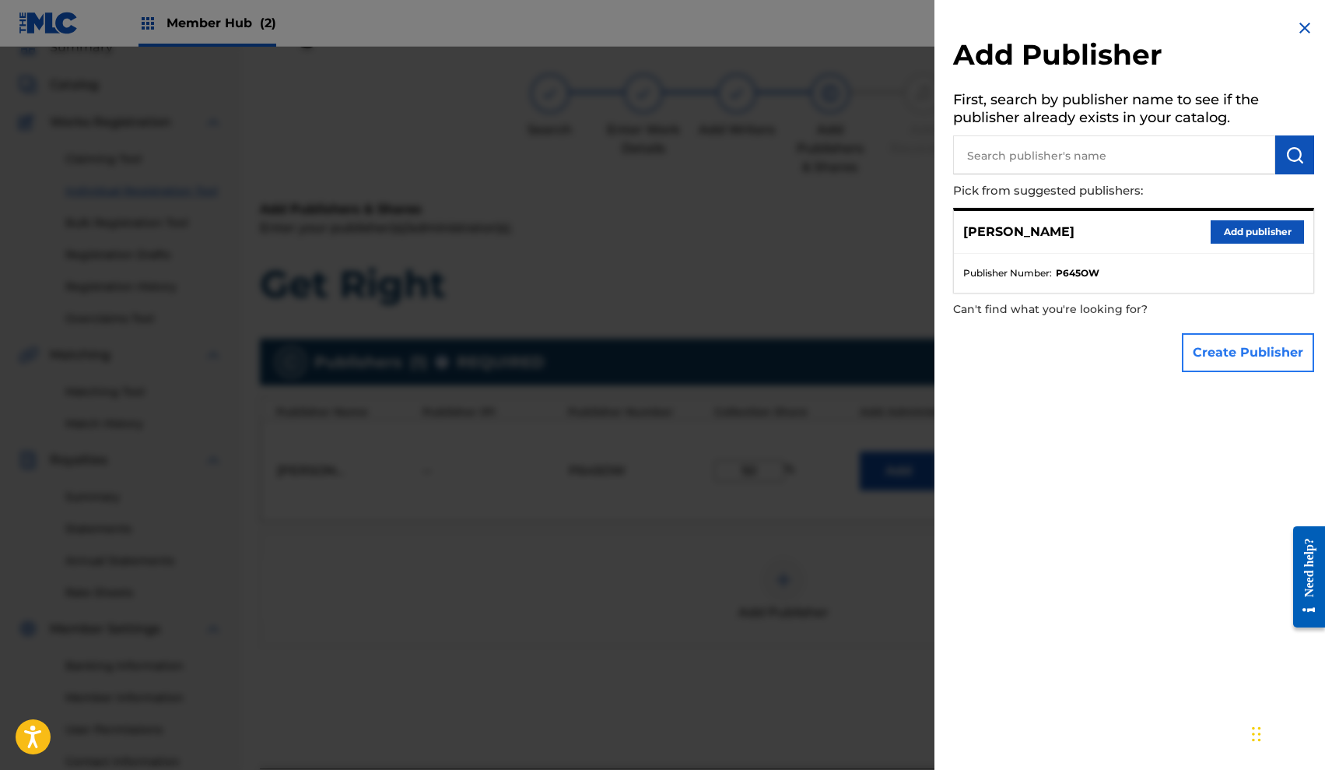
click at [1212, 350] on button "Create Publisher" at bounding box center [1248, 352] width 132 height 39
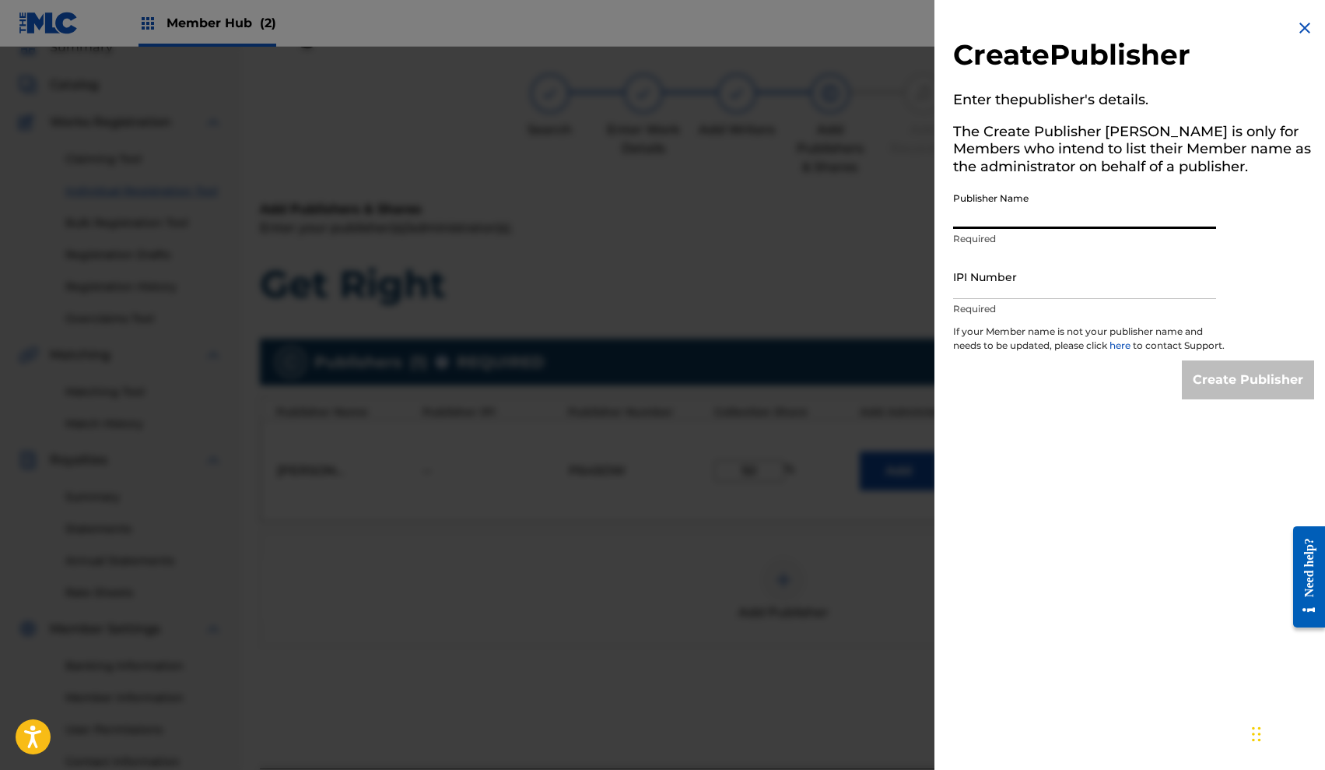
click at [1070, 215] on input "Publisher Name" at bounding box center [1084, 206] width 263 height 44
type input "Neri Boi"
click at [1082, 275] on input "IPI Number" at bounding box center [1084, 276] width 263 height 44
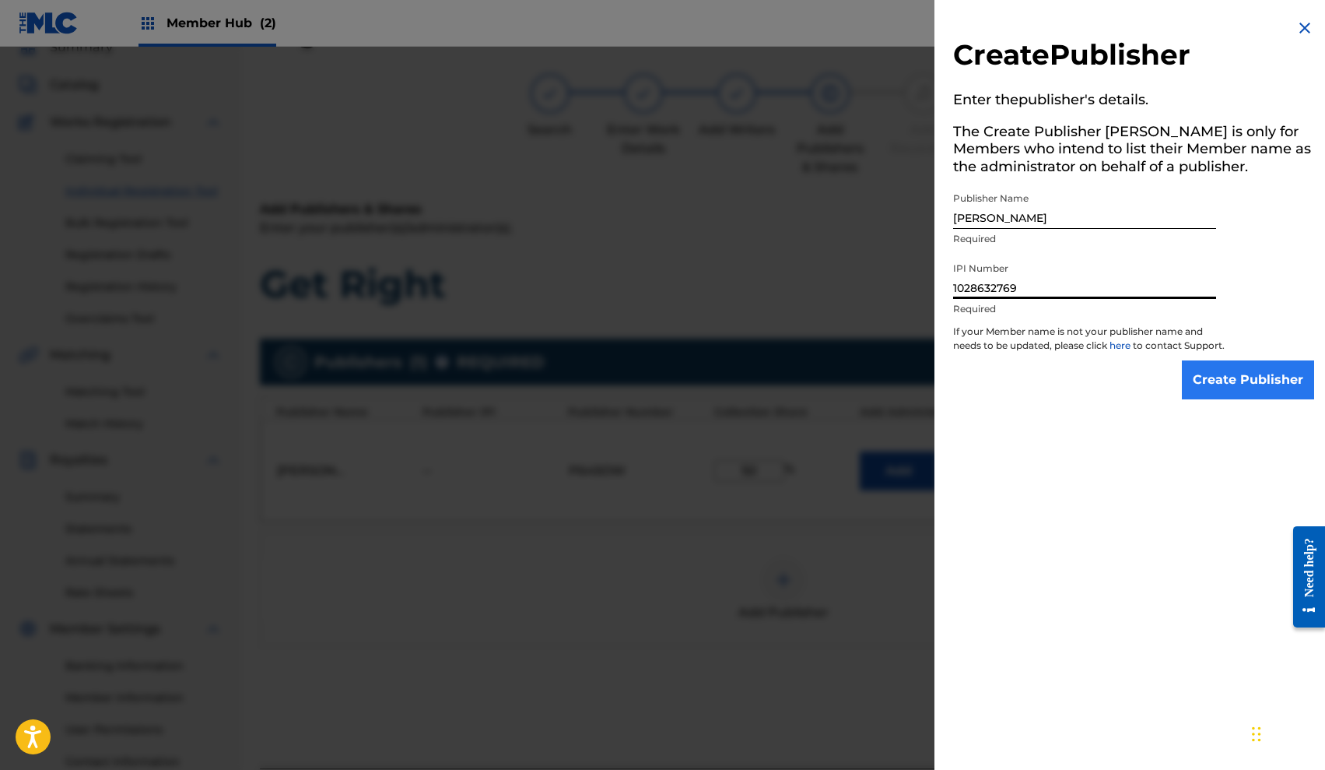
type input "1028632769"
click at [1272, 390] on input "Create Publisher" at bounding box center [1248, 379] width 132 height 39
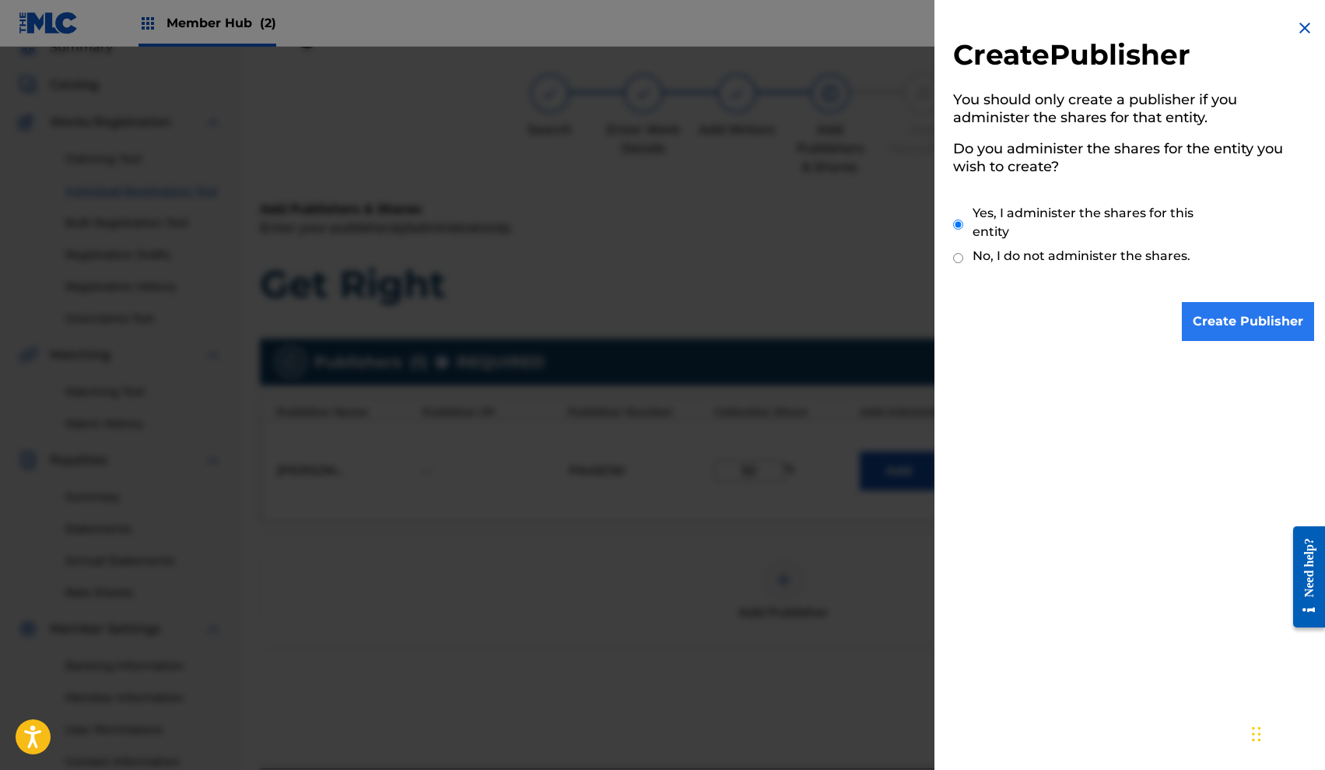
click at [1231, 318] on input "Create Publisher" at bounding box center [1248, 321] width 132 height 39
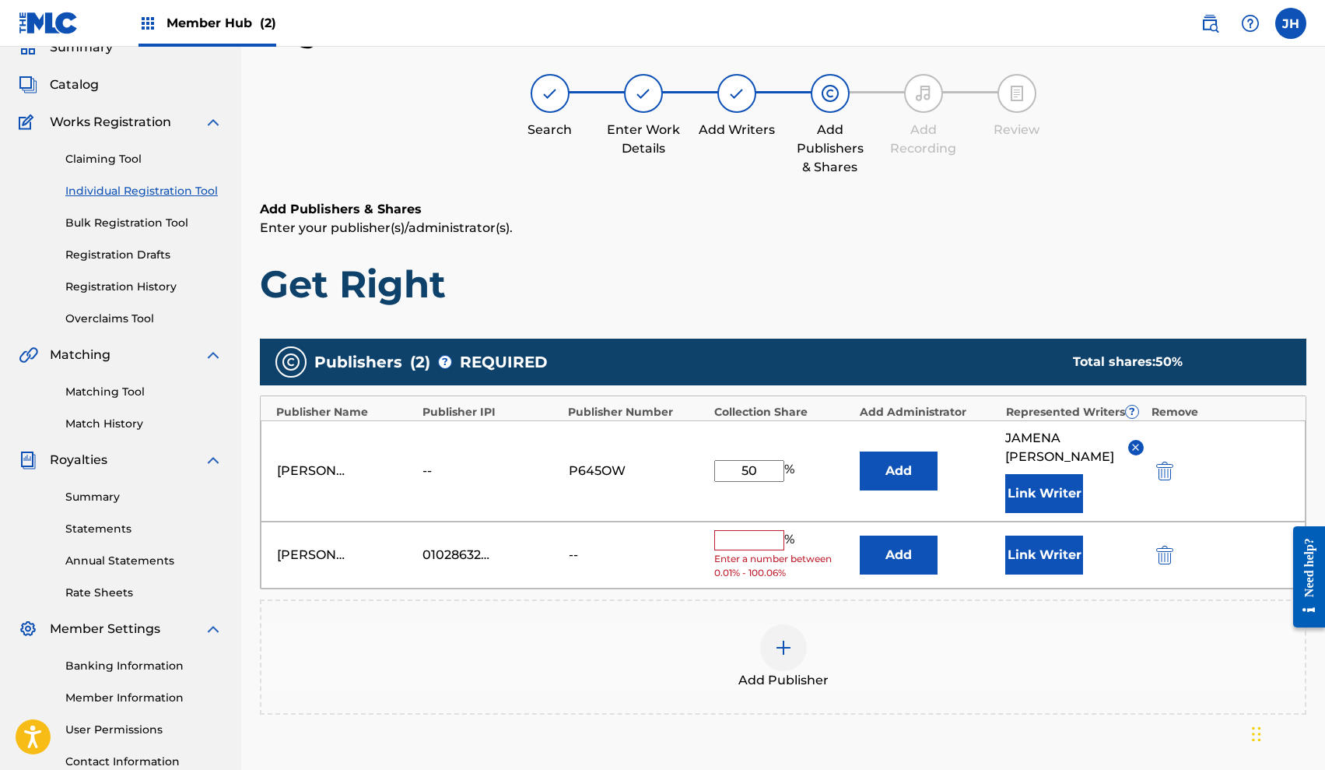
click at [742, 539] on input "text" at bounding box center [749, 540] width 70 height 20
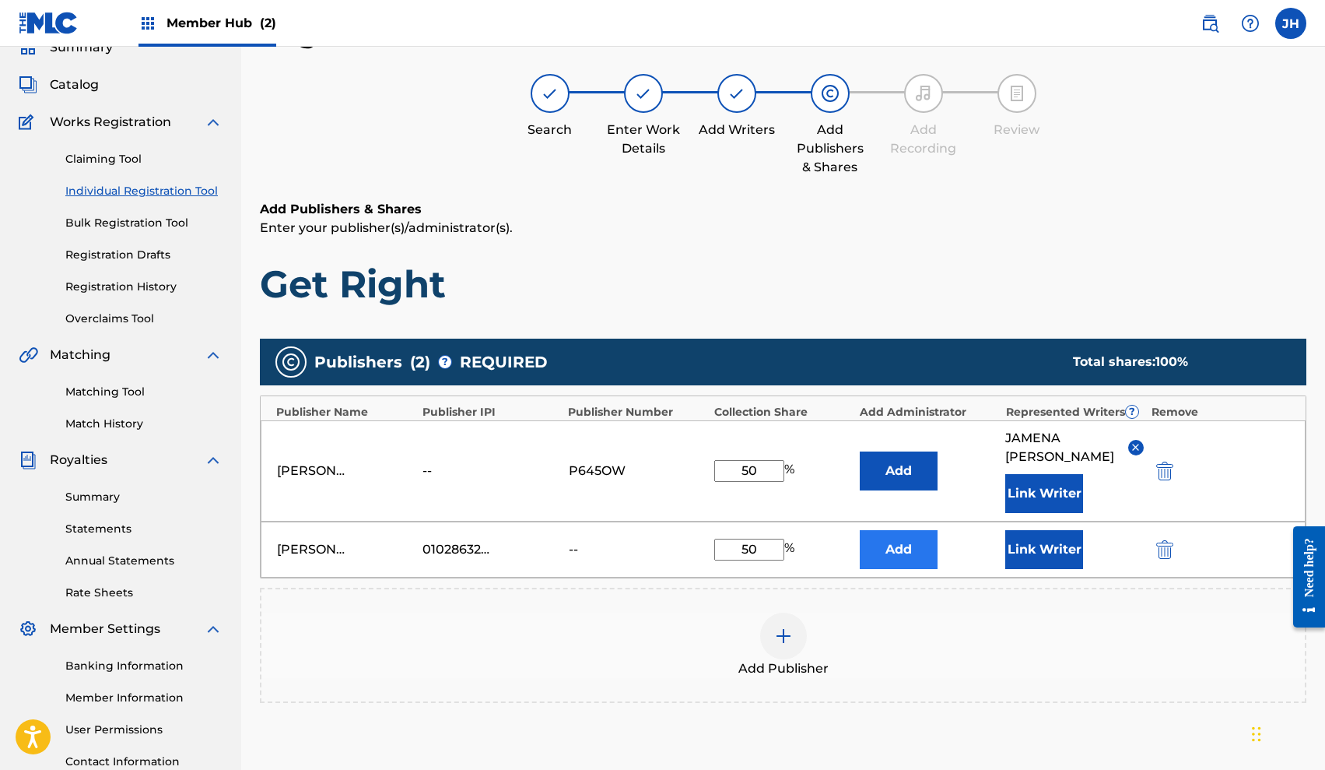
type input "50"
click at [908, 553] on button "Add" at bounding box center [899, 549] width 78 height 39
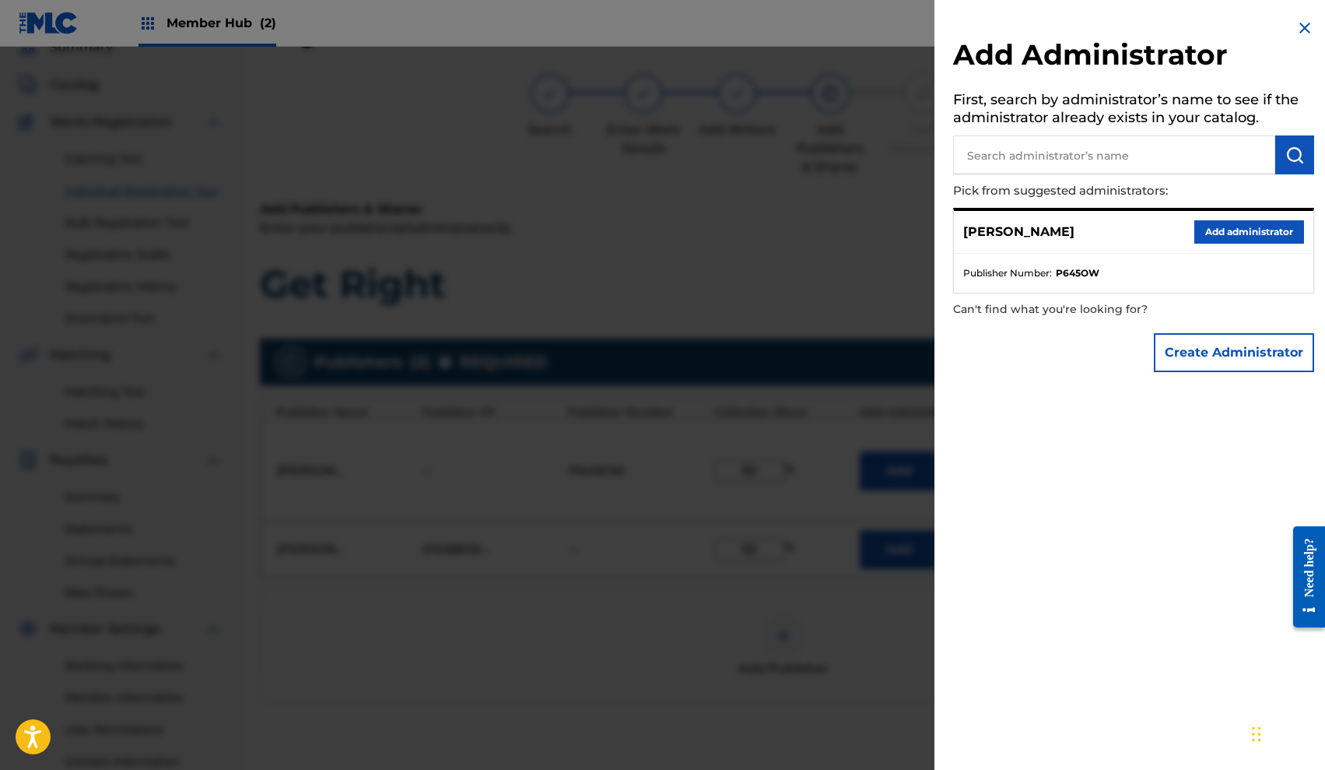
click at [1297, 24] on img at bounding box center [1305, 28] width 19 height 19
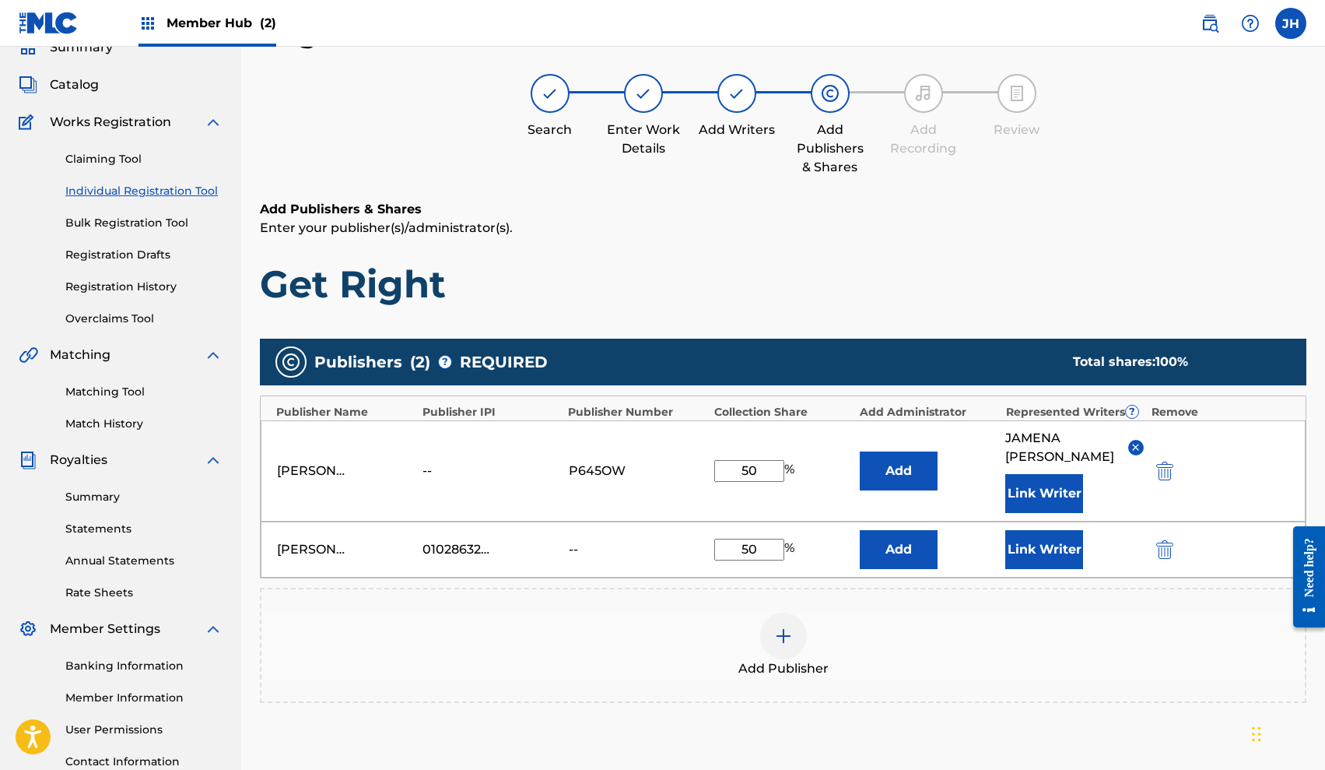
click at [1178, 643] on div "Add Publisher" at bounding box center [783, 644] width 1044 height 65
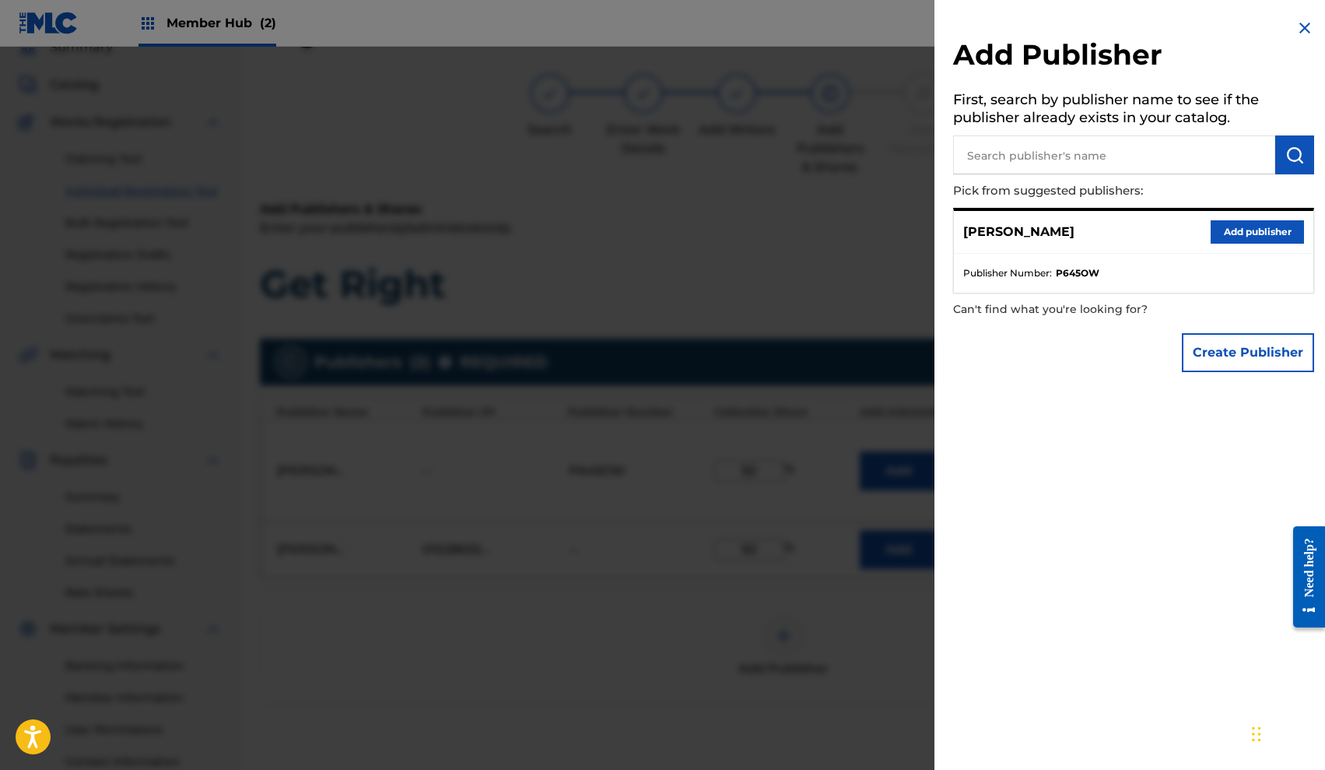
click at [806, 733] on div at bounding box center [662, 432] width 1325 height 770
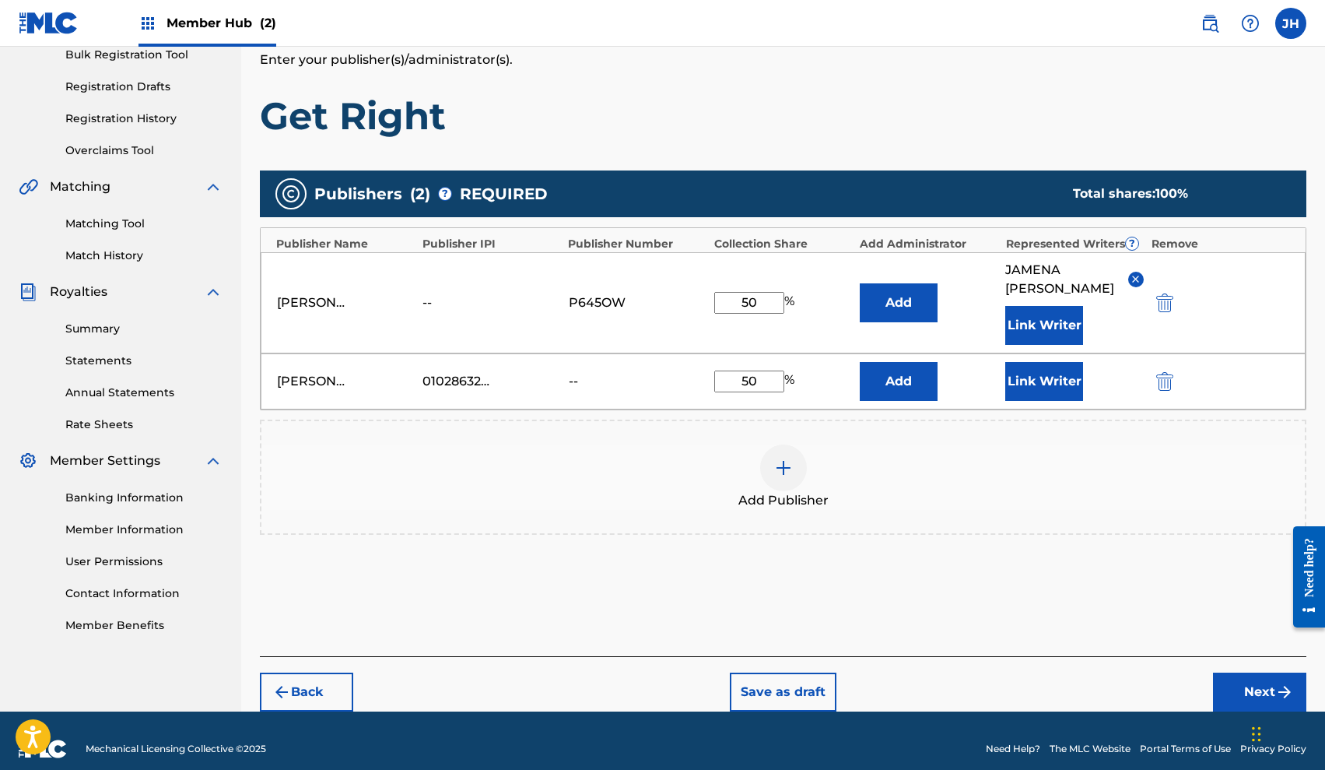
scroll to position [254, 0]
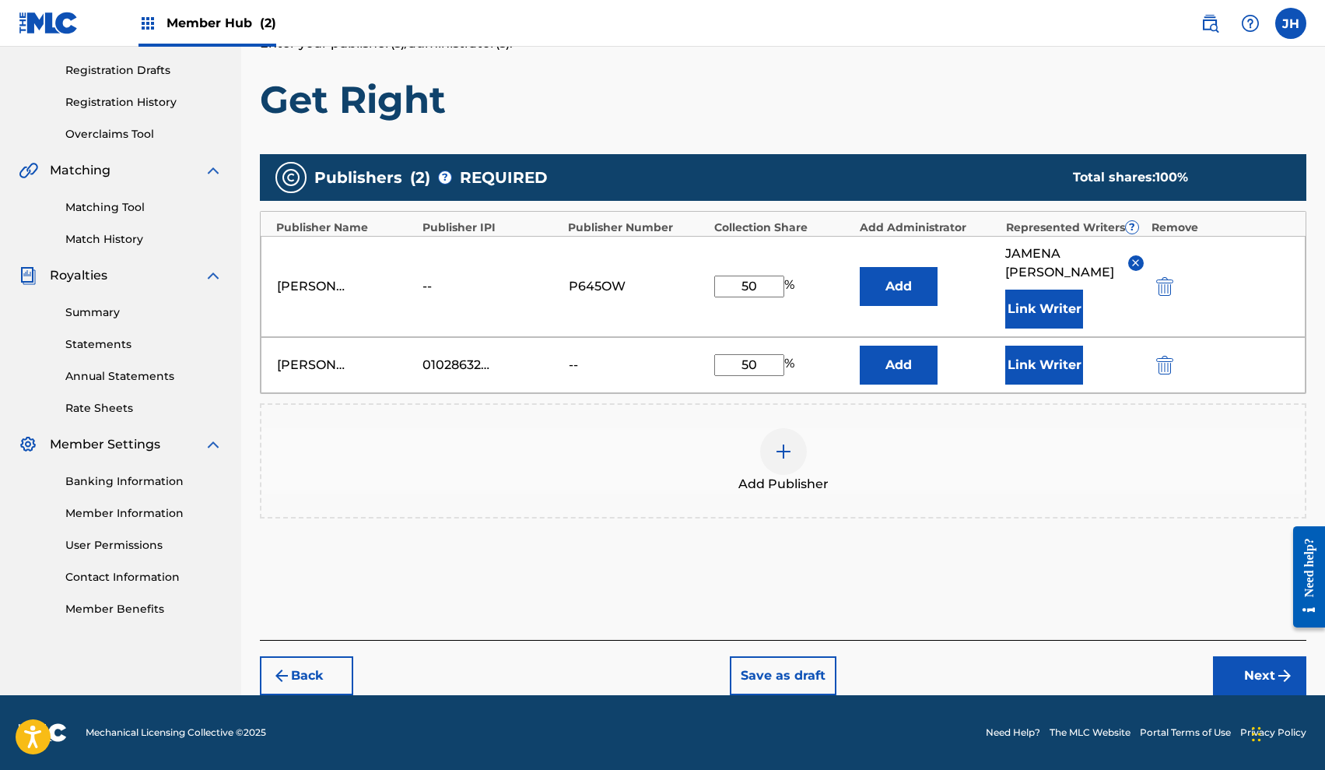
click at [1255, 650] on div "Back Save as draft Next" at bounding box center [783, 667] width 1047 height 55
click at [1255, 671] on button "Next" at bounding box center [1259, 675] width 93 height 39
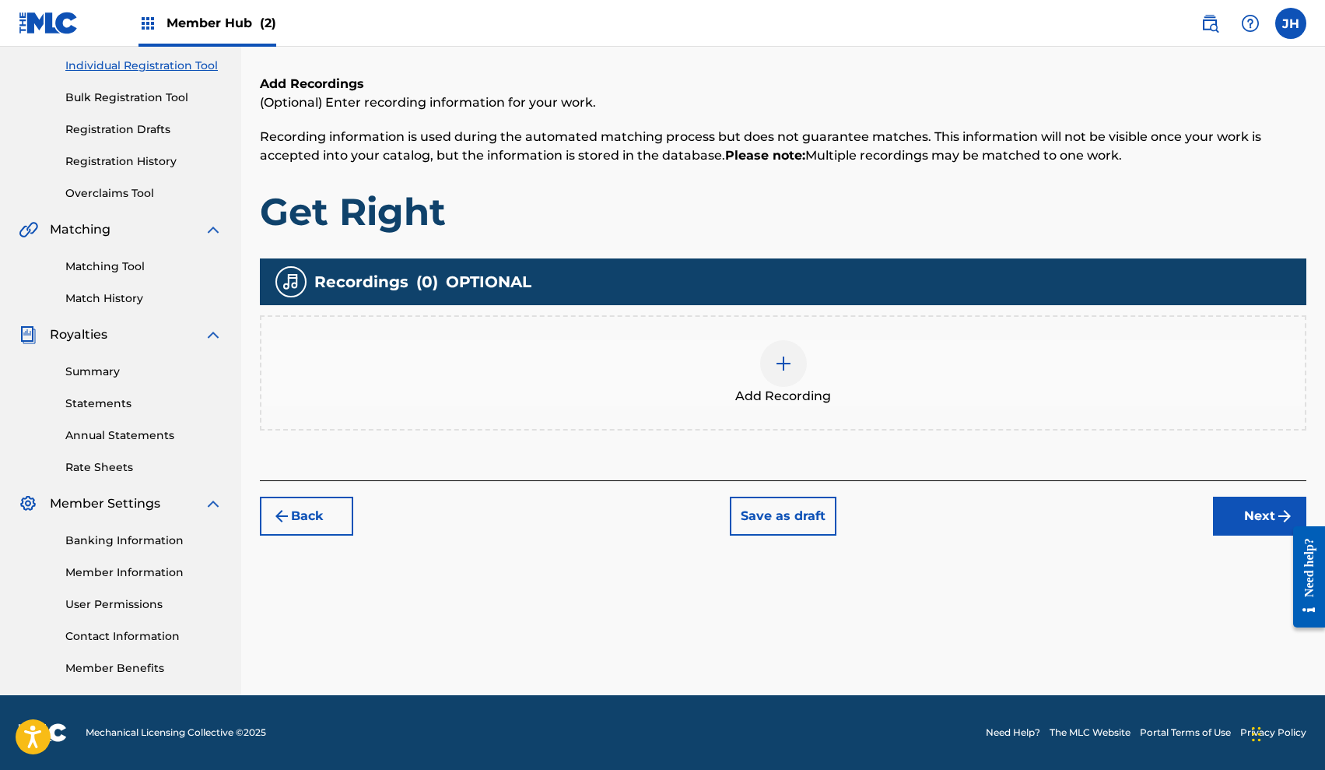
click at [789, 367] on img at bounding box center [783, 363] width 19 height 19
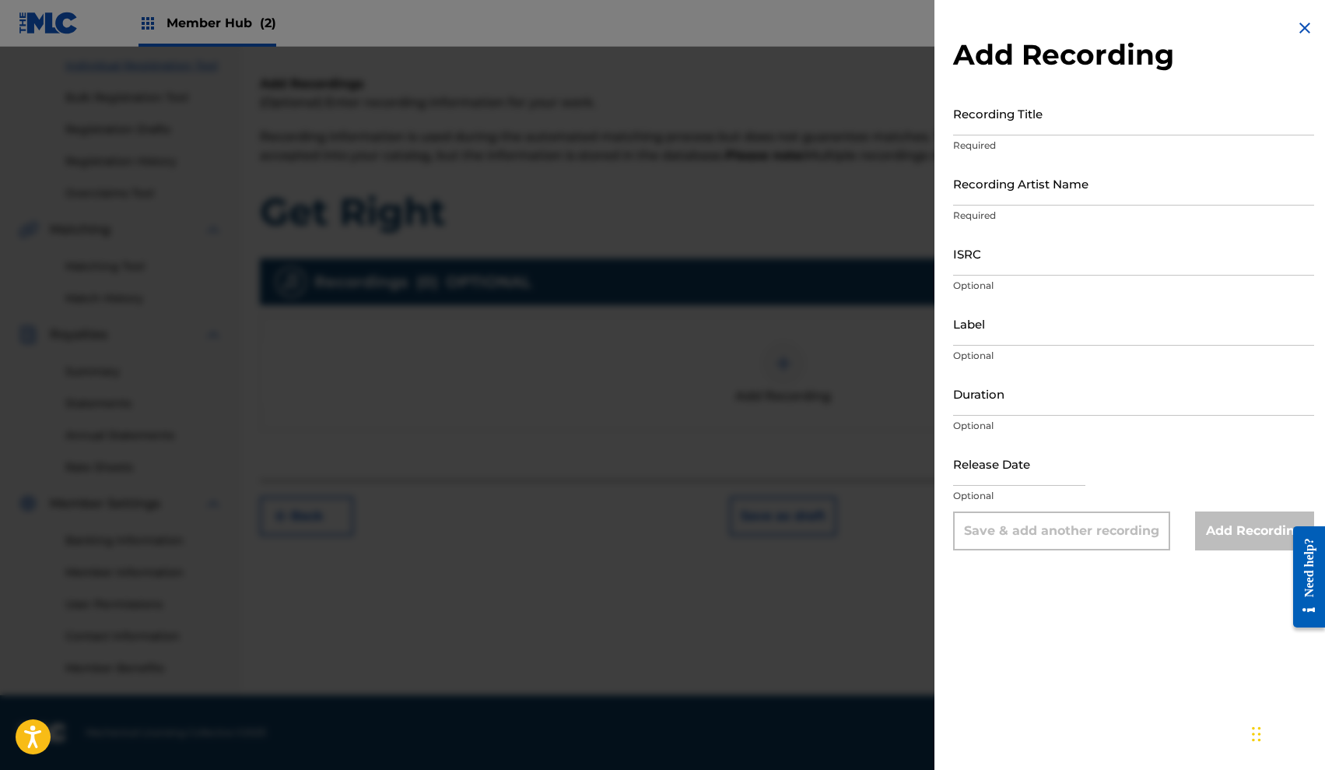
click at [826, 549] on div at bounding box center [662, 432] width 1325 height 770
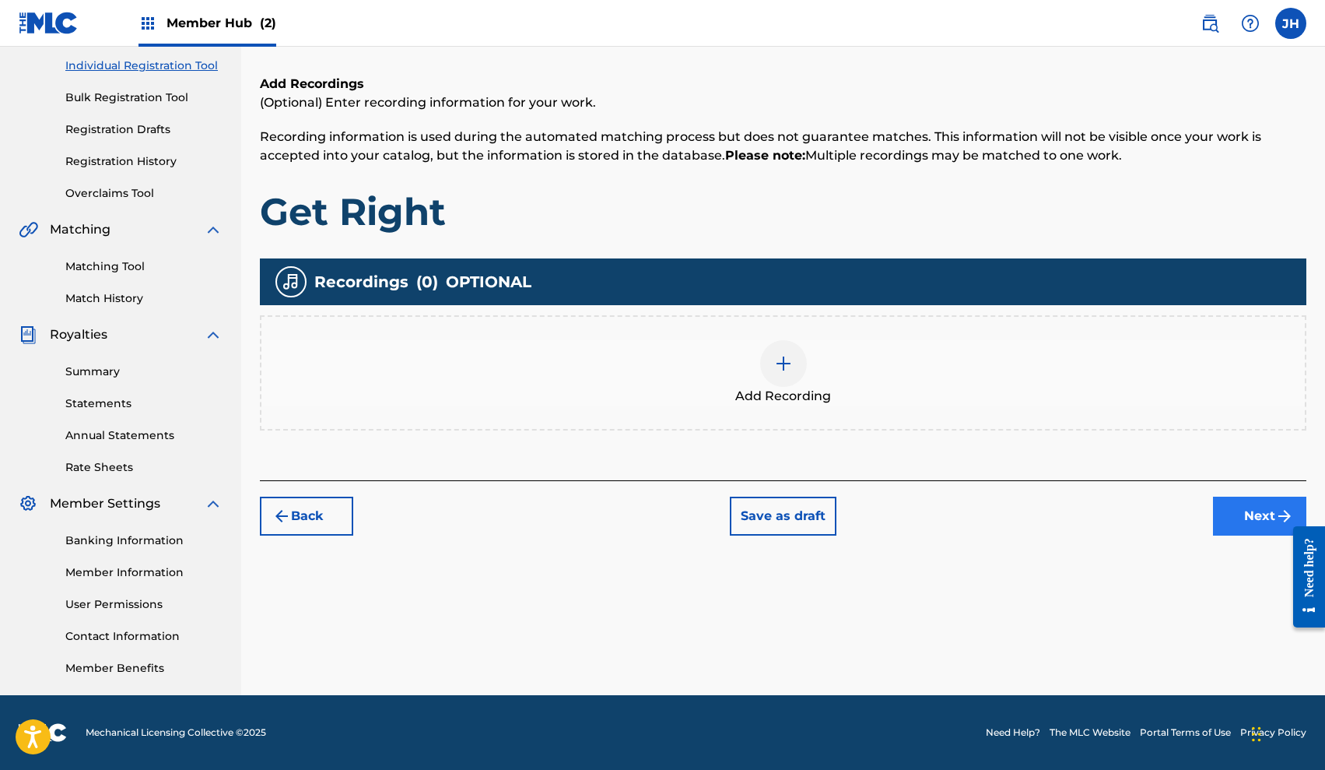
click at [1265, 511] on button "Next" at bounding box center [1259, 516] width 93 height 39
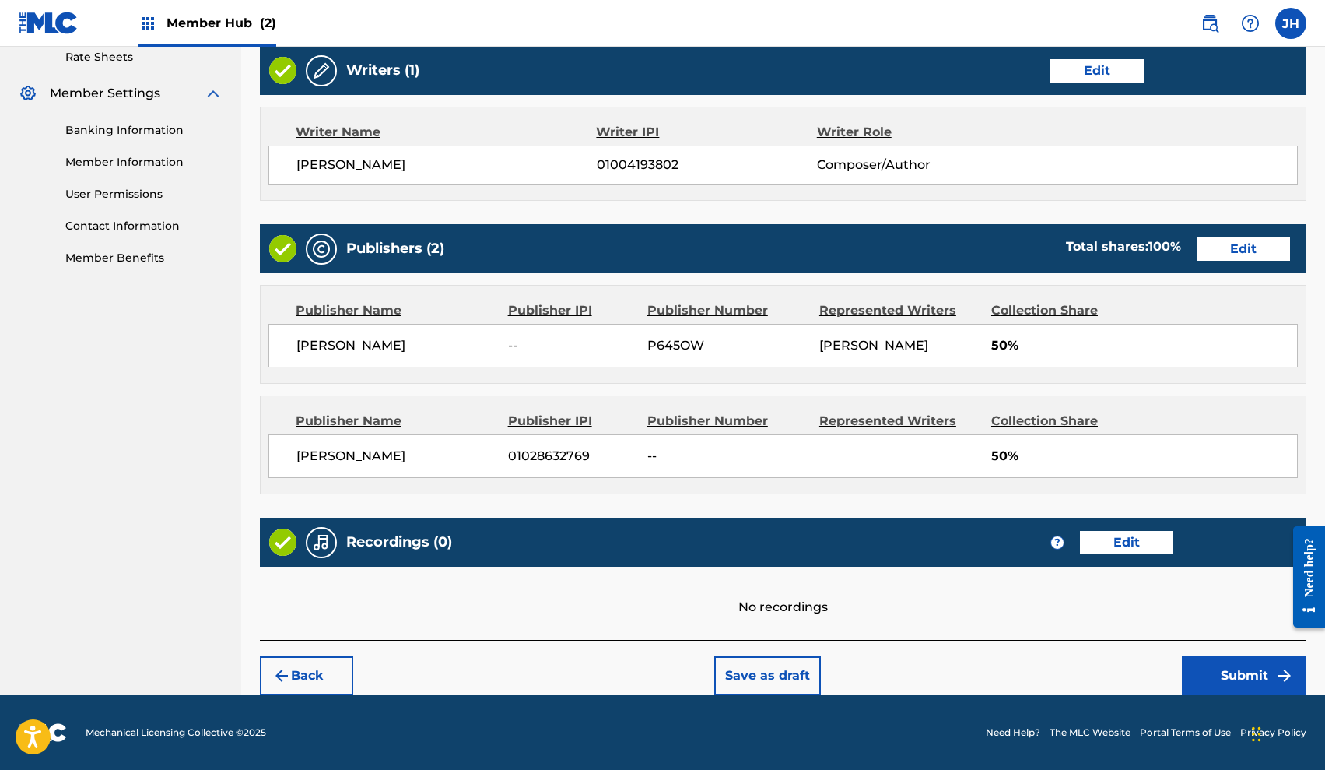
scroll to position [604, 0]
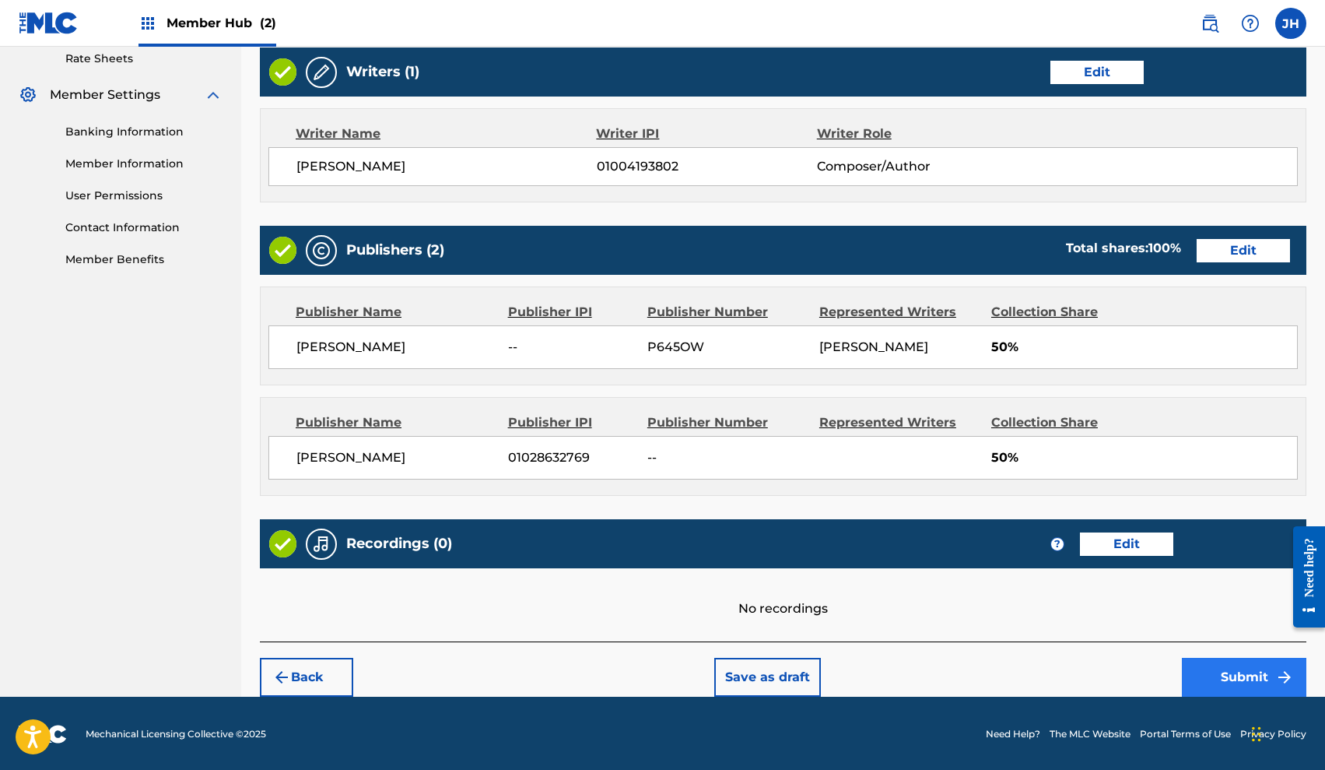
click at [1236, 679] on button "Submit" at bounding box center [1244, 677] width 125 height 39
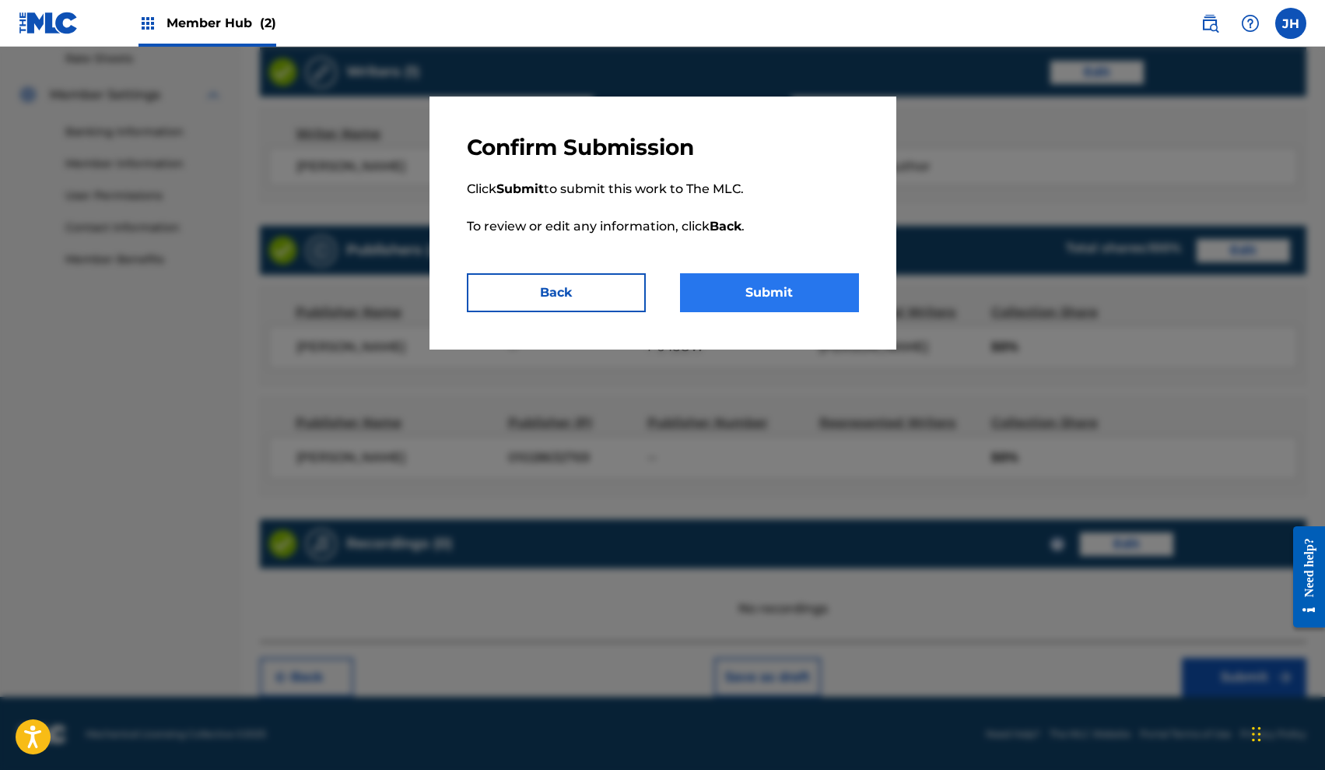
click at [761, 305] on button "Submit" at bounding box center [769, 292] width 179 height 39
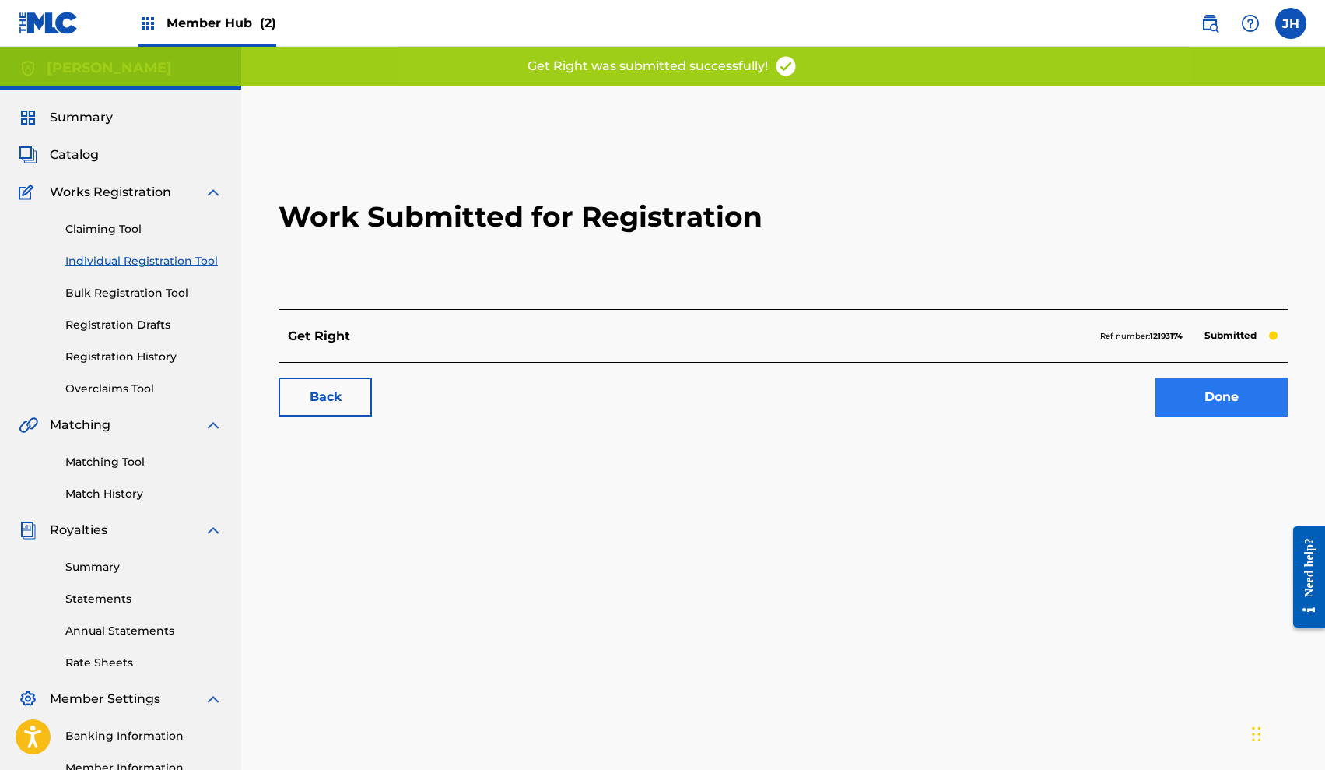
click at [1218, 395] on link "Done" at bounding box center [1222, 396] width 132 height 39
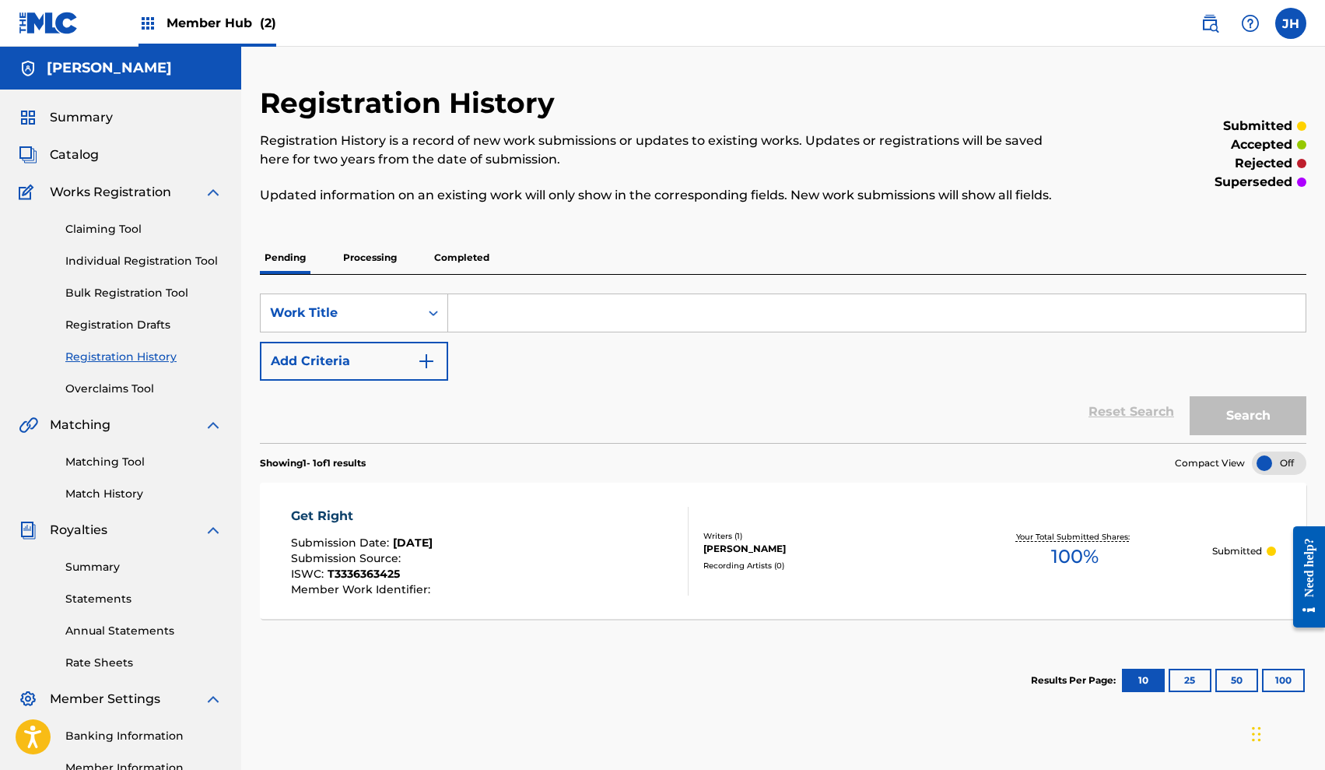
click at [530, 324] on input "Search Form" at bounding box center [877, 312] width 858 height 37
type input "Who That"
click at [1248, 416] on button "Search" at bounding box center [1248, 415] width 117 height 39
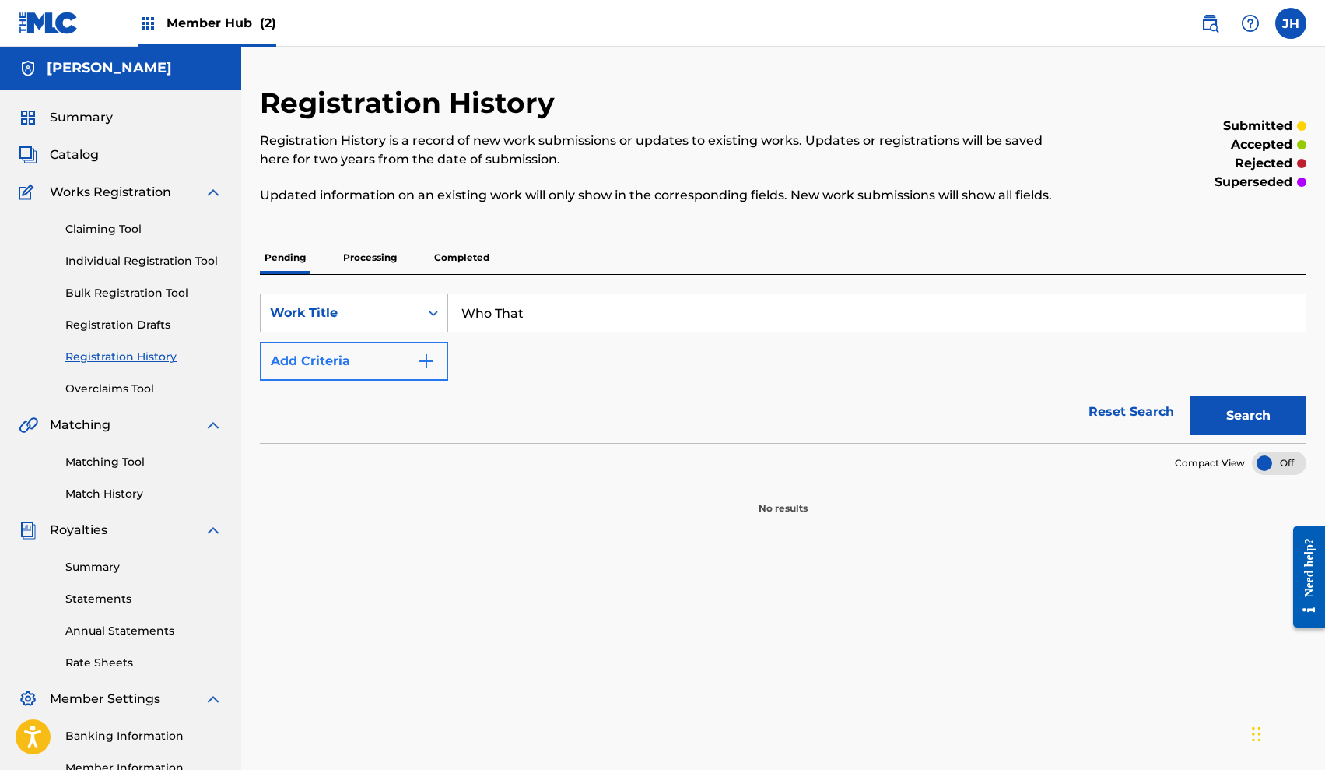
click at [437, 363] on button "Add Criteria" at bounding box center [354, 361] width 188 height 39
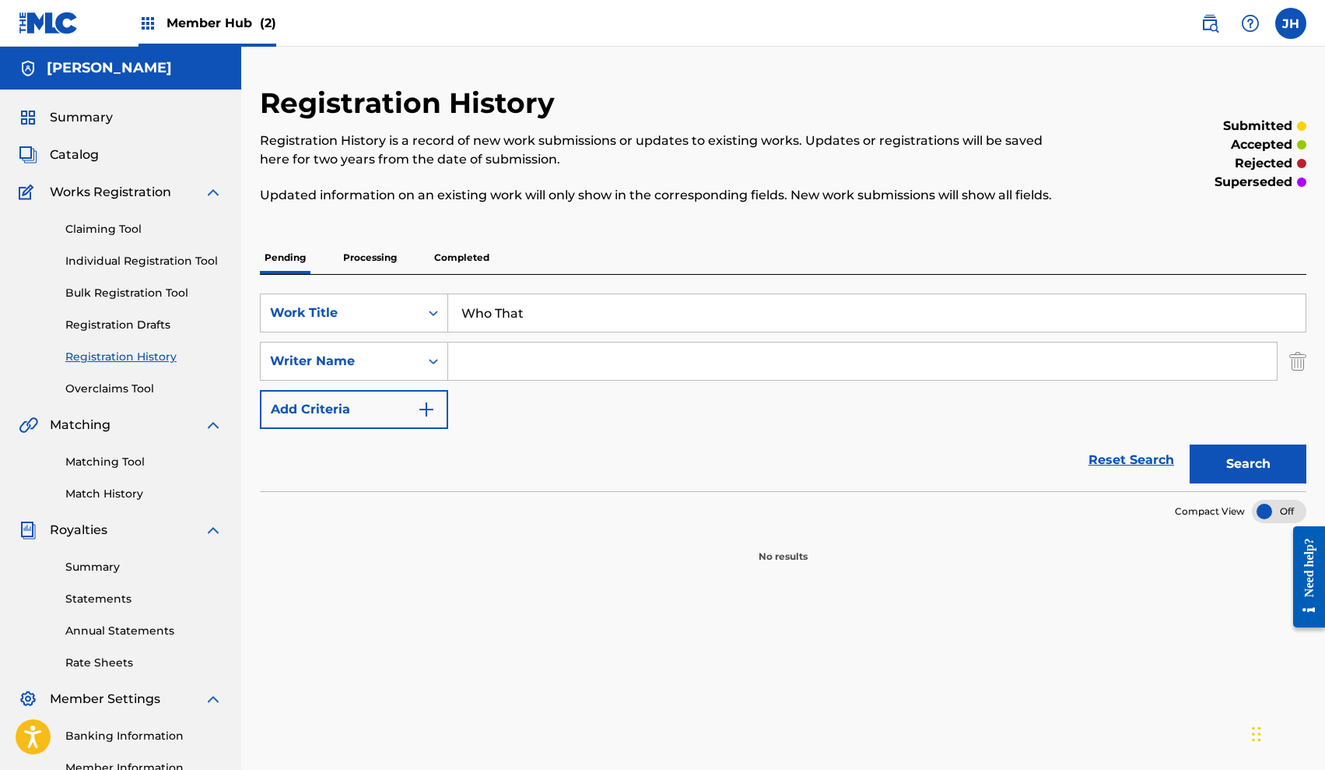
click at [500, 371] on input "Search Form" at bounding box center [862, 360] width 829 height 37
type input "Jah Bankzz"
click at [1277, 479] on button "Search" at bounding box center [1248, 463] width 117 height 39
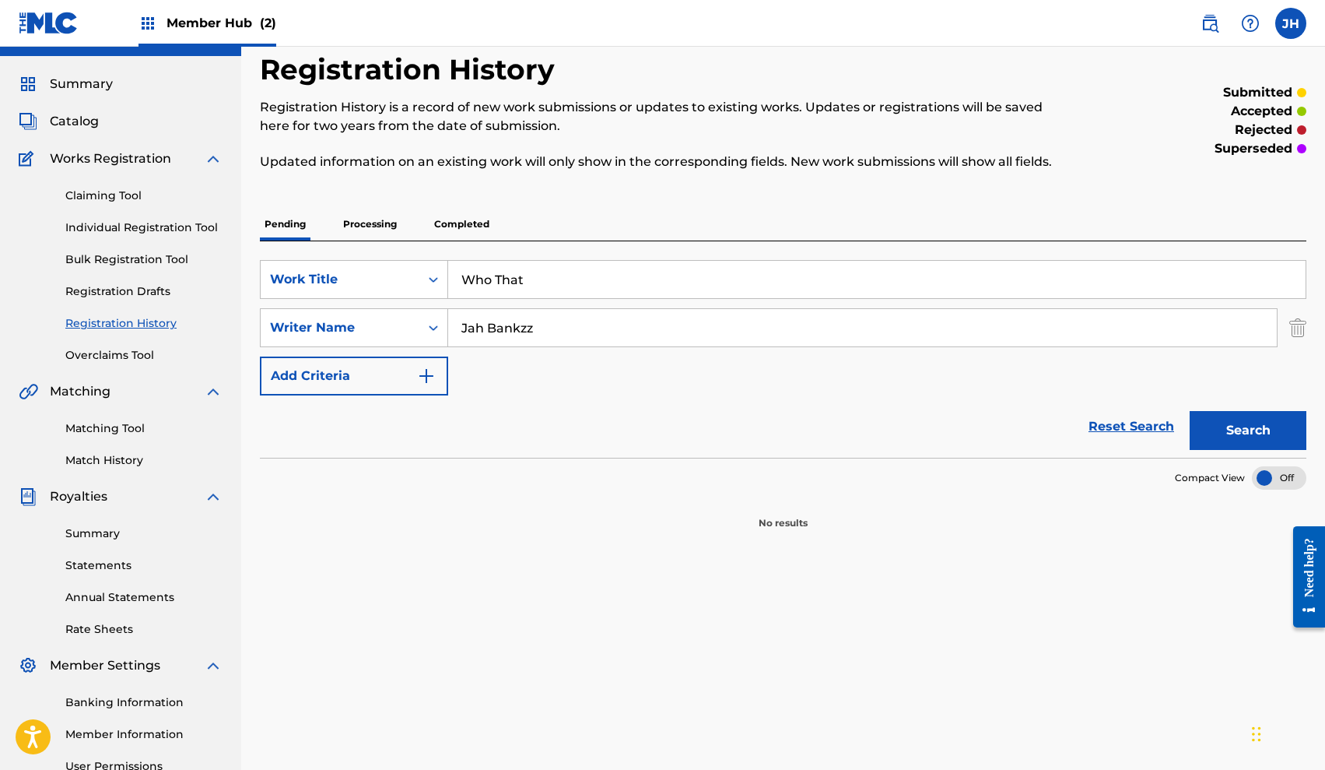
scroll to position [-2, 0]
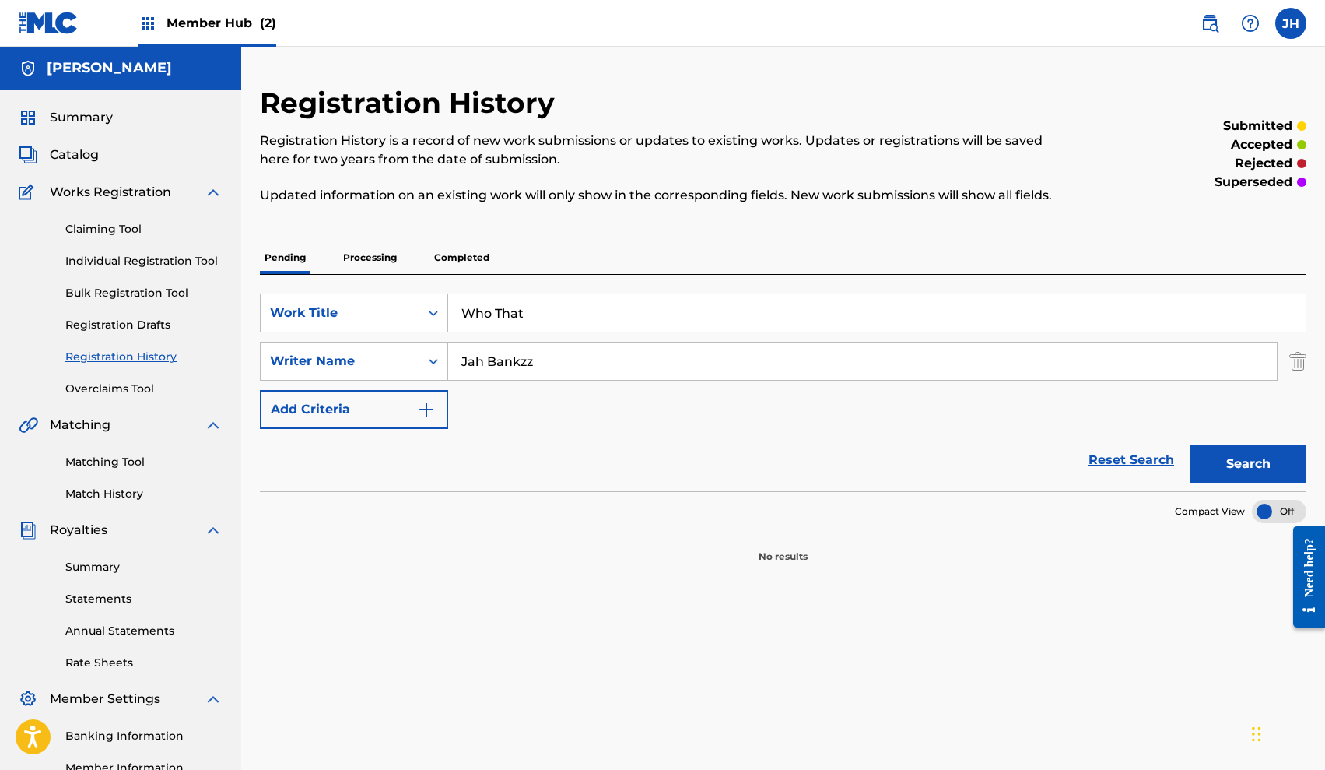
click at [142, 197] on span "Works Registration" at bounding box center [110, 192] width 121 height 19
click at [207, 195] on img at bounding box center [213, 192] width 19 height 19
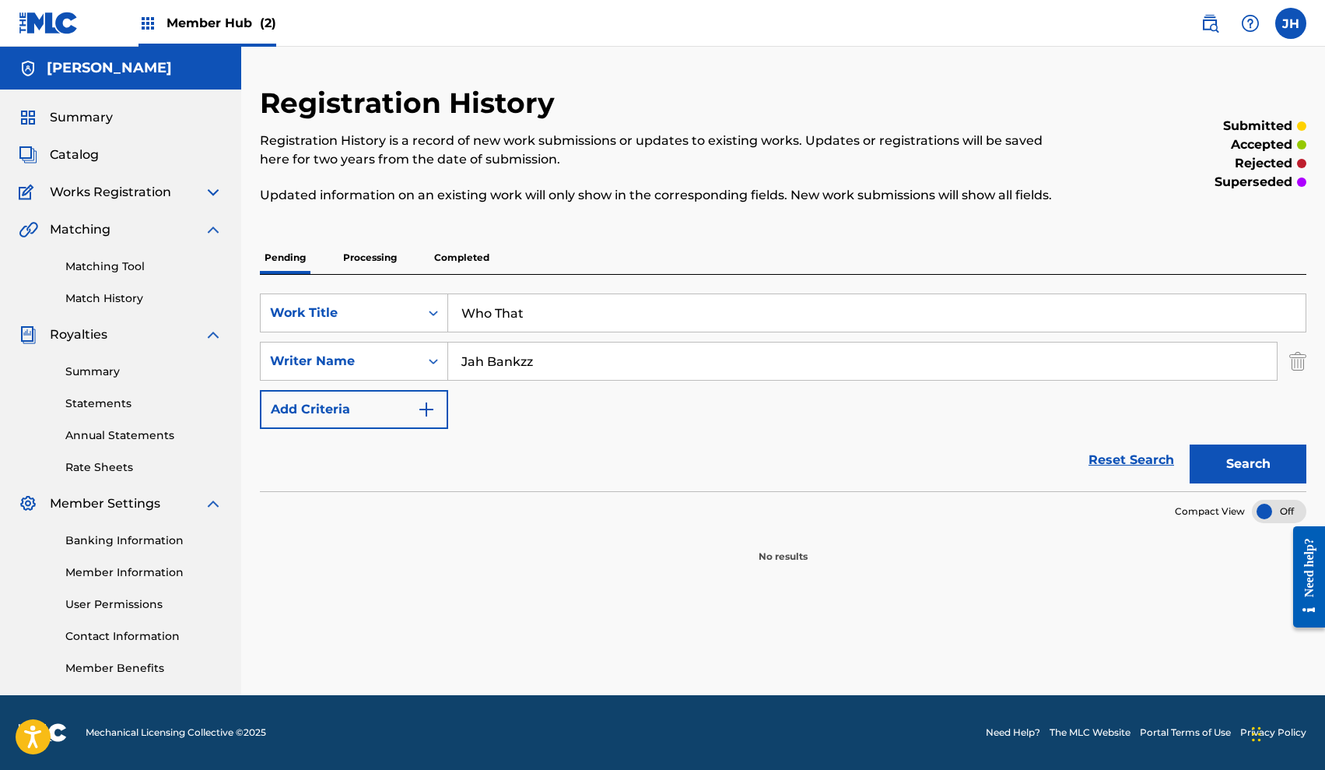
scroll to position [0, 0]
click at [209, 194] on img at bounding box center [213, 192] width 19 height 19
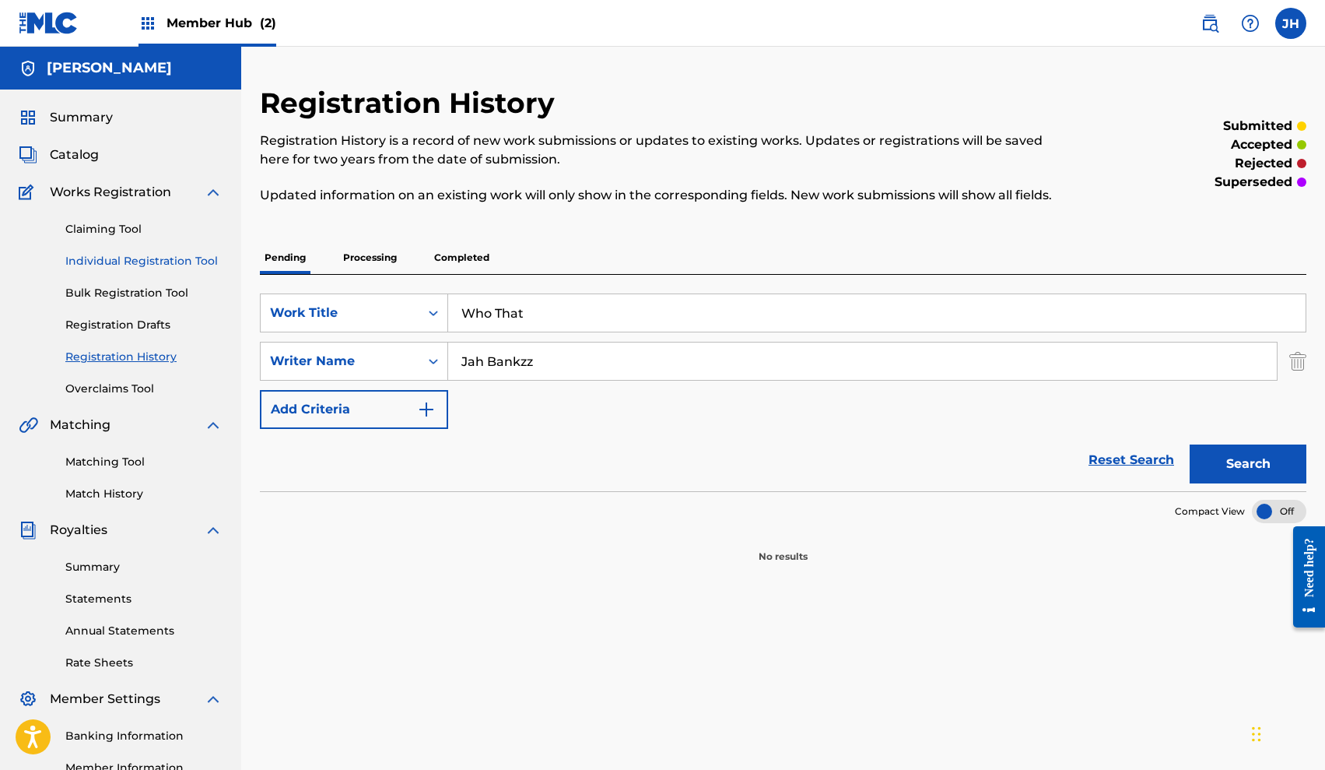
click at [141, 266] on link "Individual Registration Tool" at bounding box center [143, 261] width 157 height 16
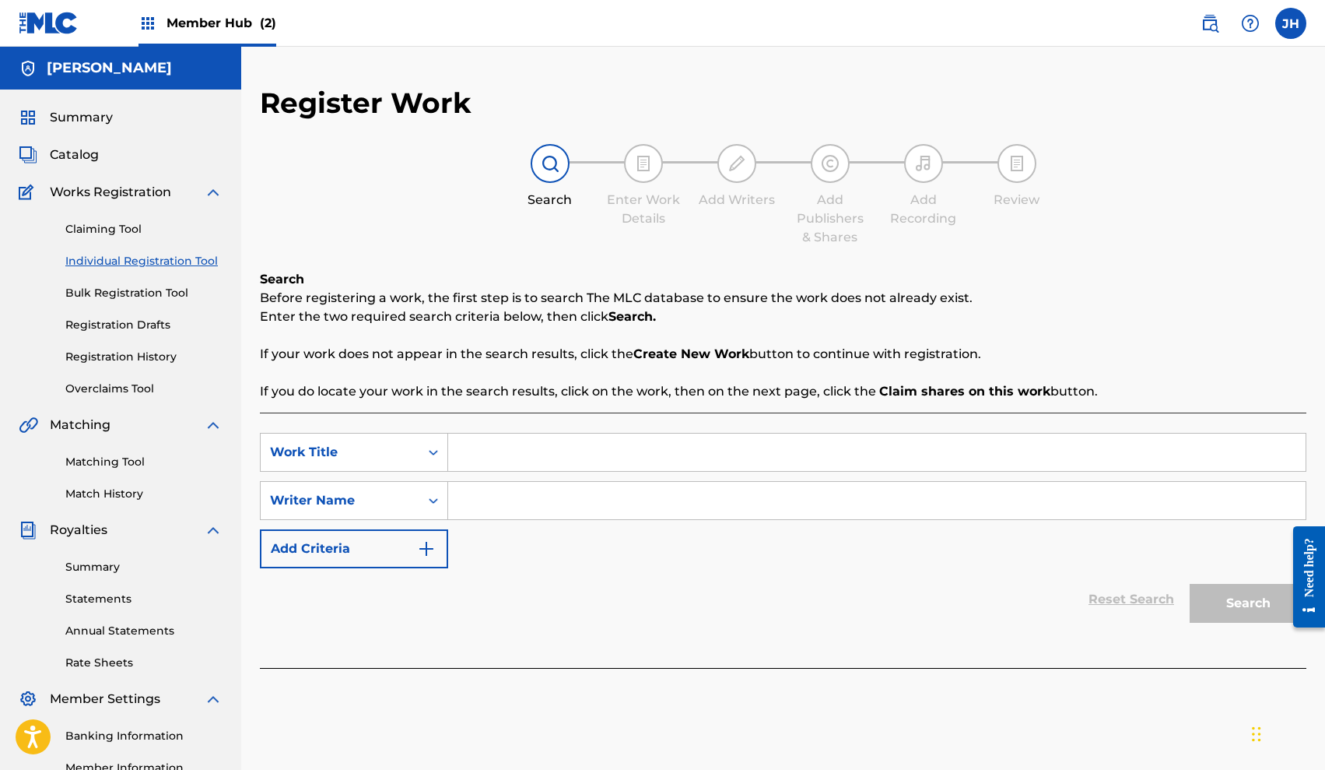
click at [543, 436] on input "Search Form" at bounding box center [877, 451] width 858 height 37
type input "J"
type input "Who That"
click at [525, 507] on input "Search Form" at bounding box center [877, 500] width 858 height 37
type input "Jah Bankzz"
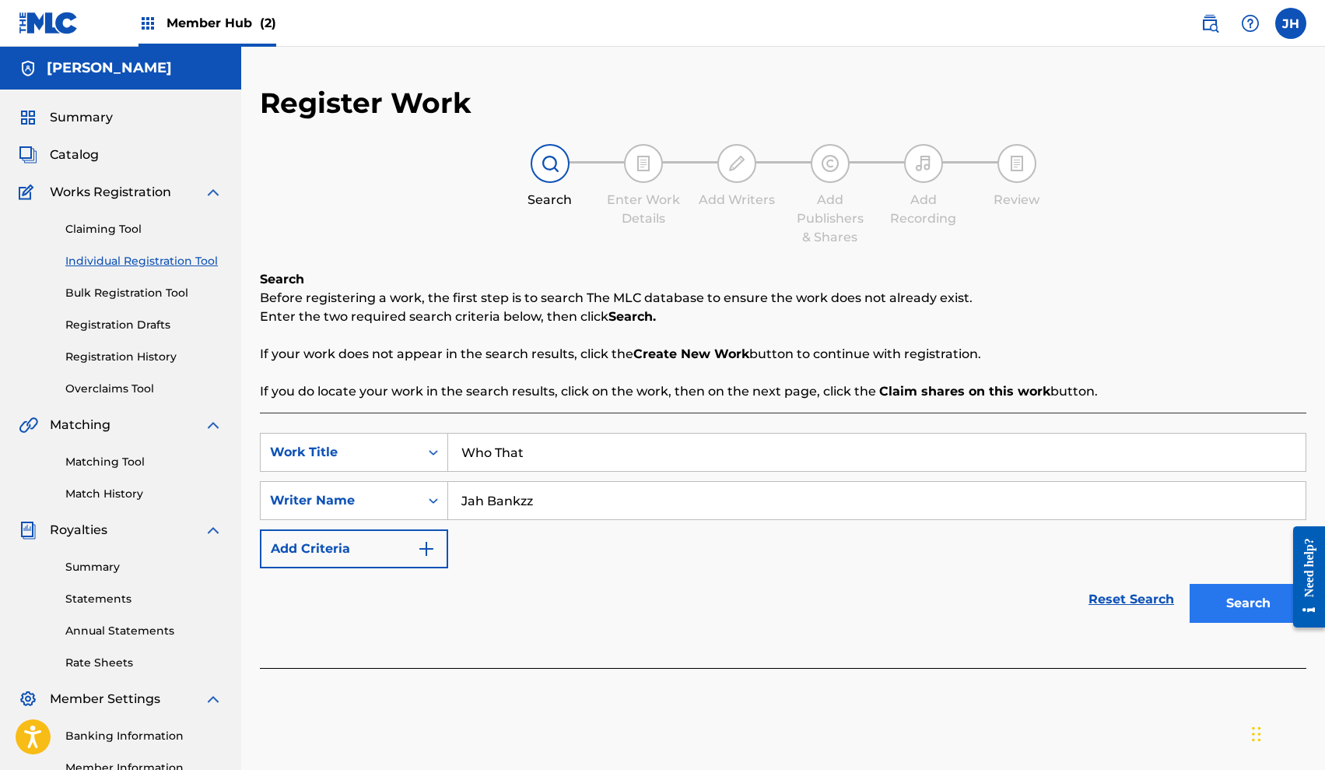
click at [1210, 591] on button "Search" at bounding box center [1248, 603] width 117 height 39
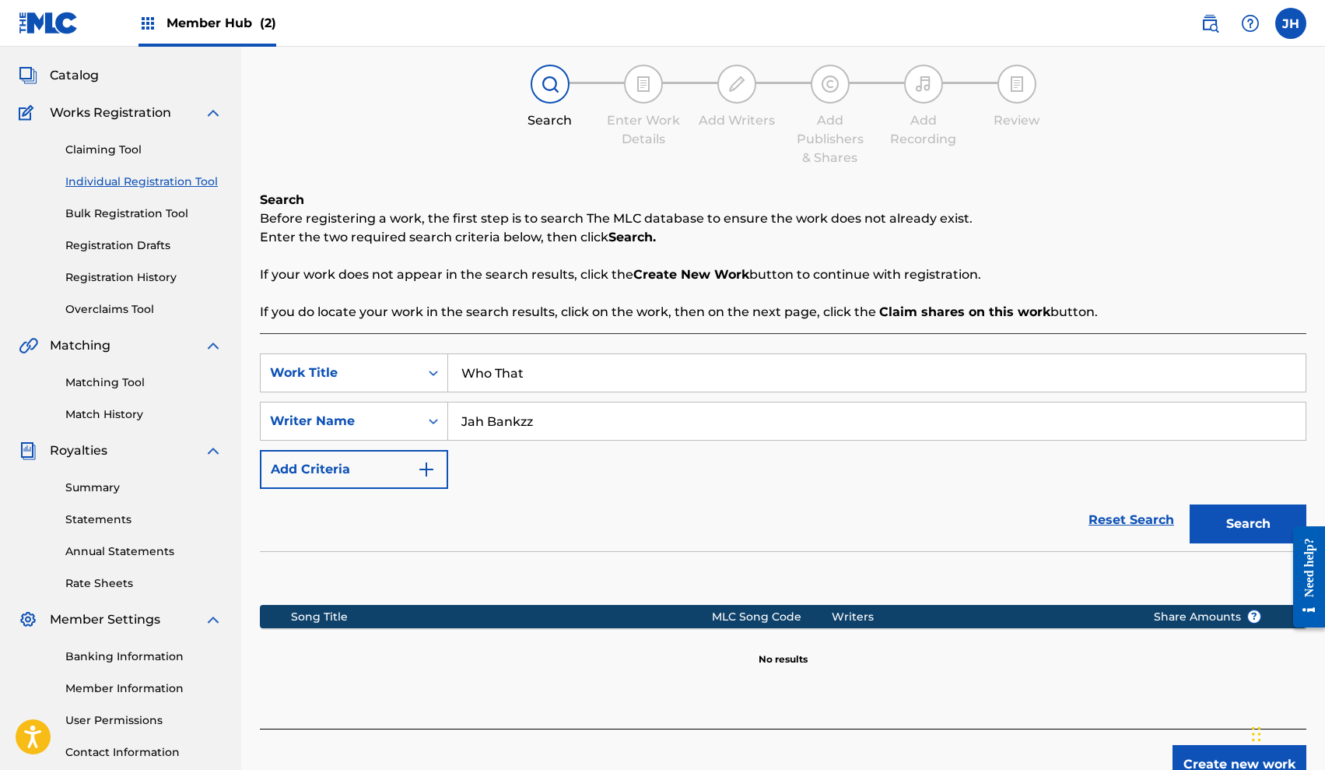
scroll to position [197, 0]
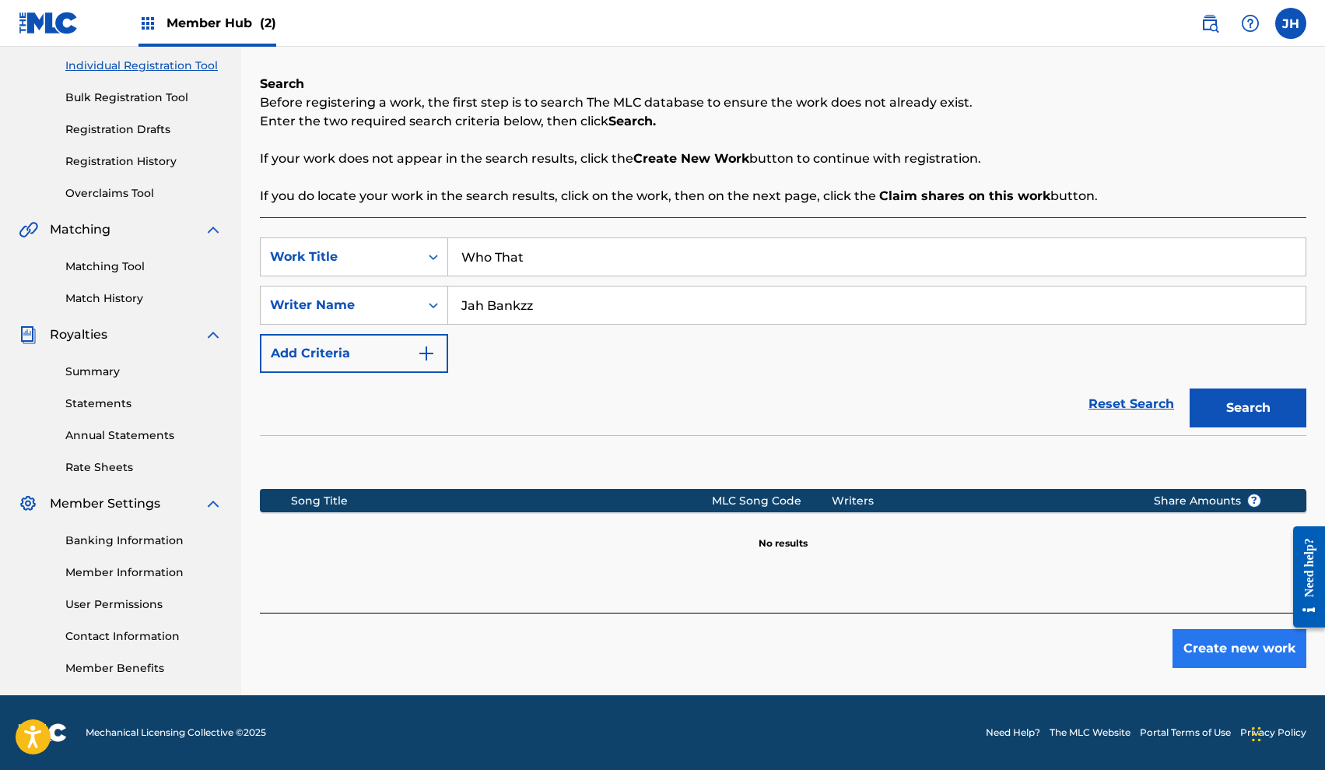
click at [1204, 640] on button "Create new work" at bounding box center [1240, 648] width 134 height 39
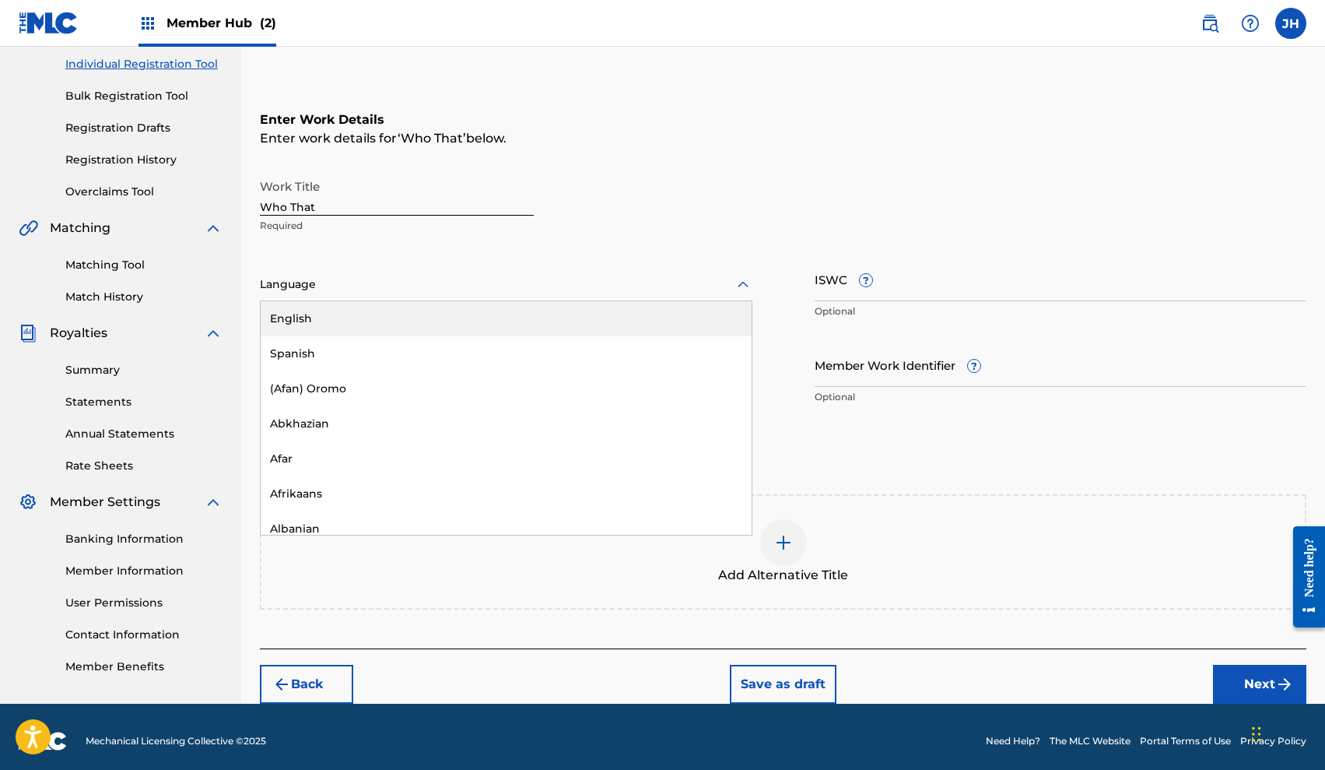
click at [734, 292] on icon at bounding box center [743, 284] width 19 height 19
click at [657, 328] on div "English" at bounding box center [506, 318] width 491 height 35
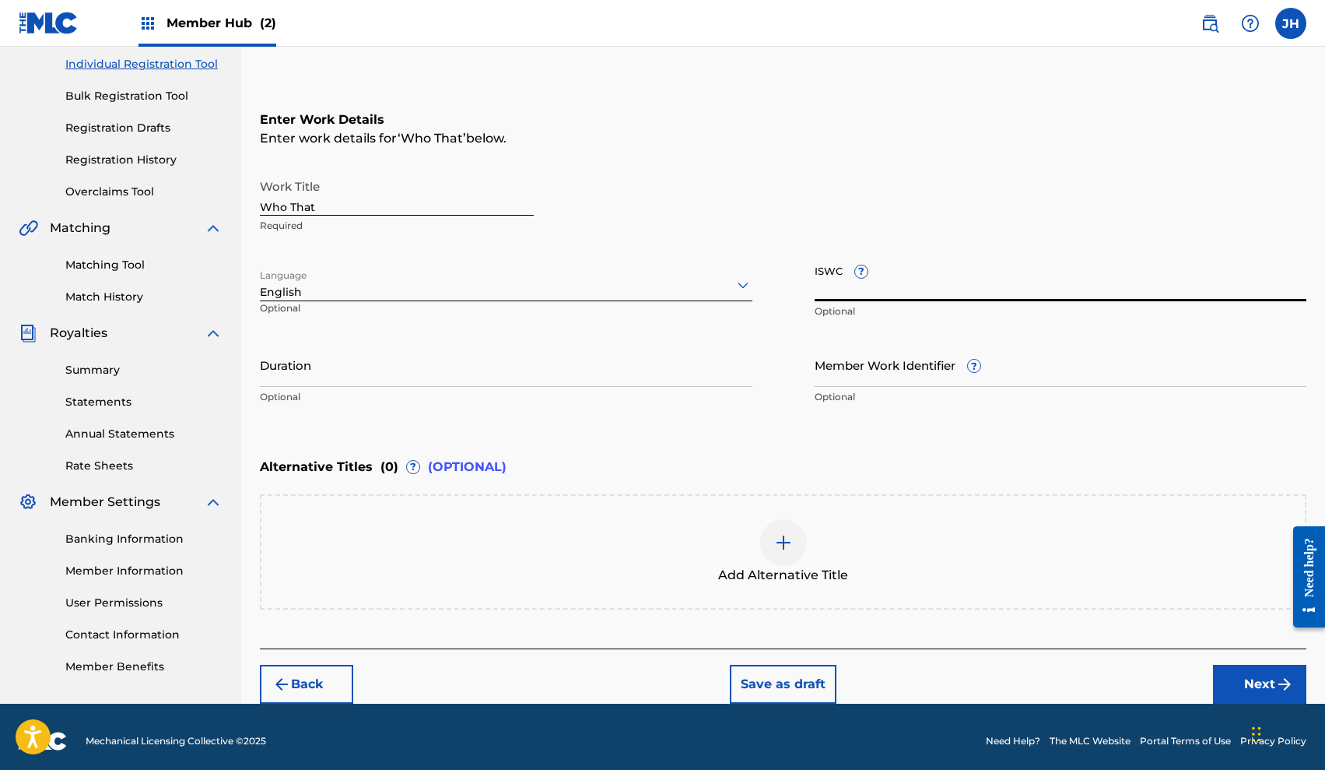
click at [939, 292] on input "ISWC ?" at bounding box center [1061, 279] width 493 height 44
click at [579, 377] on input "Duration" at bounding box center [506, 364] width 493 height 44
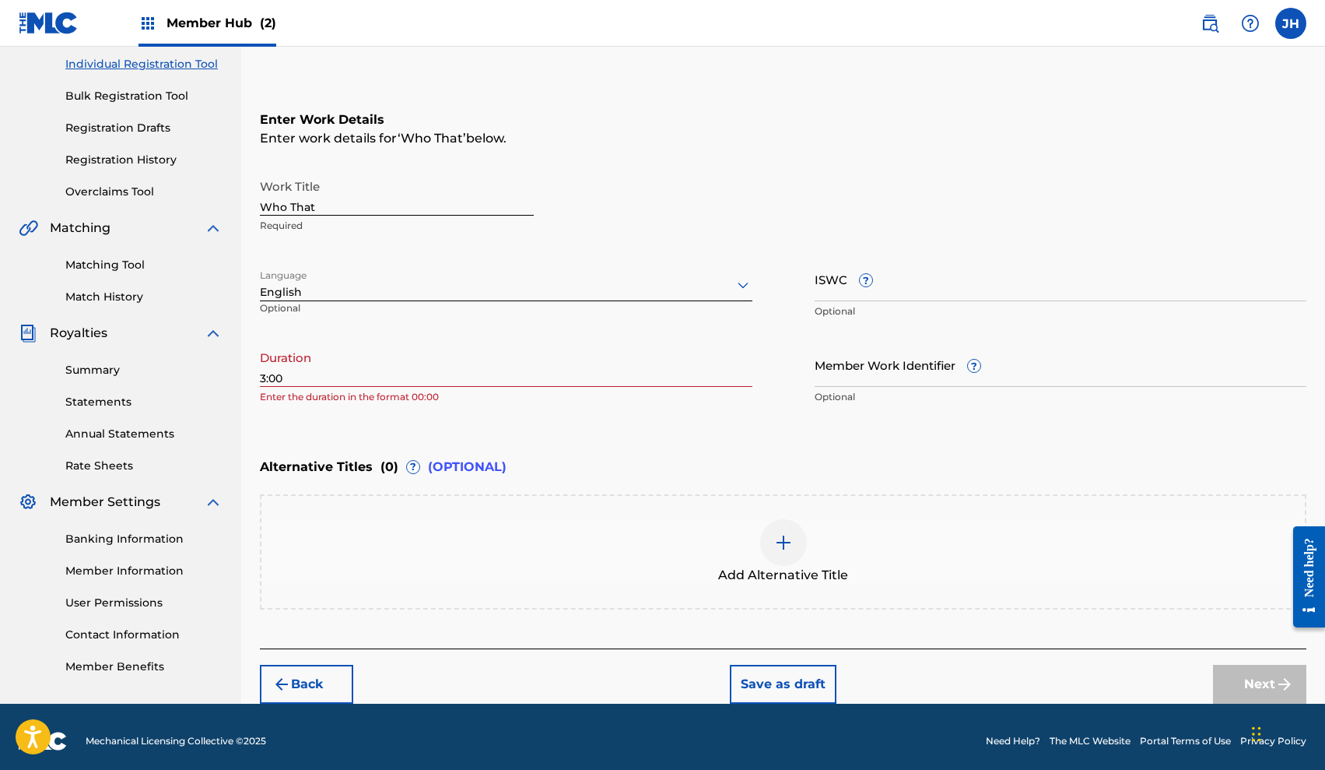
click at [1136, 433] on div "Enter Work Details Enter work details for ‘ Who That ’ below. Work Title Who Th…" at bounding box center [783, 261] width 1047 height 377
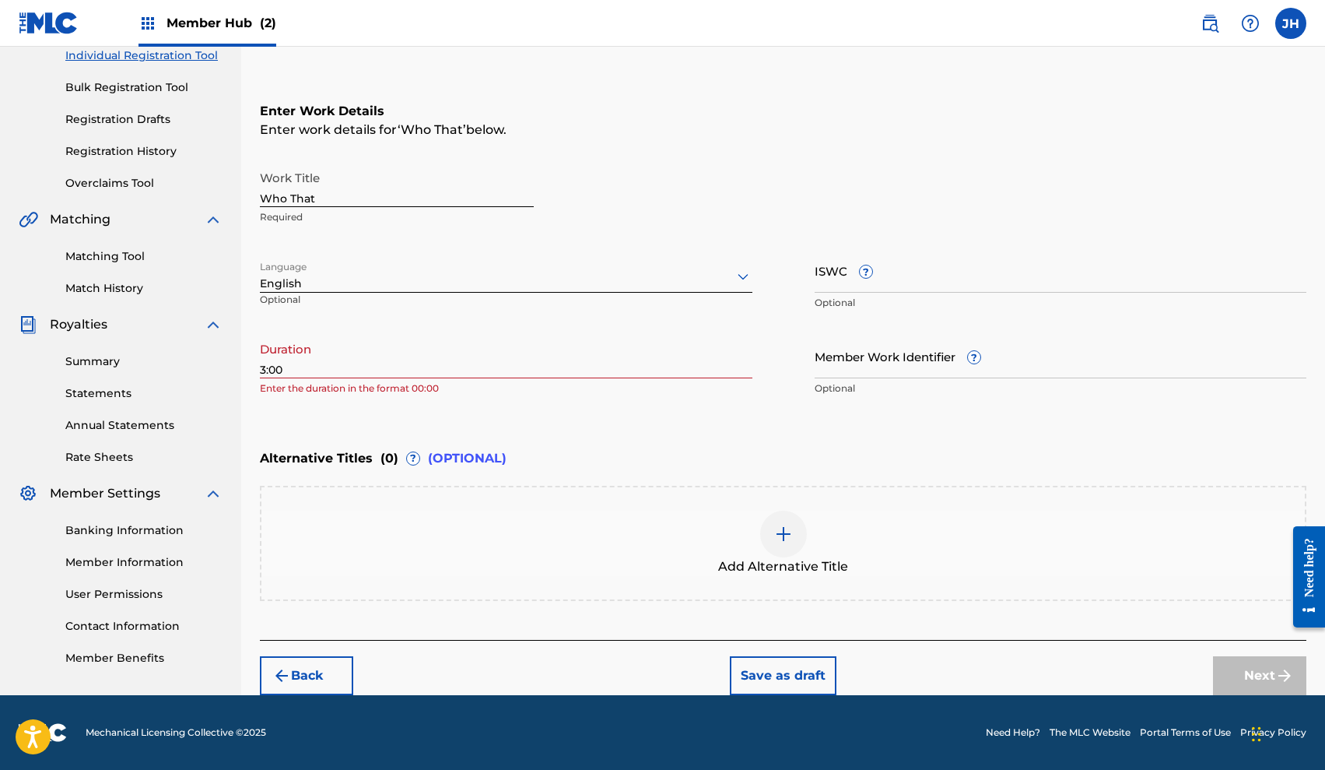
scroll to position [205, 0]
click at [798, 414] on div "Enter Work Details Enter work details for ‘ Who That ’ below. Work Title Who Th…" at bounding box center [783, 253] width 1047 height 377
click at [260, 371] on input "3:00" at bounding box center [506, 356] width 493 height 44
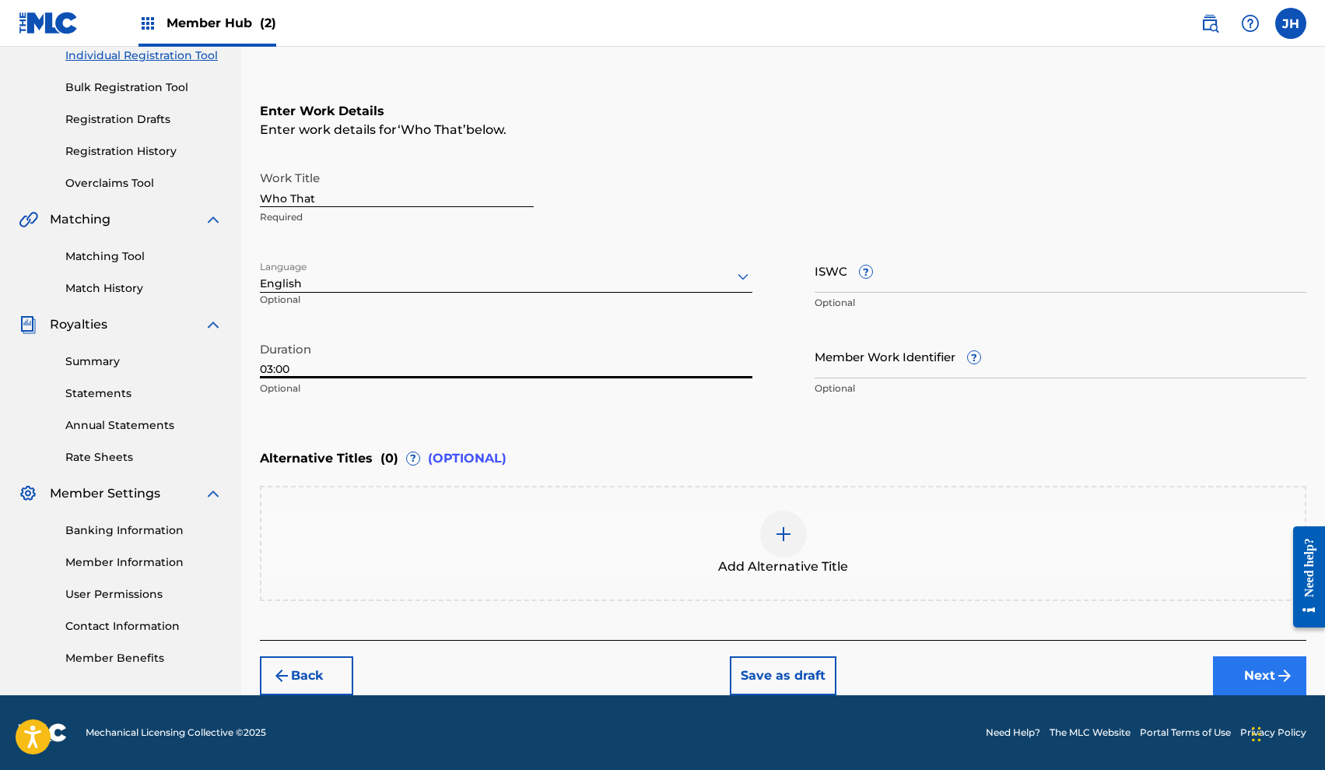
type input "03:00"
click at [1247, 669] on button "Next" at bounding box center [1259, 675] width 93 height 39
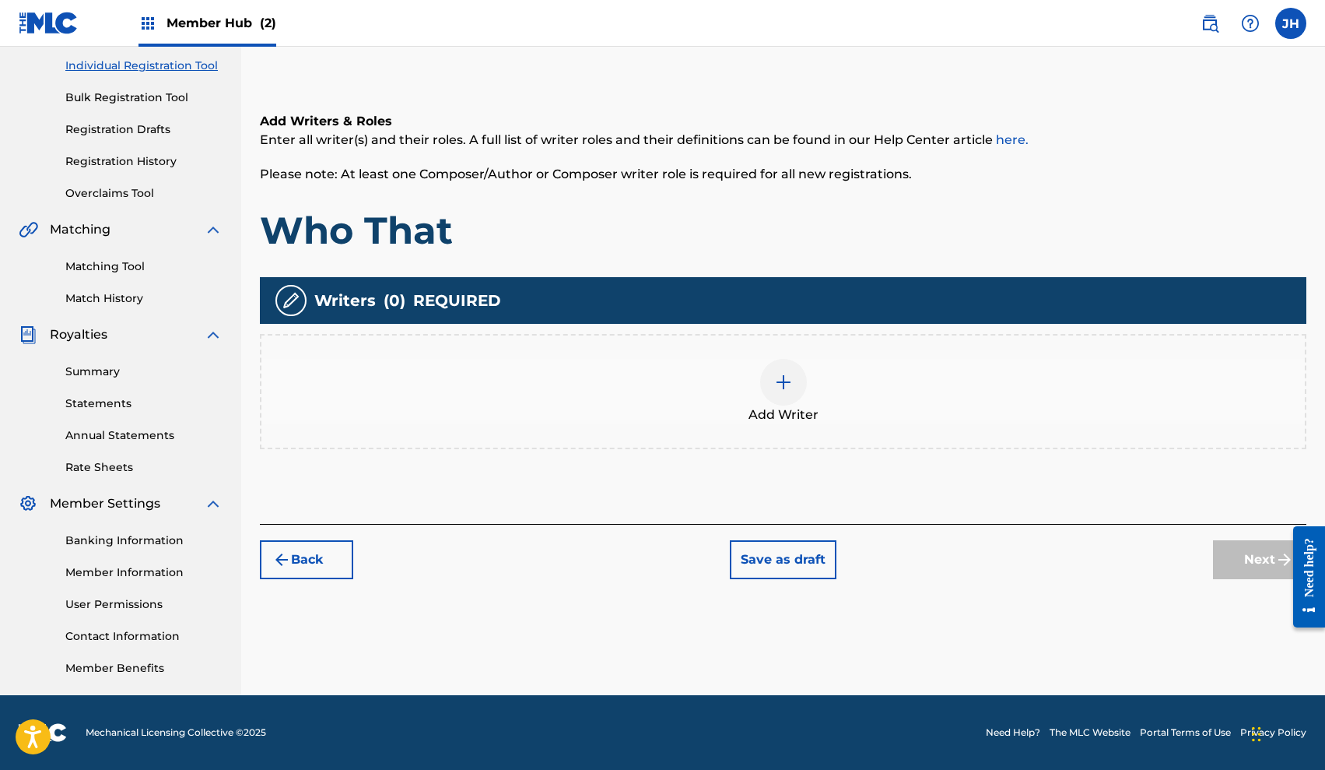
scroll to position [195, 0]
click at [830, 402] on div "Add Writer" at bounding box center [783, 391] width 1044 height 65
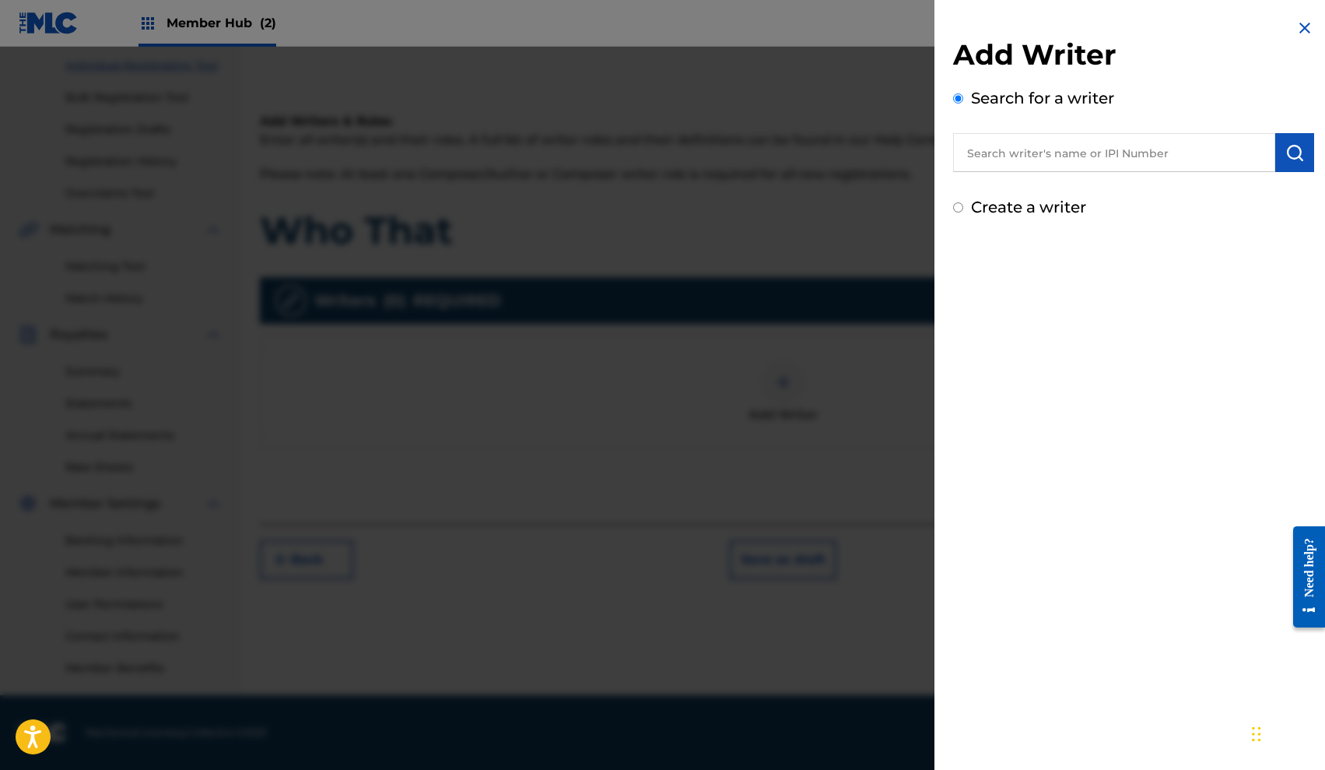
click at [1162, 148] on input "text" at bounding box center [1114, 152] width 322 height 39
click at [1183, 168] on input "Jamena Harvey" at bounding box center [1114, 152] width 322 height 39
click at [1183, 178] on div "jamena harvey" at bounding box center [1113, 188] width 321 height 28
type input "jamena harvey"
click at [1291, 155] on img "submit" at bounding box center [1295, 152] width 19 height 19
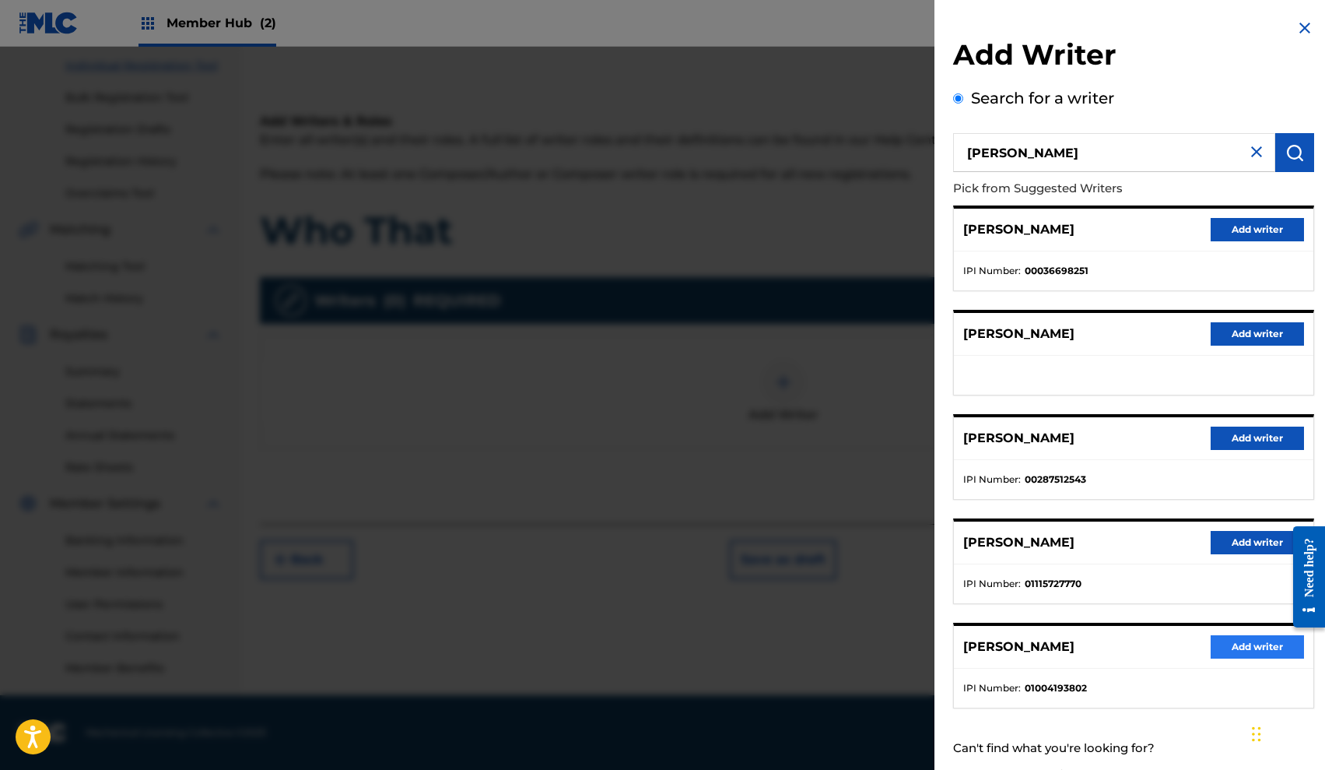
click at [1244, 647] on button "Add writer" at bounding box center [1257, 646] width 93 height 23
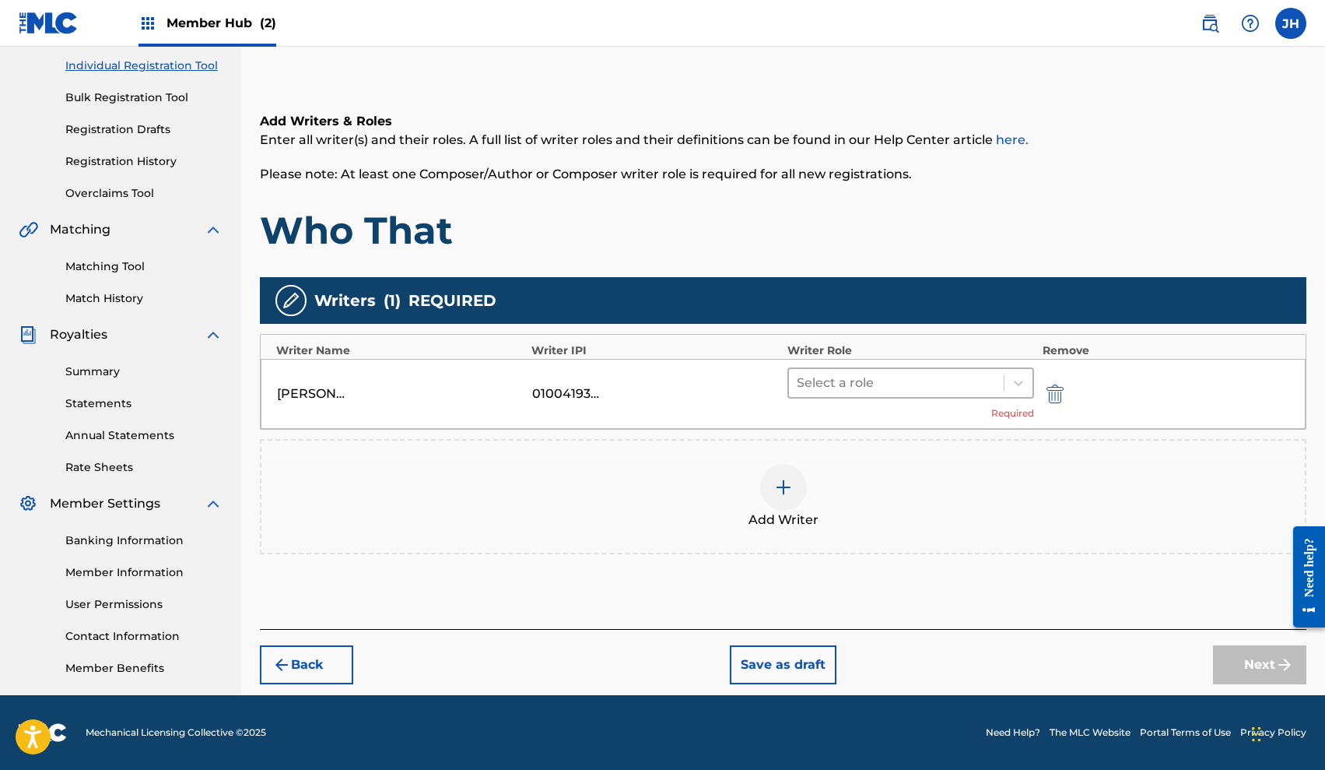
click at [933, 388] on div at bounding box center [897, 383] width 200 height 22
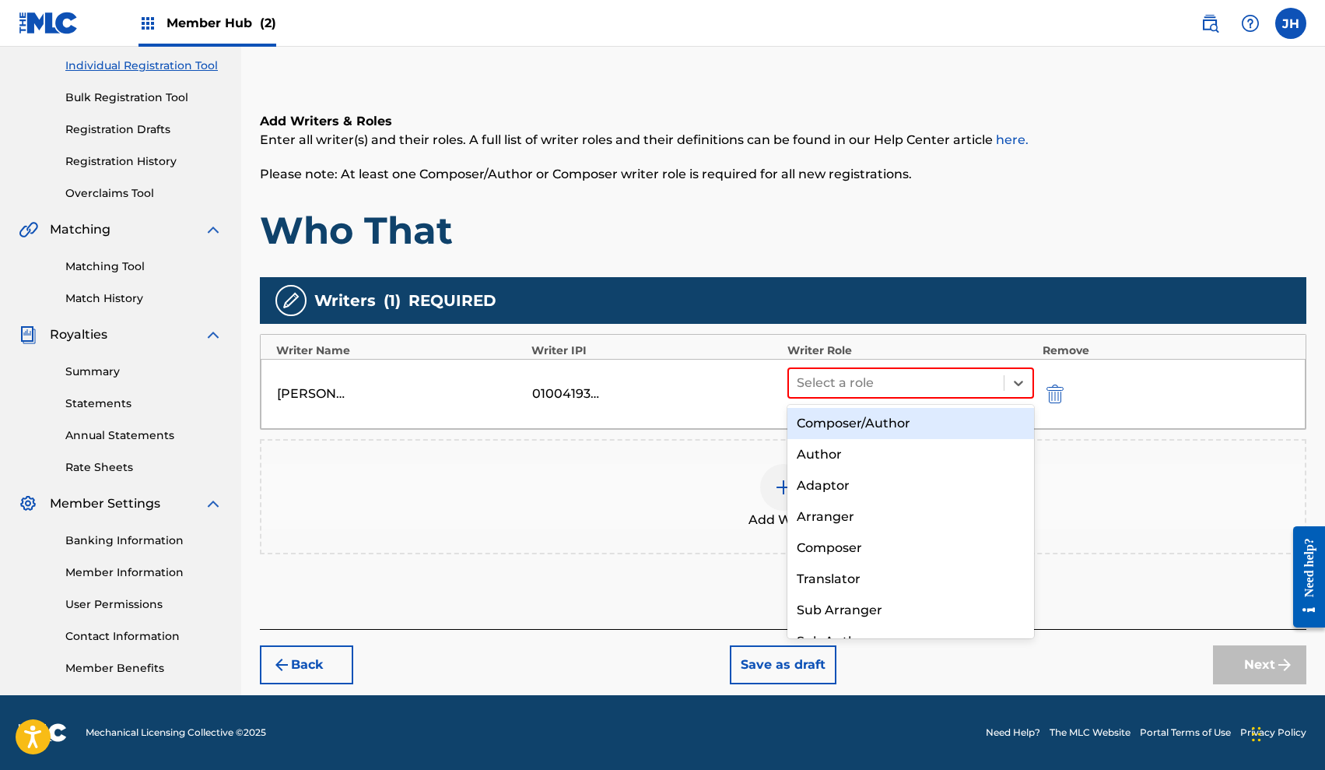
click at [914, 421] on div "Composer/Author" at bounding box center [911, 423] width 247 height 31
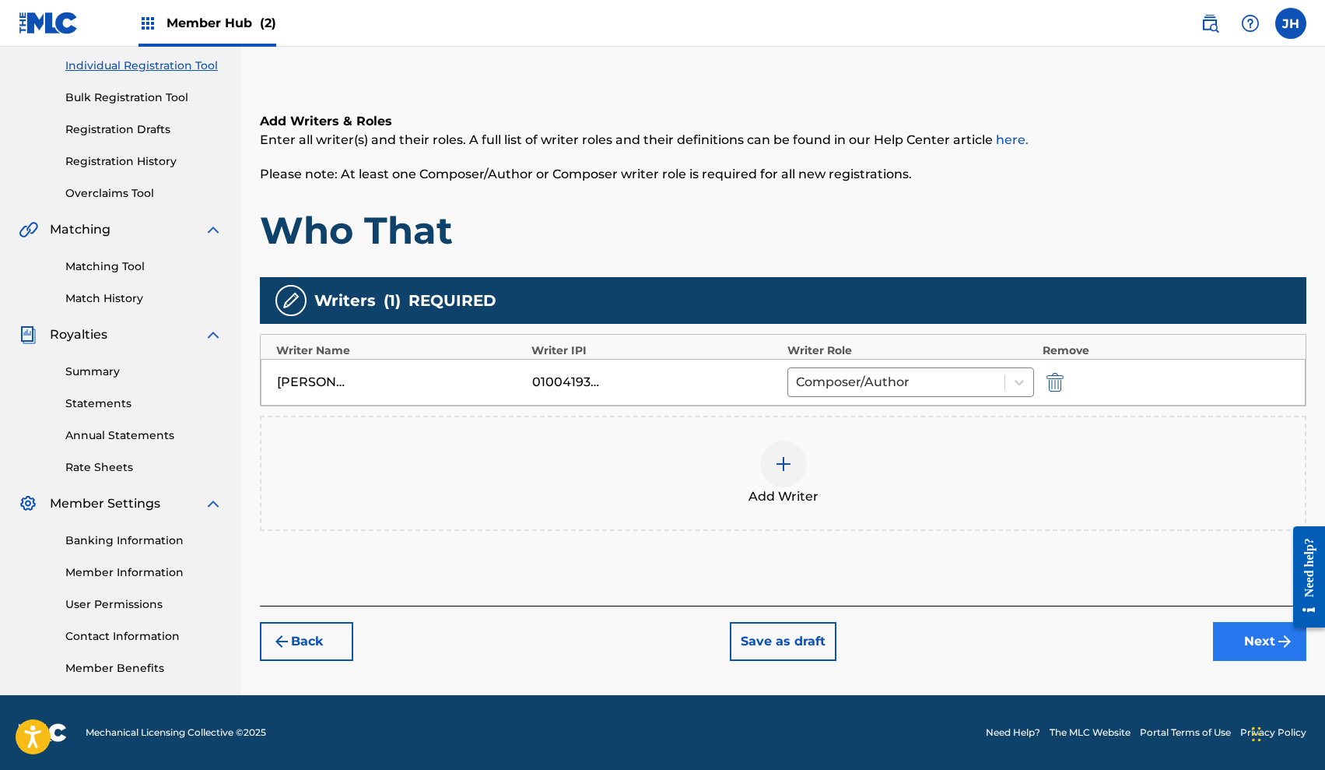
click at [1252, 643] on button "Next" at bounding box center [1259, 641] width 93 height 39
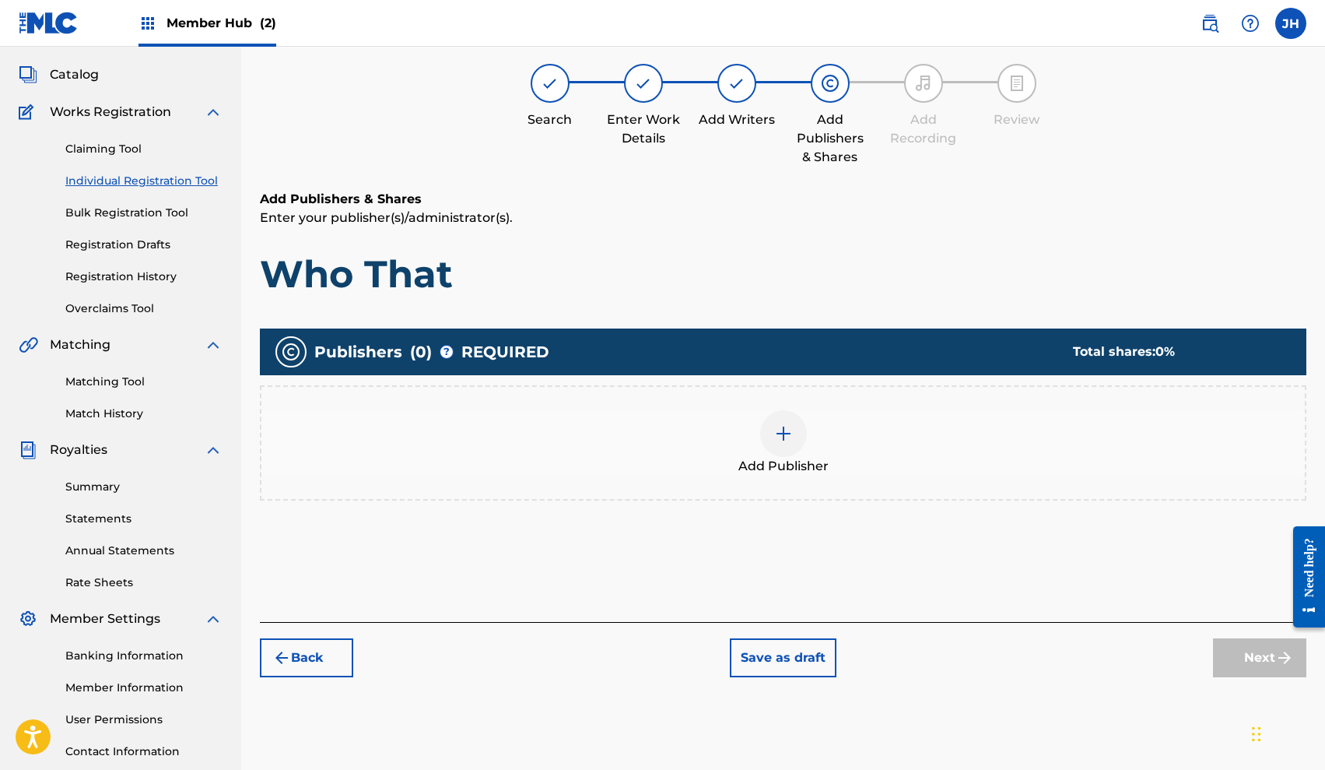
scroll to position [70, 0]
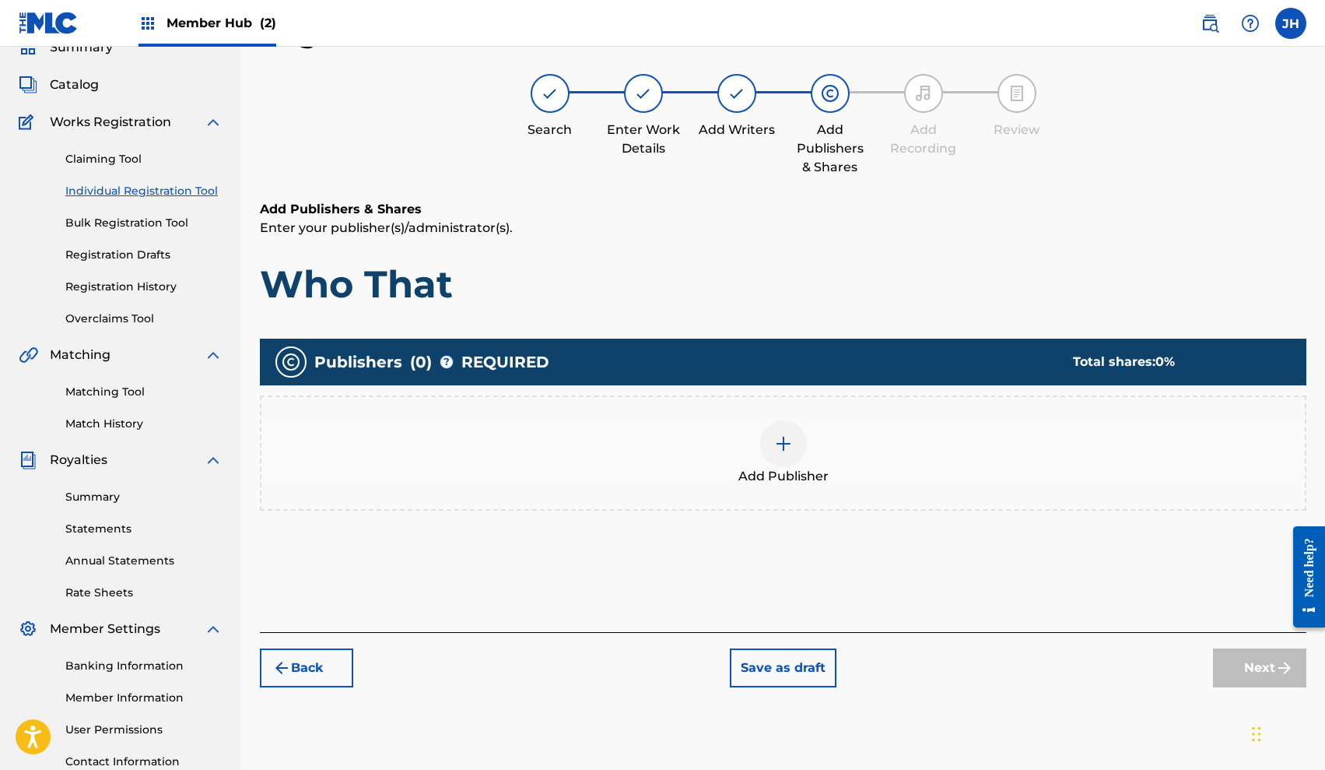
click at [792, 455] on div at bounding box center [783, 443] width 47 height 47
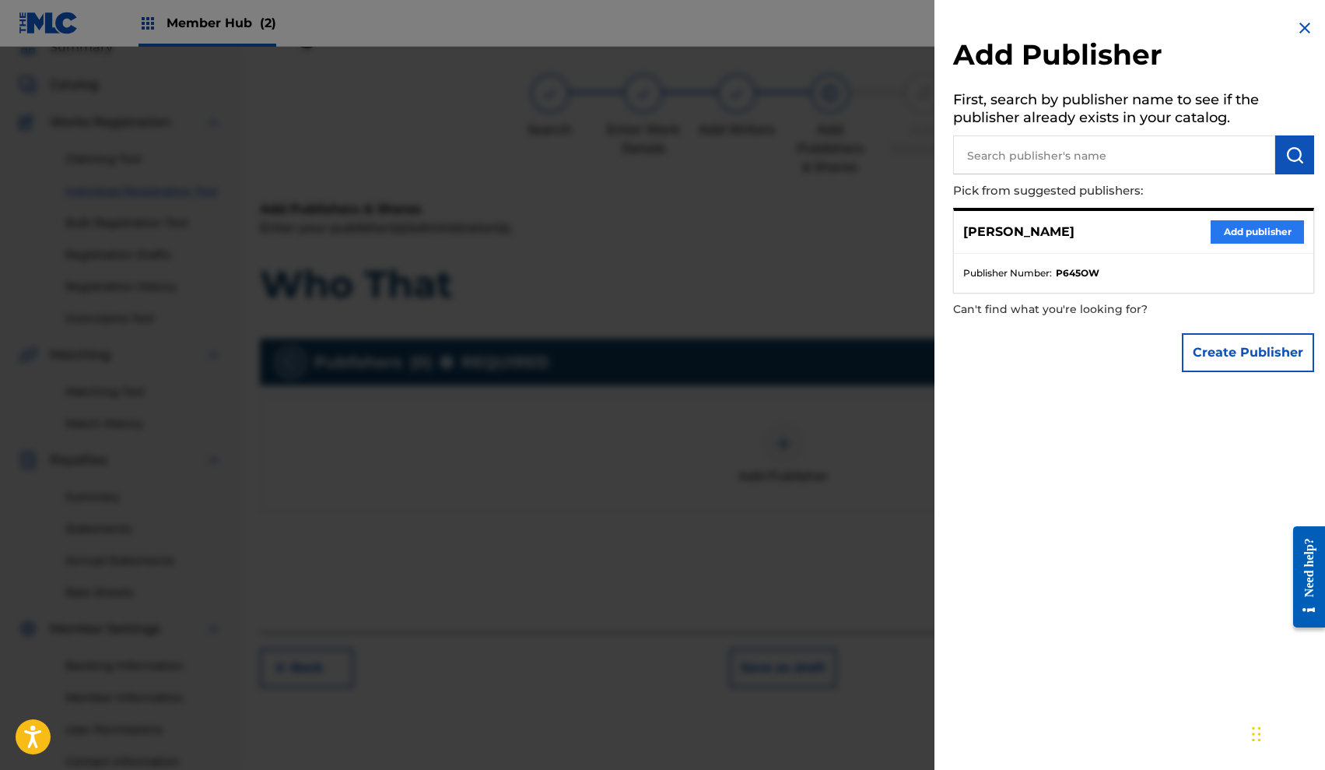
click at [1240, 224] on button "Add publisher" at bounding box center [1257, 231] width 93 height 23
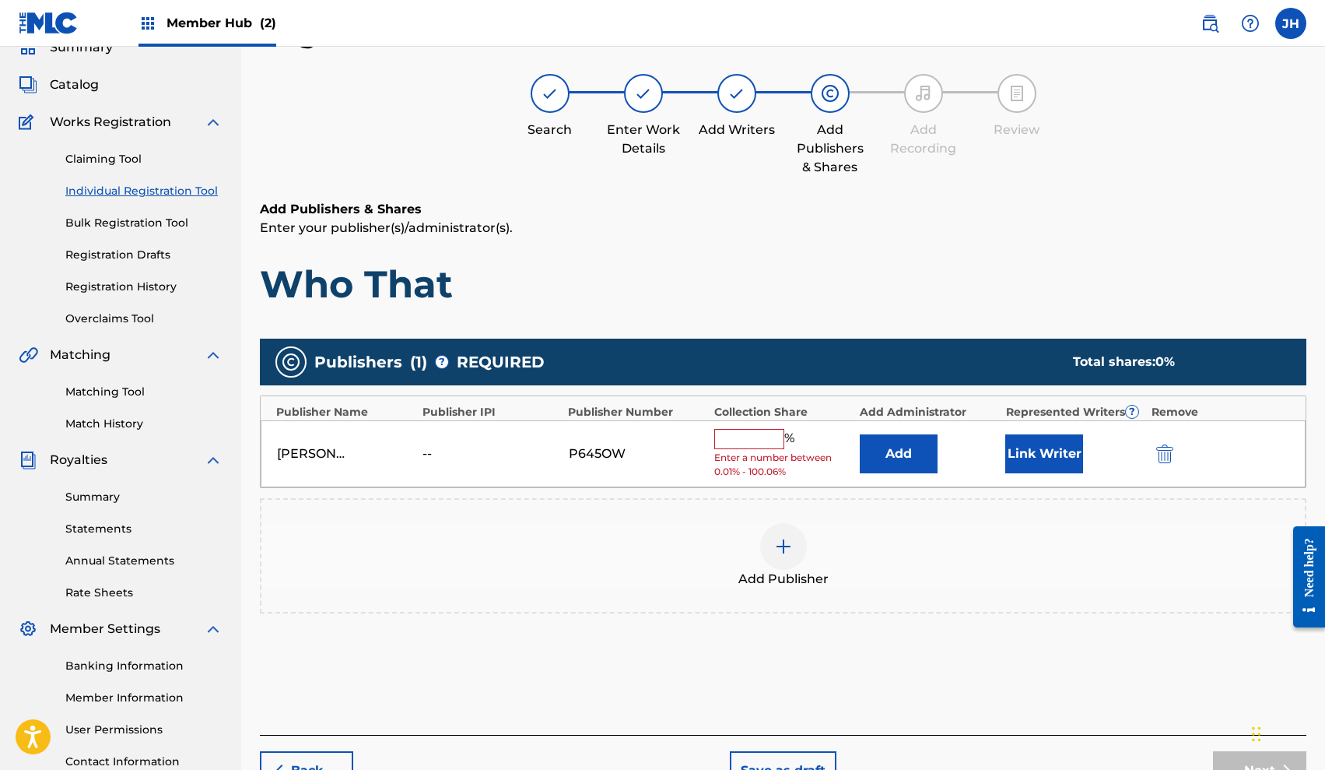
click at [743, 437] on input "text" at bounding box center [749, 439] width 70 height 20
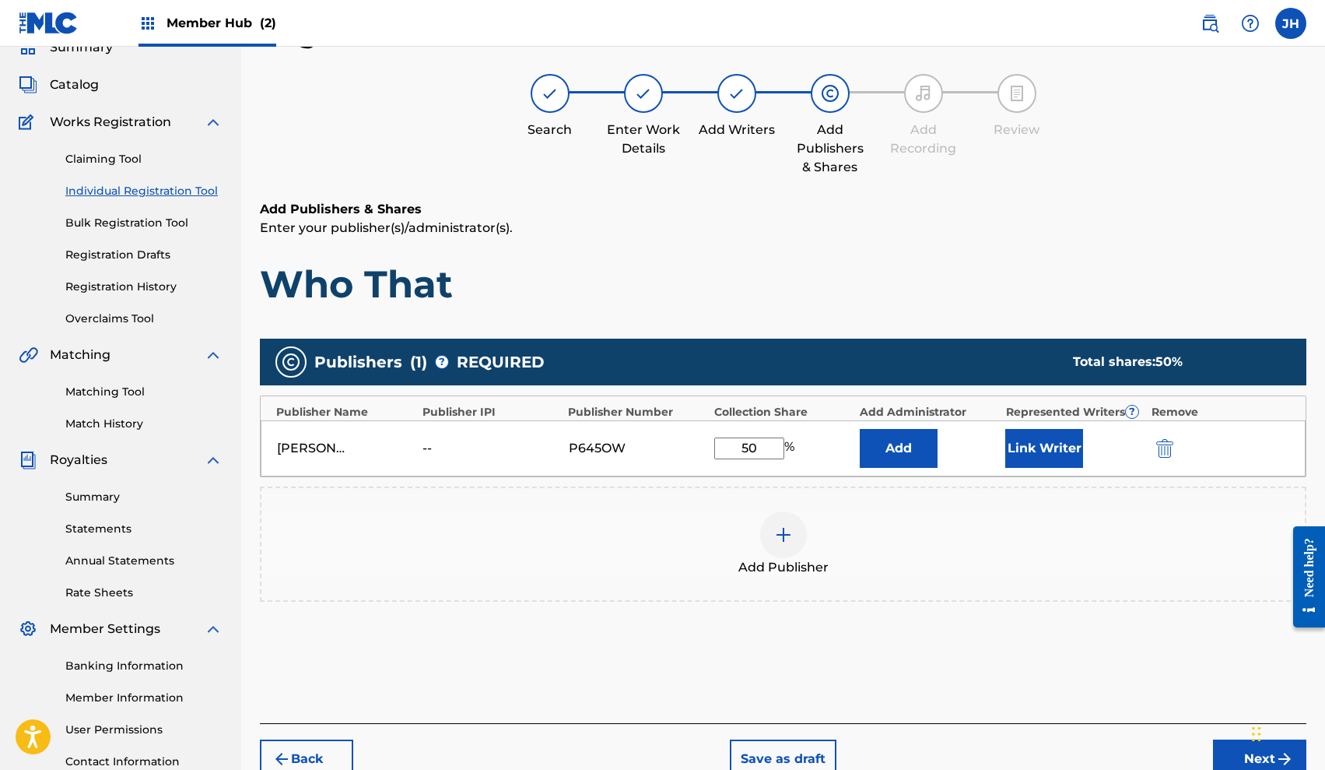
type input "50"
click at [778, 539] on img at bounding box center [783, 534] width 19 height 19
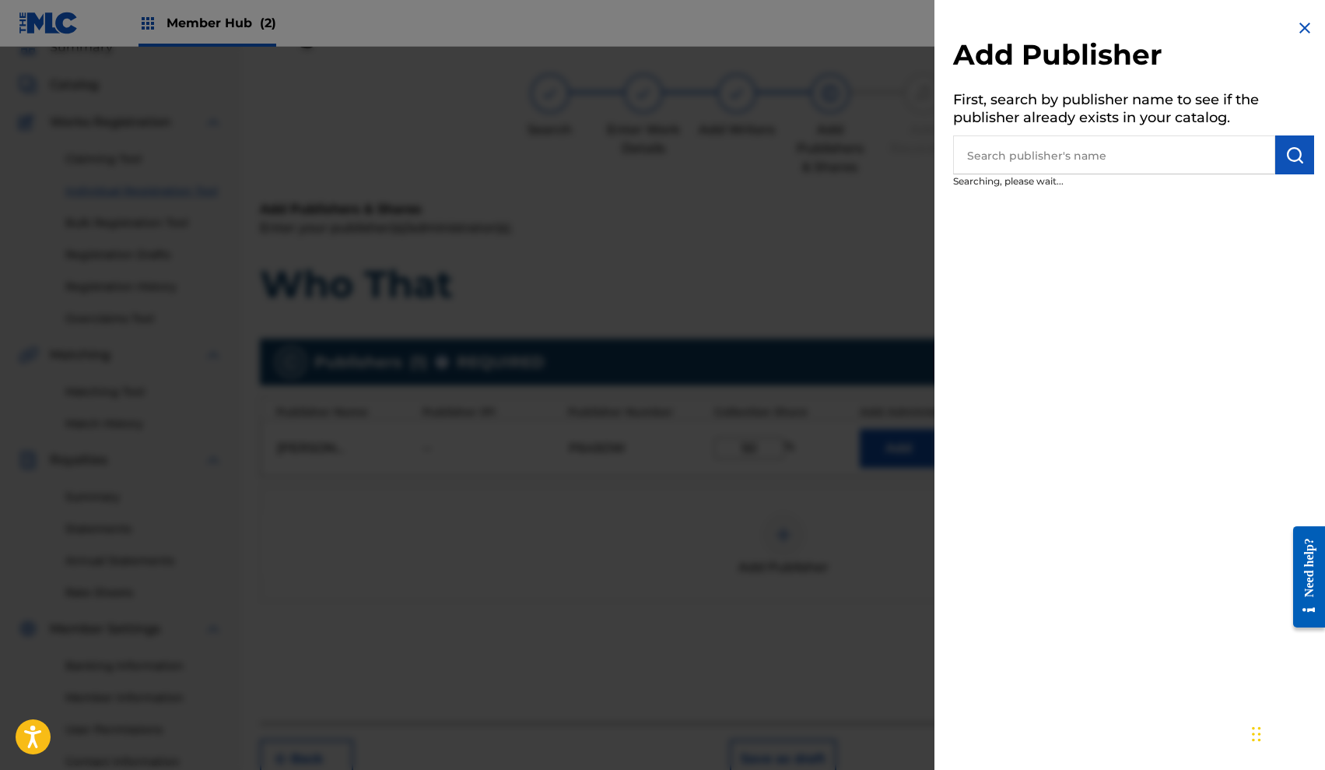
click at [1085, 157] on input "text" at bounding box center [1114, 154] width 322 height 39
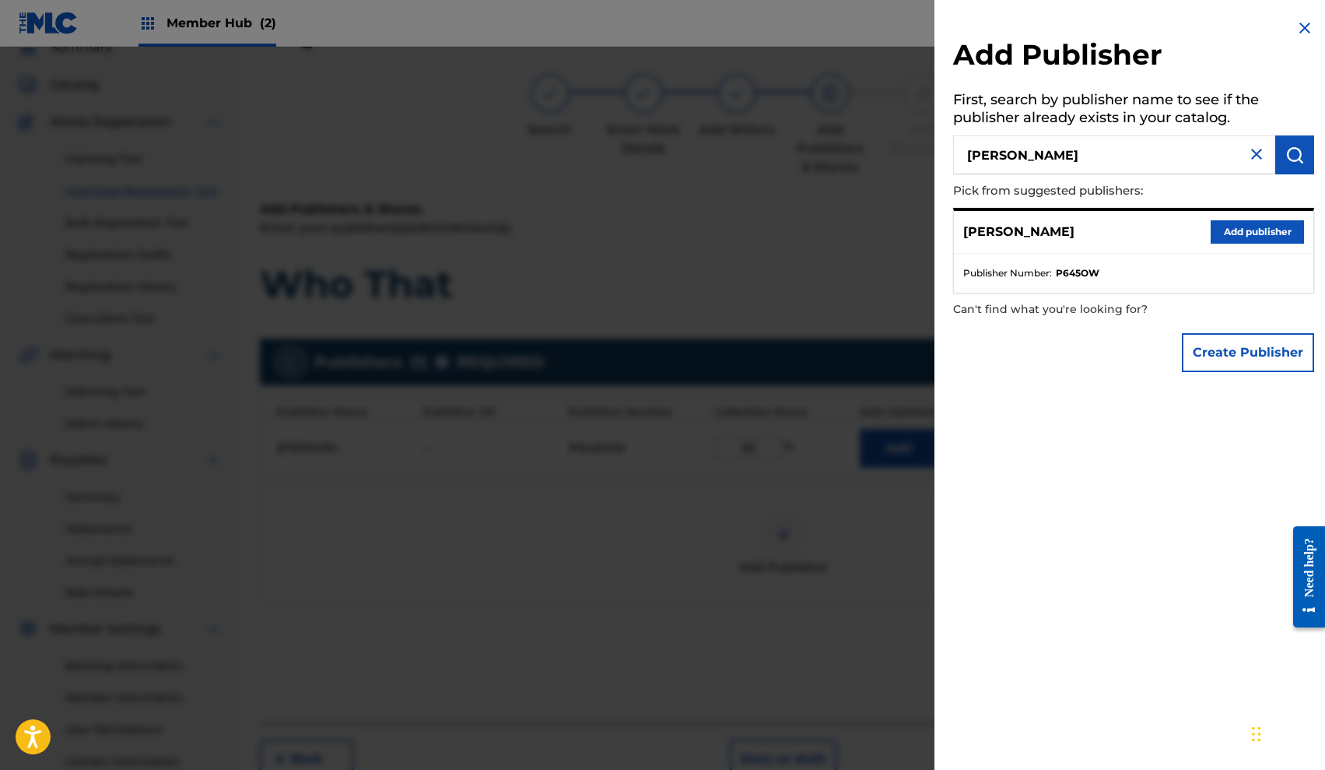
click at [1063, 156] on input "ERIC MUELLEGER" at bounding box center [1114, 154] width 322 height 39
type input "ERIC MUELLEGGER"
click at [1286, 154] on img "submit" at bounding box center [1295, 155] width 19 height 19
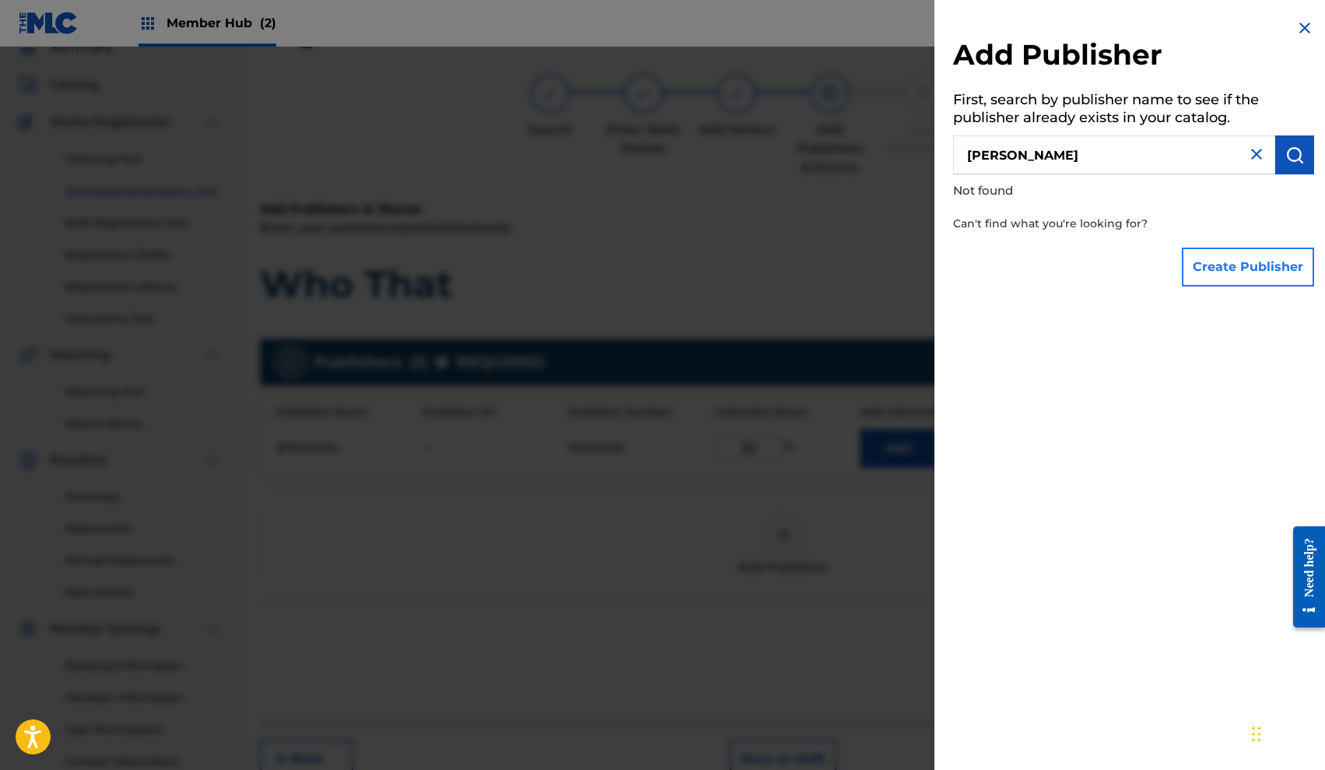
click at [1223, 265] on button "Create Publisher" at bounding box center [1248, 266] width 132 height 39
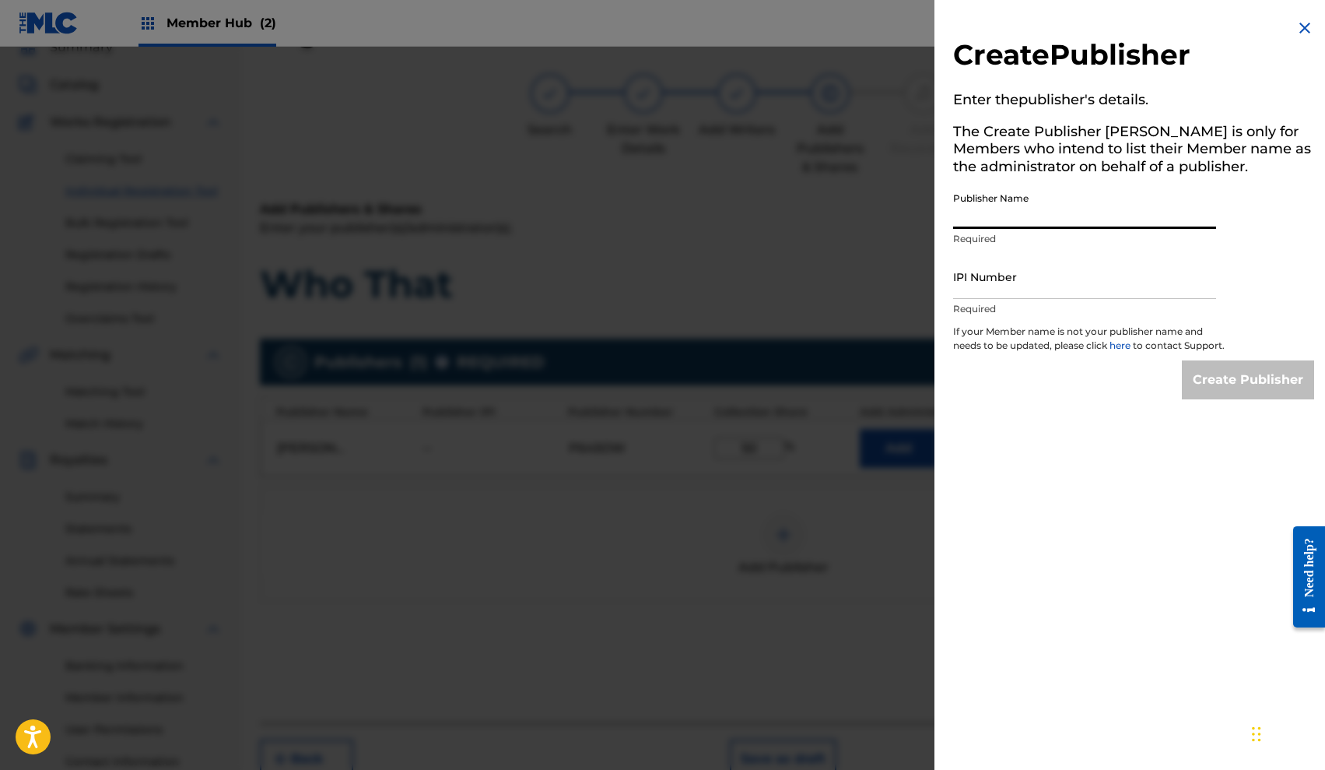
click at [1030, 225] on input "Publisher Name" at bounding box center [1084, 206] width 263 height 44
click at [1043, 216] on input "ERIC MUELLEGER" at bounding box center [1084, 206] width 263 height 44
type input "ERIC MUELLEGGER"
click at [1061, 279] on input "IPI Number" at bounding box center [1084, 276] width 263 height 44
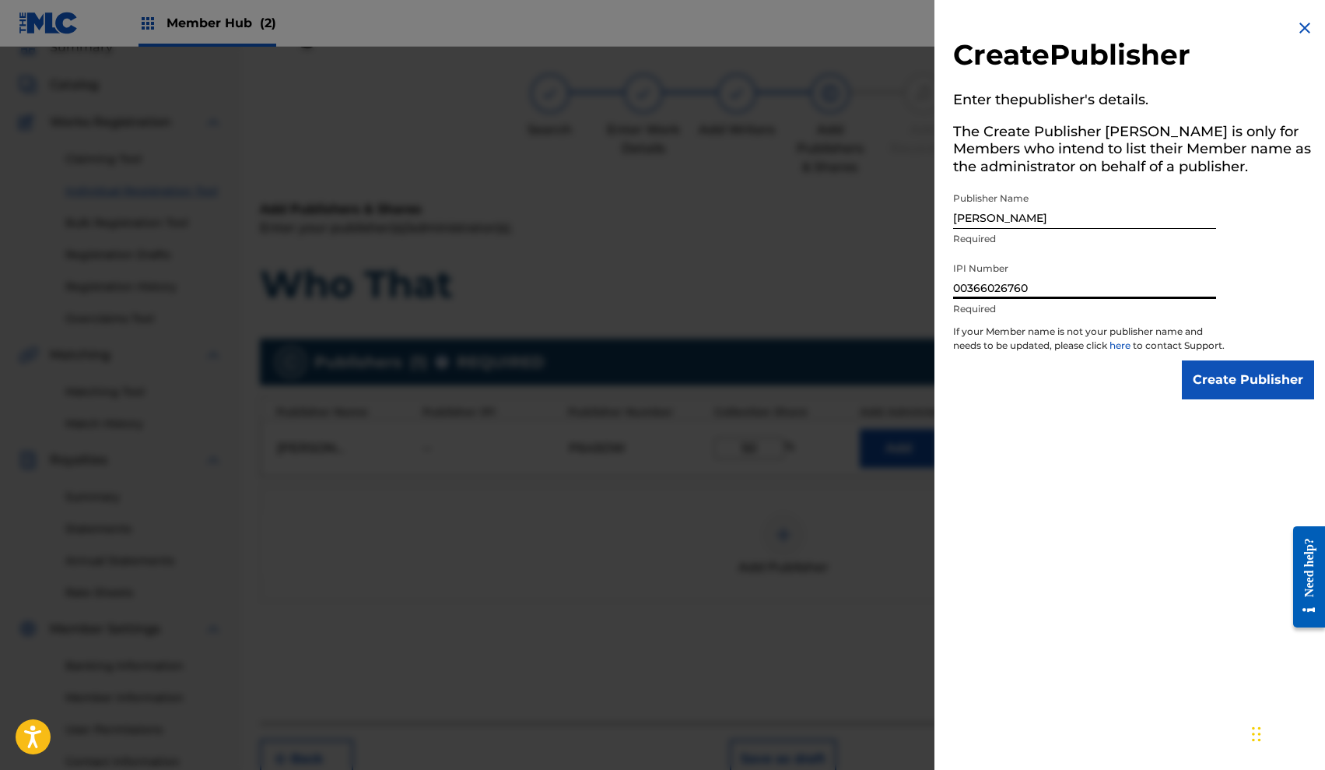
type input "00366026760"
click at [1258, 399] on input "Create Publisher" at bounding box center [1248, 379] width 132 height 39
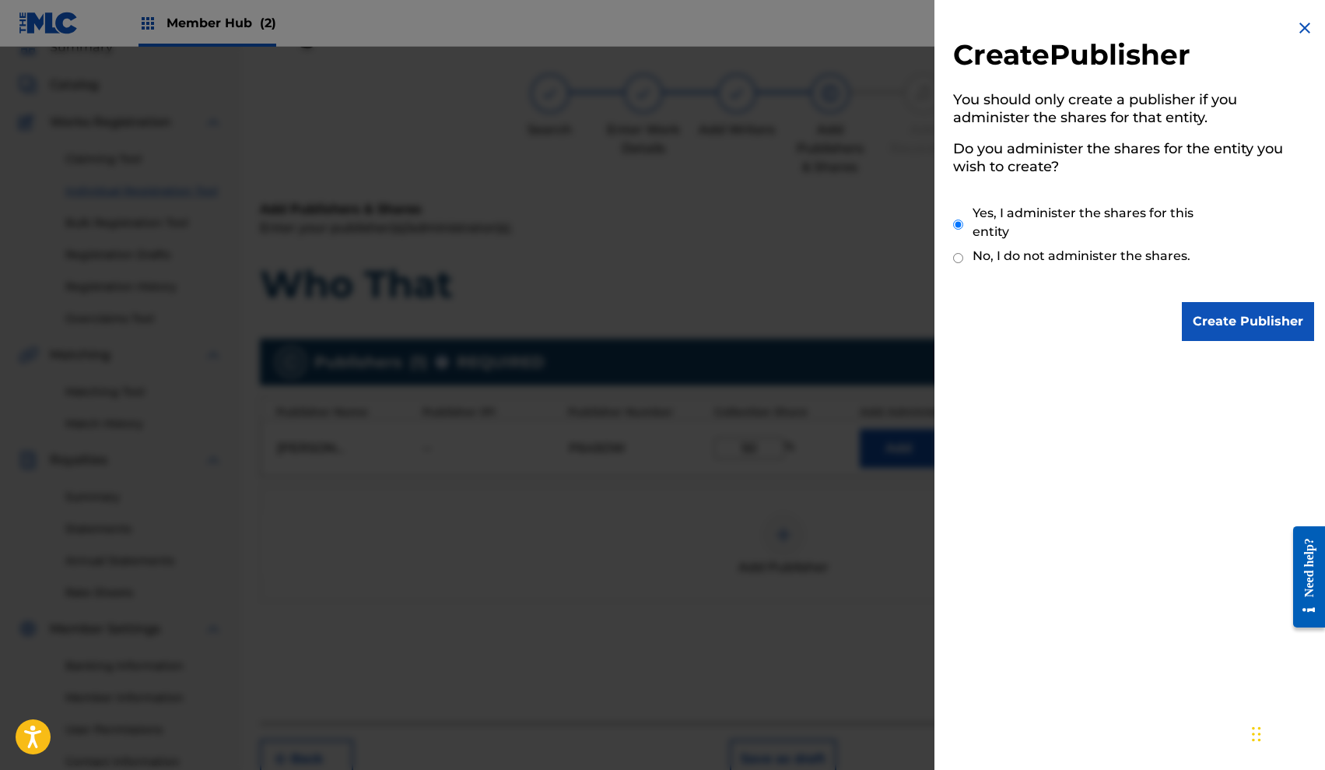
click at [1244, 388] on div "Create Publisher You should only create a publisher if you administer the share…" at bounding box center [1134, 385] width 398 height 770
click at [1233, 313] on input "Create Publisher" at bounding box center [1248, 321] width 132 height 39
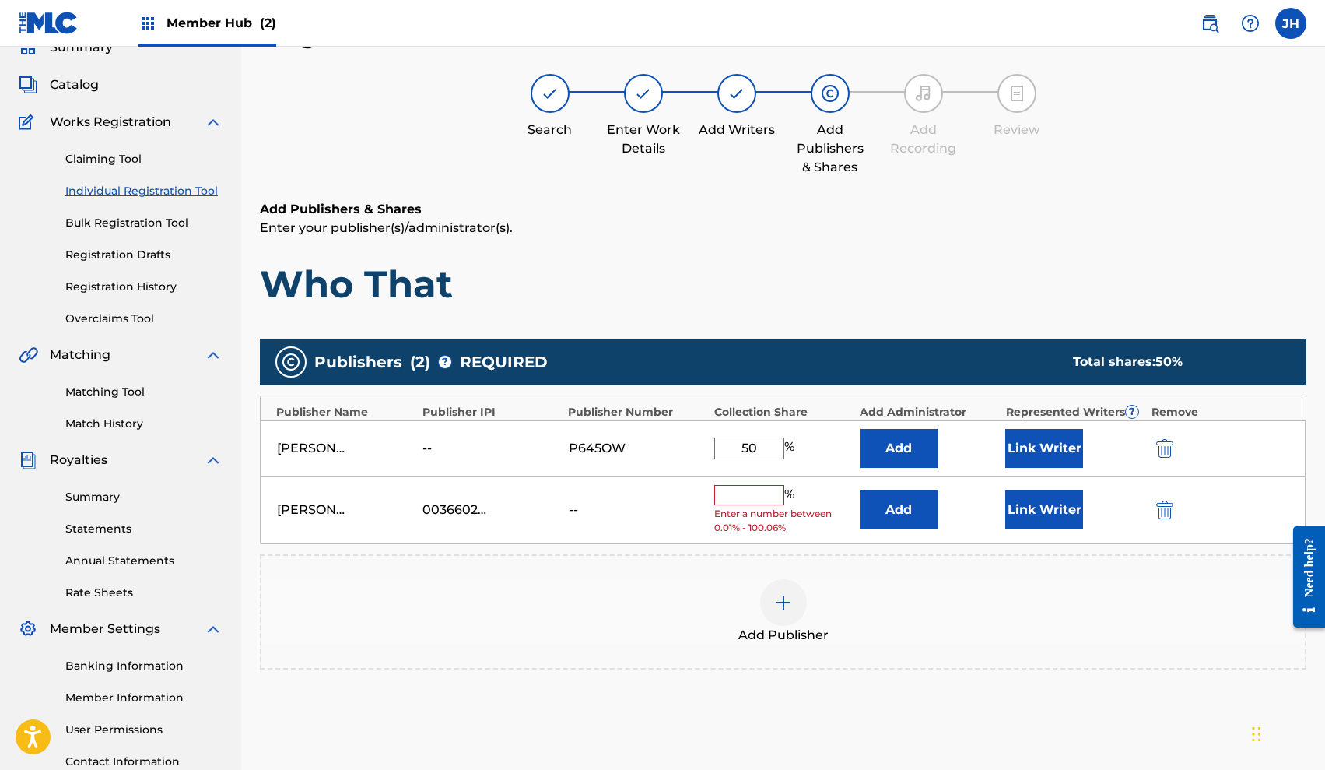
click at [759, 495] on input "text" at bounding box center [749, 495] width 70 height 20
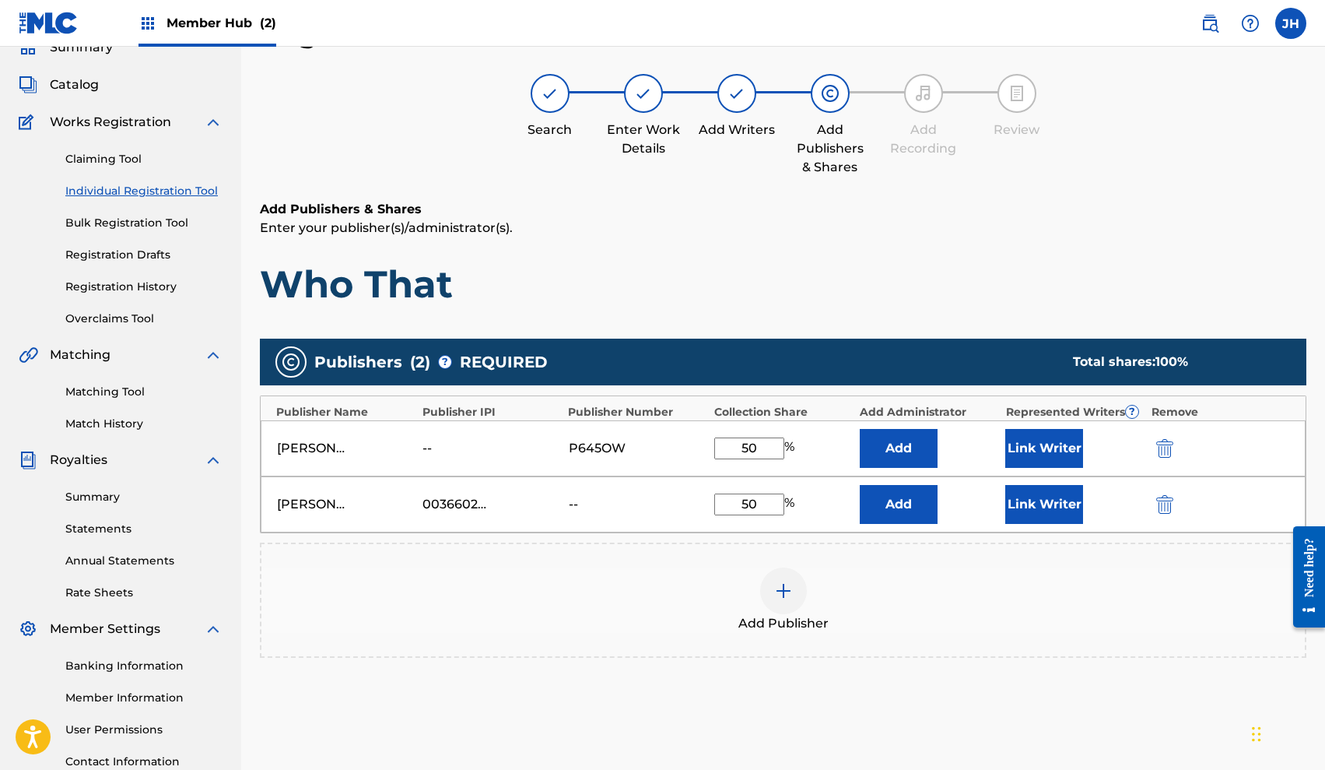
type input "50"
click at [1108, 735] on div "Add Publishers & Shares Enter your publisher(s)/administrator(s). Who That Publ…" at bounding box center [783, 489] width 1047 height 579
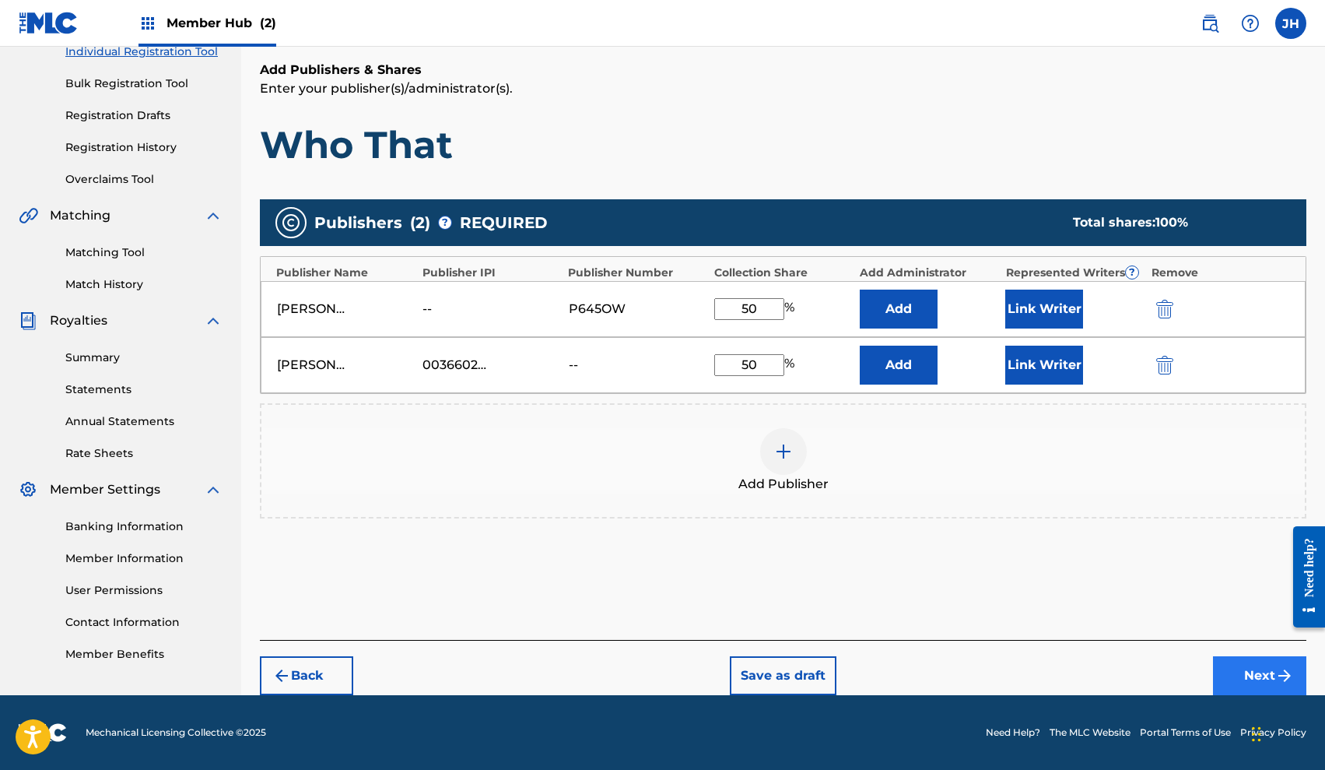
click at [1241, 672] on button "Next" at bounding box center [1259, 675] width 93 height 39
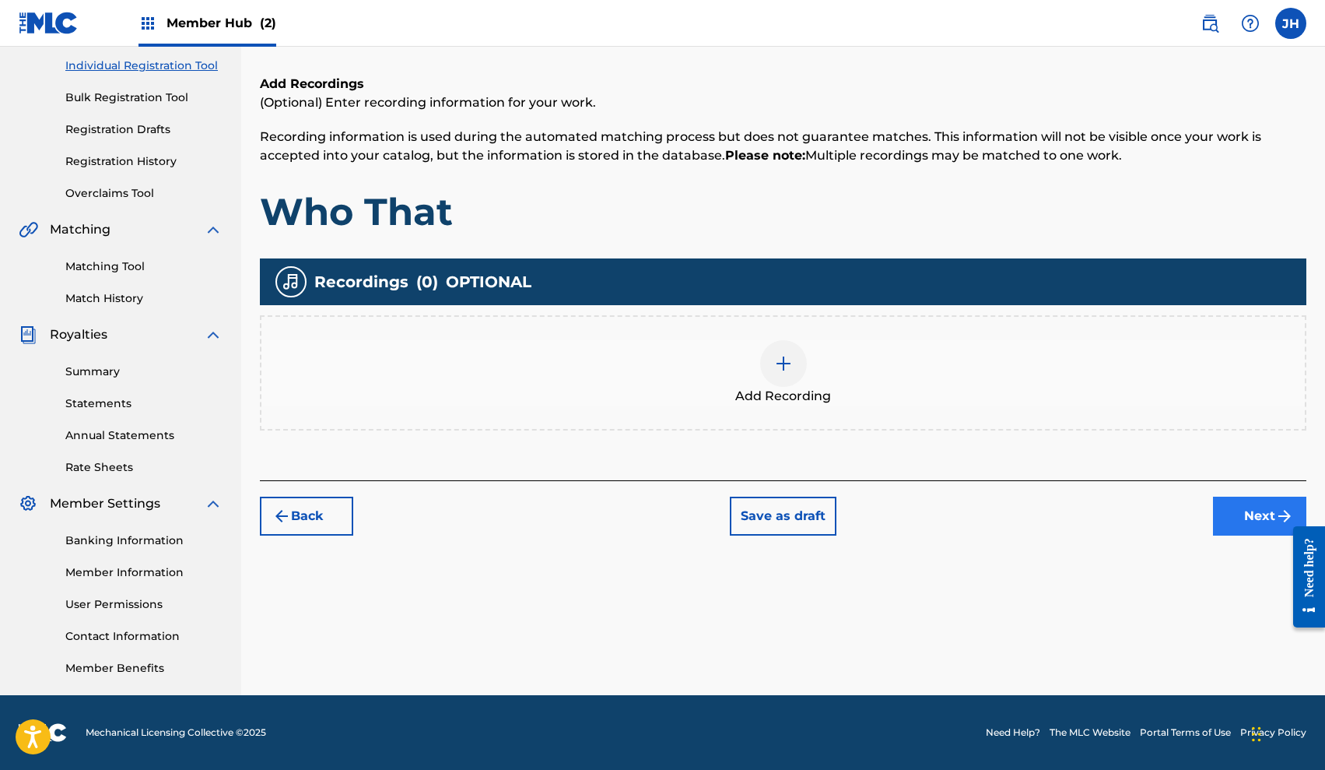
click at [1238, 516] on button "Next" at bounding box center [1259, 516] width 93 height 39
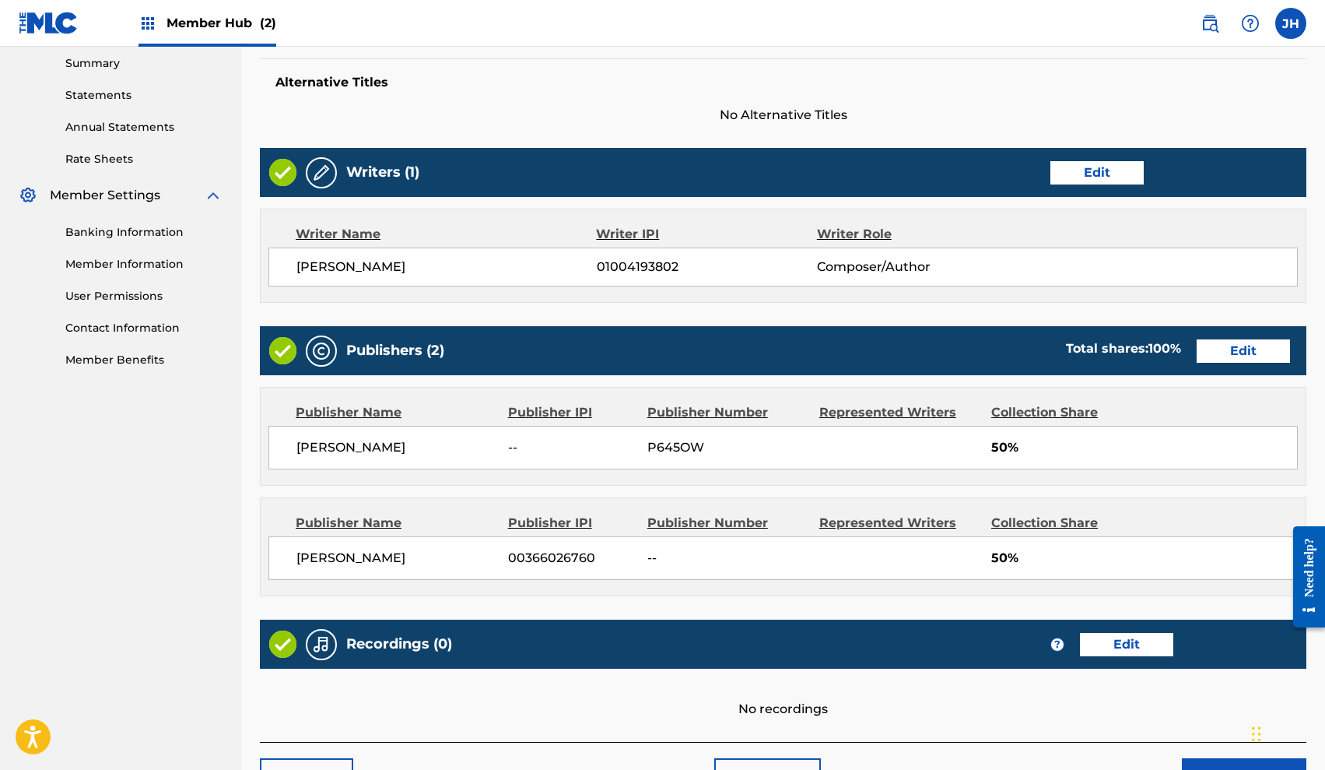
scroll to position [609, 0]
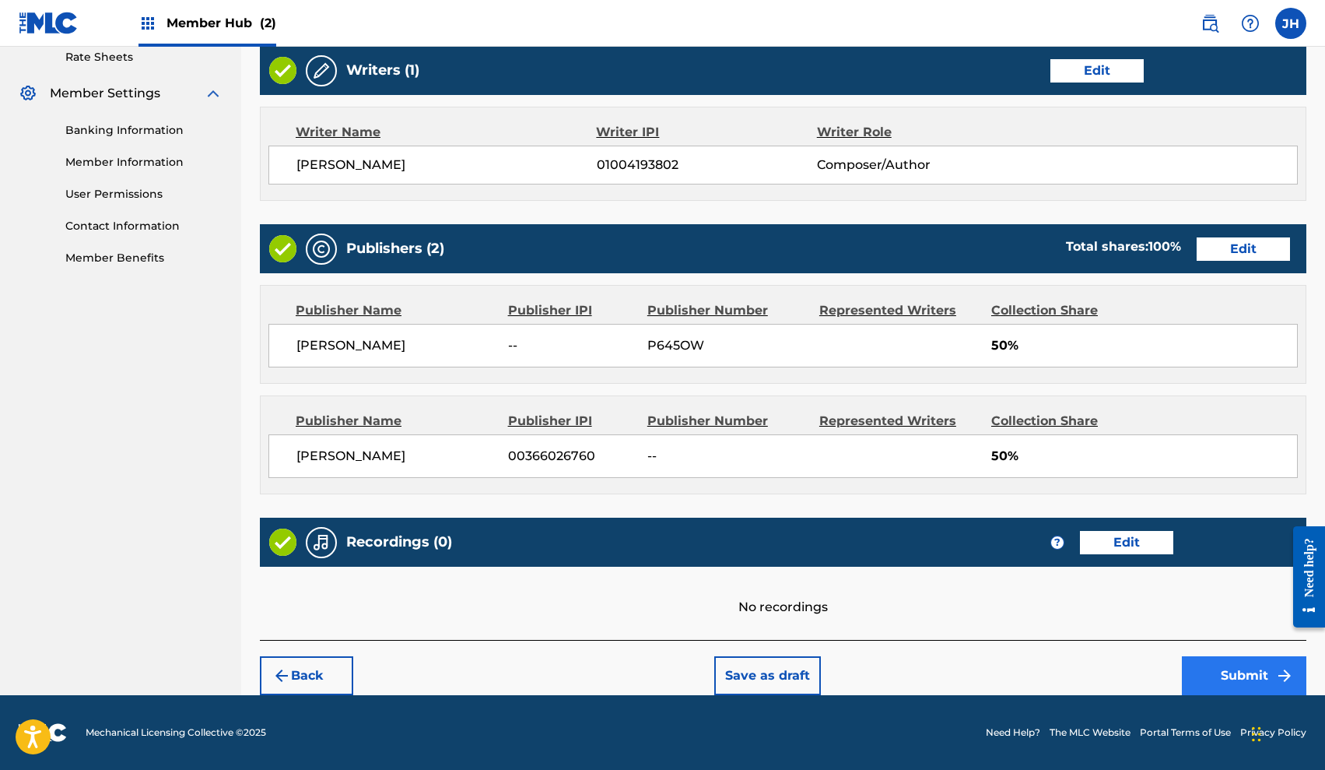
click at [1240, 669] on button "Submit" at bounding box center [1244, 675] width 125 height 39
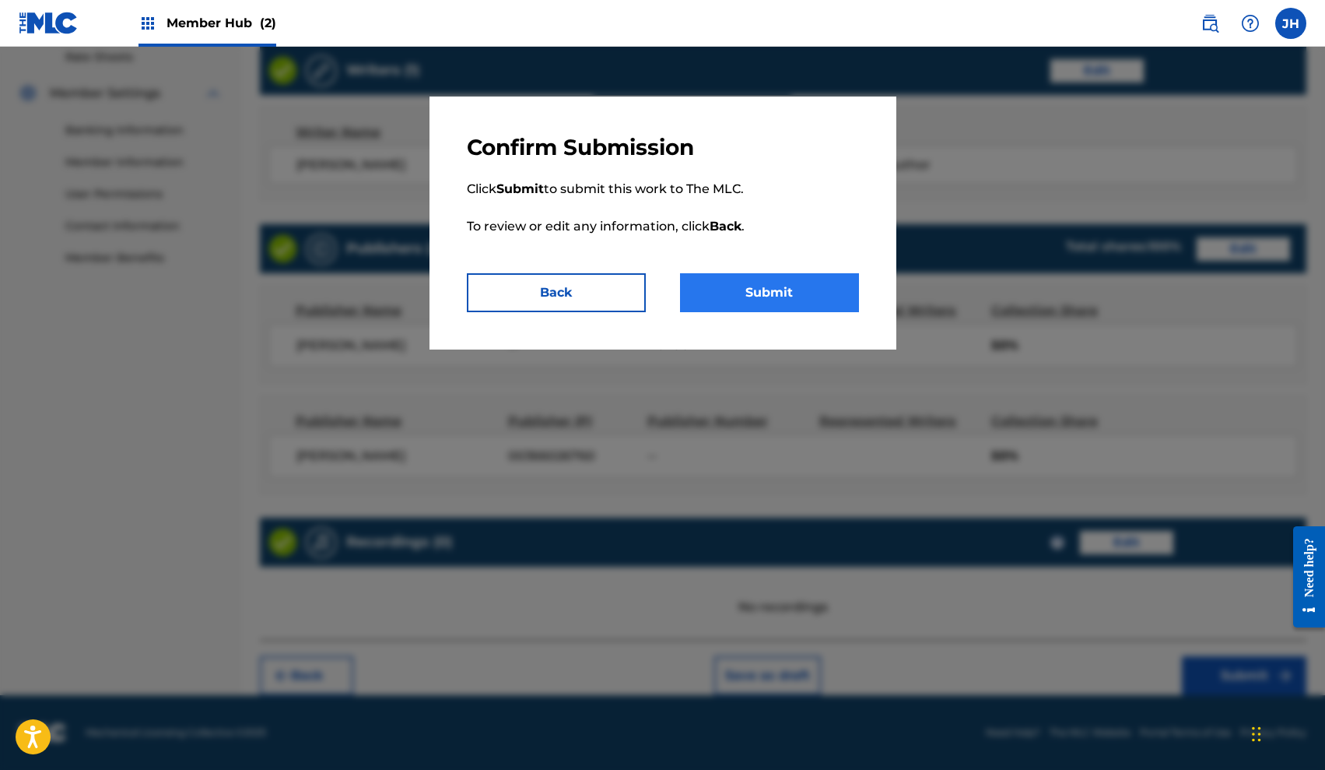
click at [783, 289] on button "Submit" at bounding box center [769, 292] width 179 height 39
click at [782, 283] on button "Submit" at bounding box center [769, 292] width 179 height 39
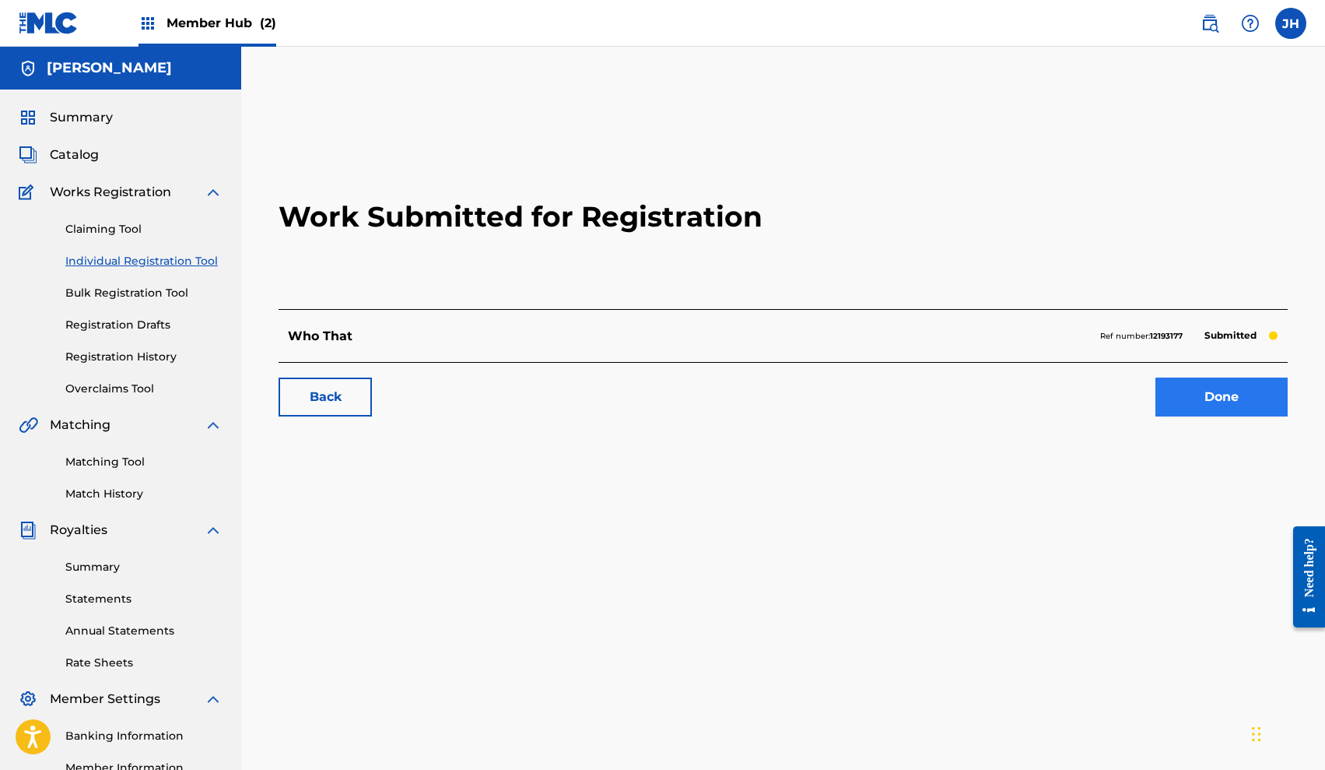
click at [1201, 403] on link "Done" at bounding box center [1222, 396] width 132 height 39
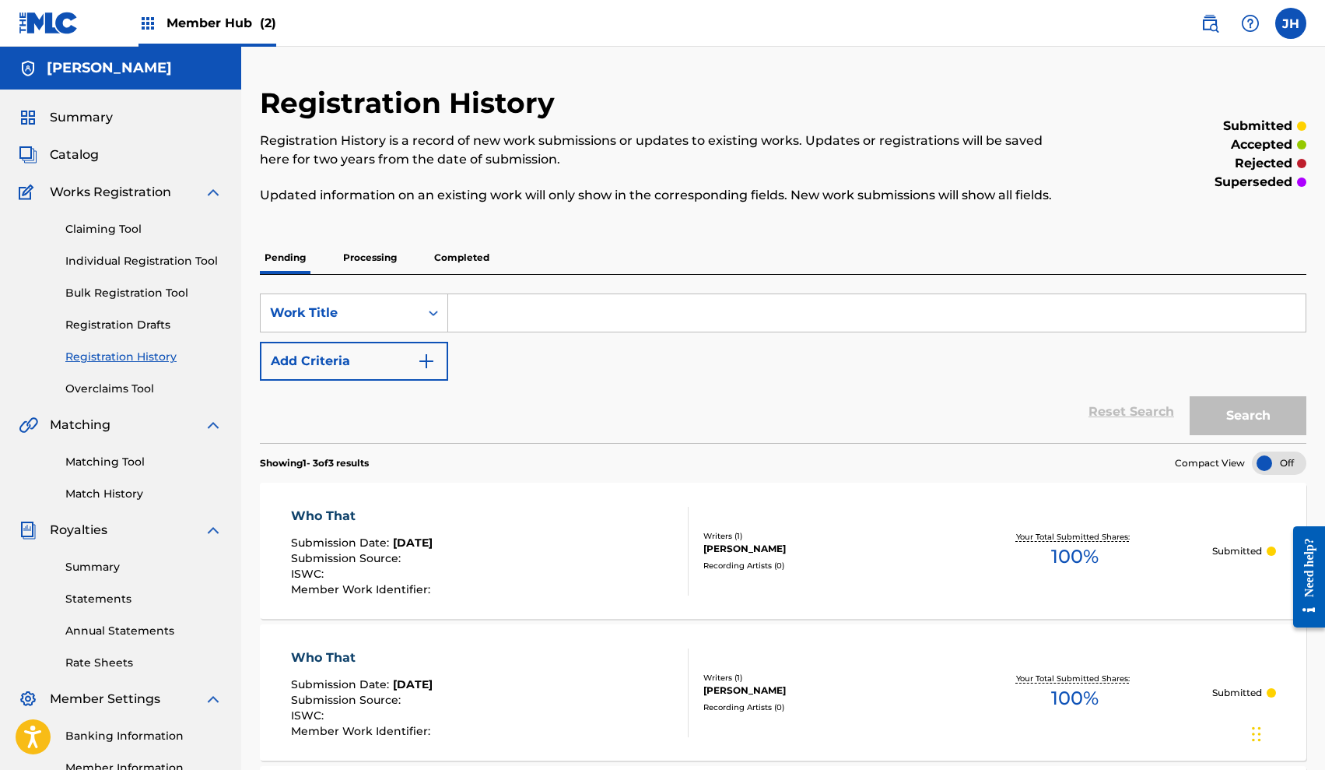
click at [810, 370] on div "SearchWithCriteria55a748f8-f23b-4092-90a0-6cf7ee01e7ca Work Title Add Criteria" at bounding box center [783, 336] width 1047 height 87
